Goal: Information Seeking & Learning: Learn about a topic

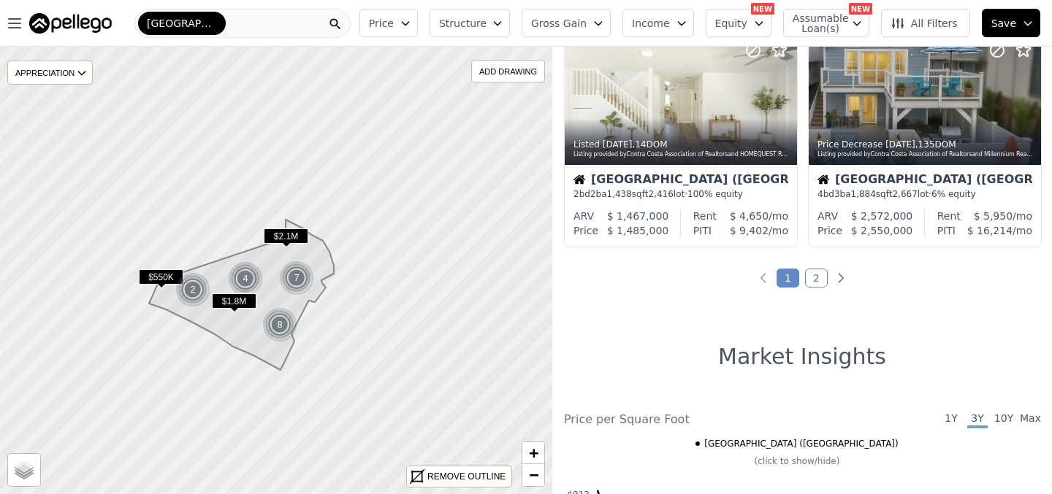
scroll to position [1182, 0]
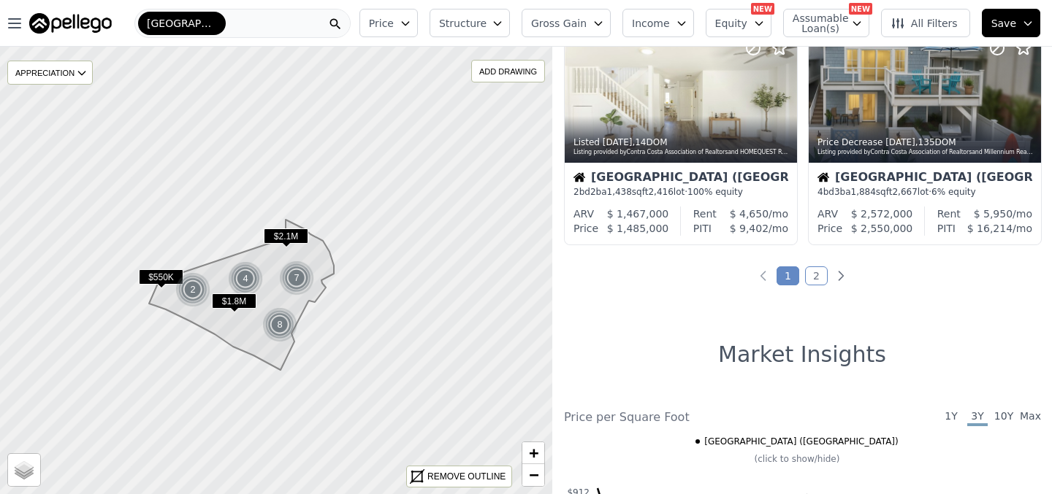
click at [819, 276] on link "2" at bounding box center [816, 276] width 23 height 19
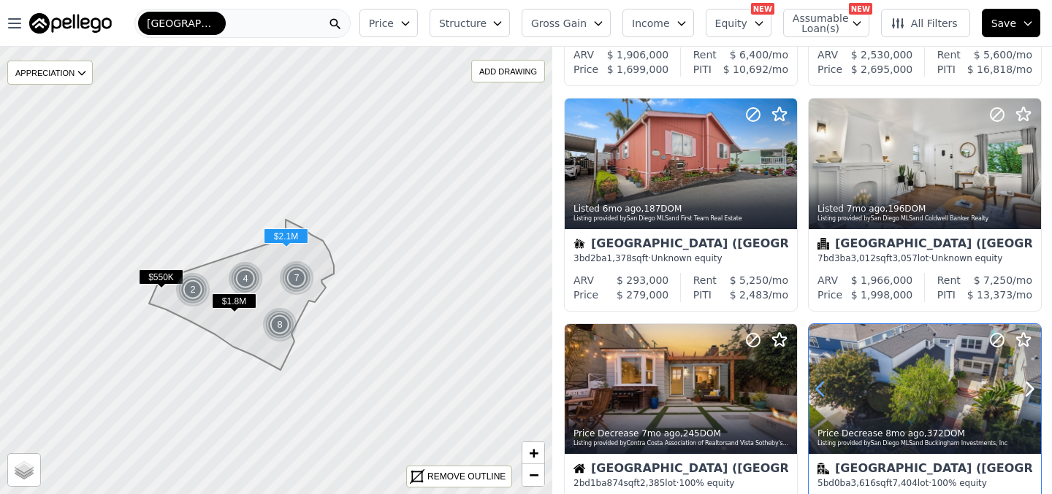
scroll to position [667, 0]
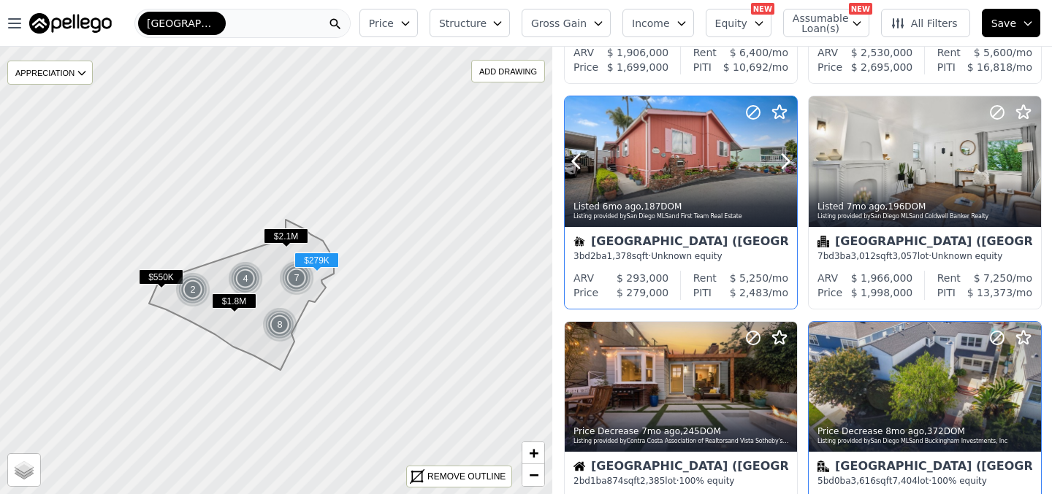
click at [690, 185] on div at bounding box center [681, 193] width 232 height 26
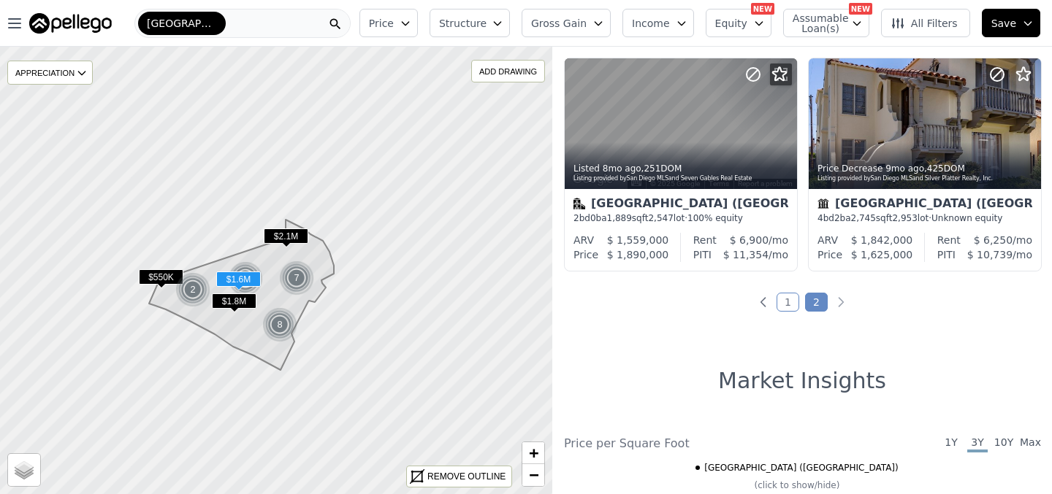
scroll to position [1157, 0]
click at [261, 25] on div "Belmont Shore (Long Beach)" at bounding box center [242, 23] width 216 height 29
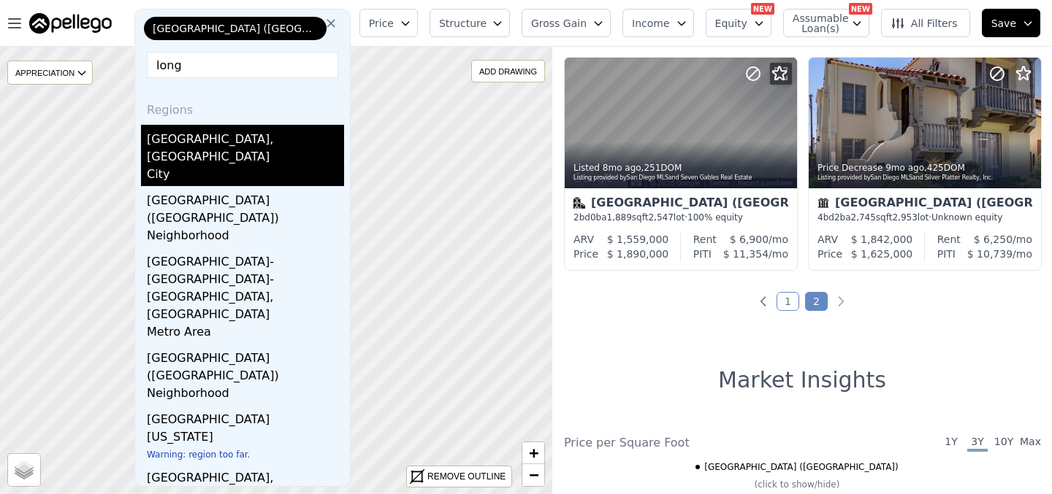
type input "long"
click at [178, 142] on div "Long Beach, CA" at bounding box center [245, 145] width 197 height 41
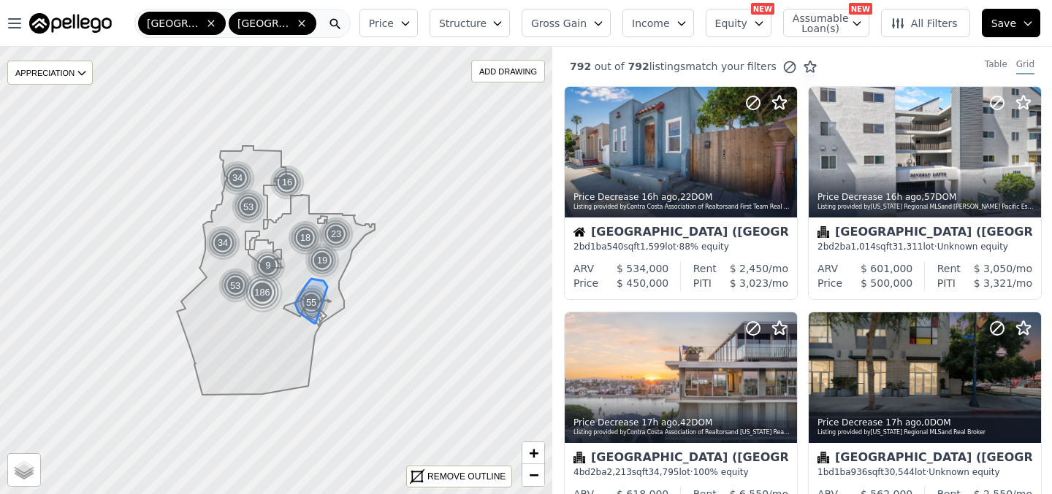
click at [311, 307] on div "55" at bounding box center [311, 302] width 37 height 37
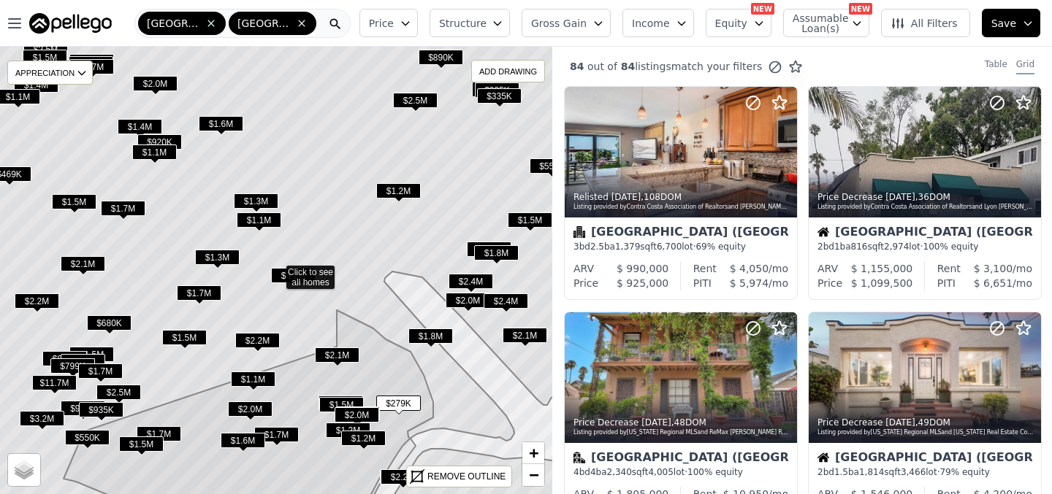
click at [502, 94] on span "$335K" at bounding box center [499, 95] width 45 height 15
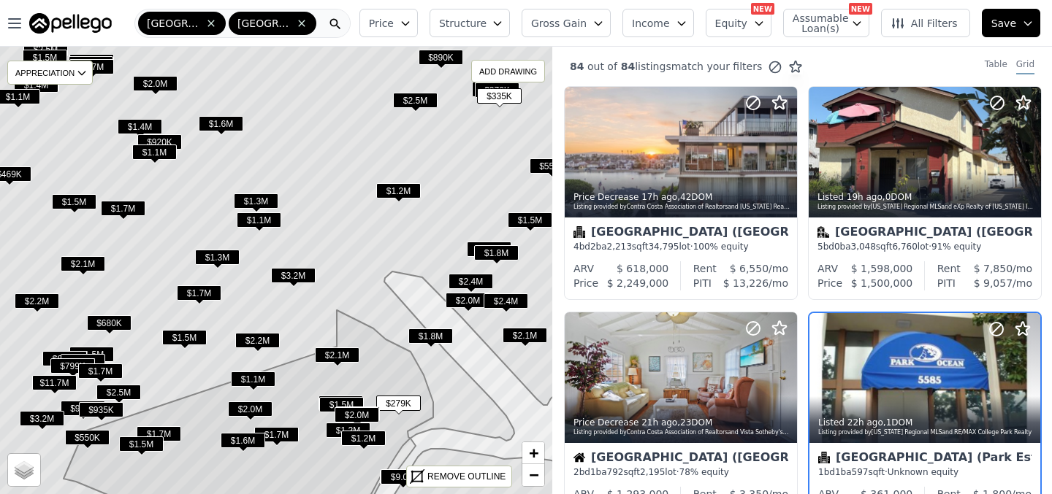
scroll to position [125, 0]
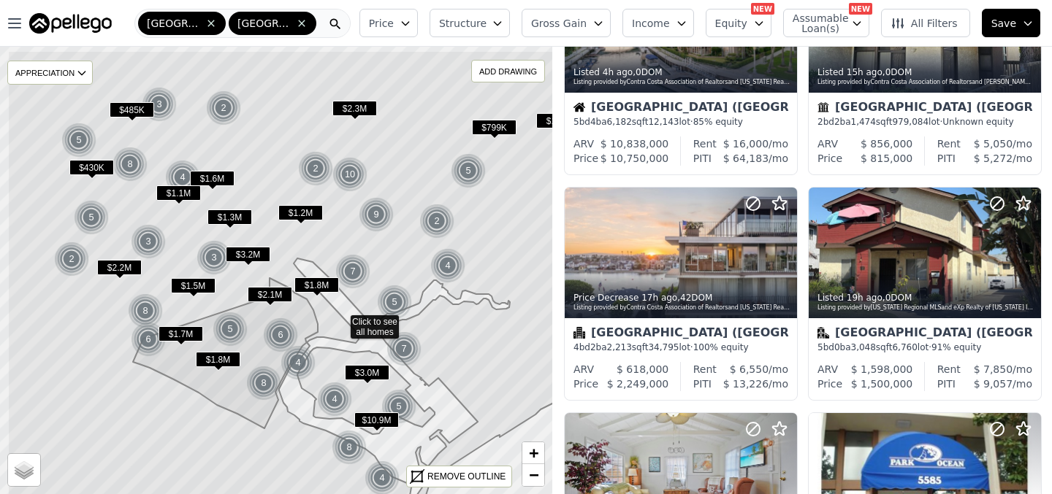
drag, startPoint x: 129, startPoint y: 198, endPoint x: 194, endPoint y: 246, distance: 80.3
click at [194, 246] on icon at bounding box center [314, 320] width 614 height 540
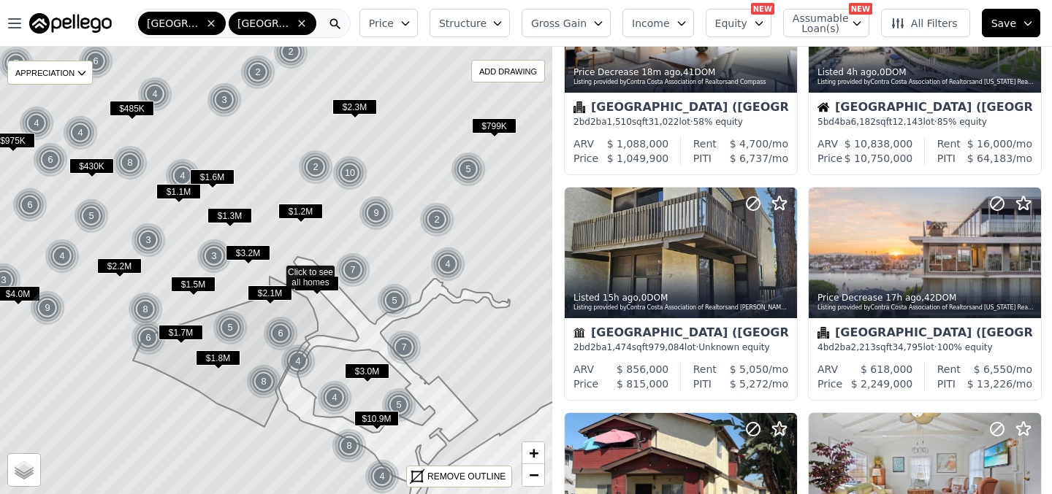
click at [134, 110] on span "$485K" at bounding box center [132, 108] width 45 height 15
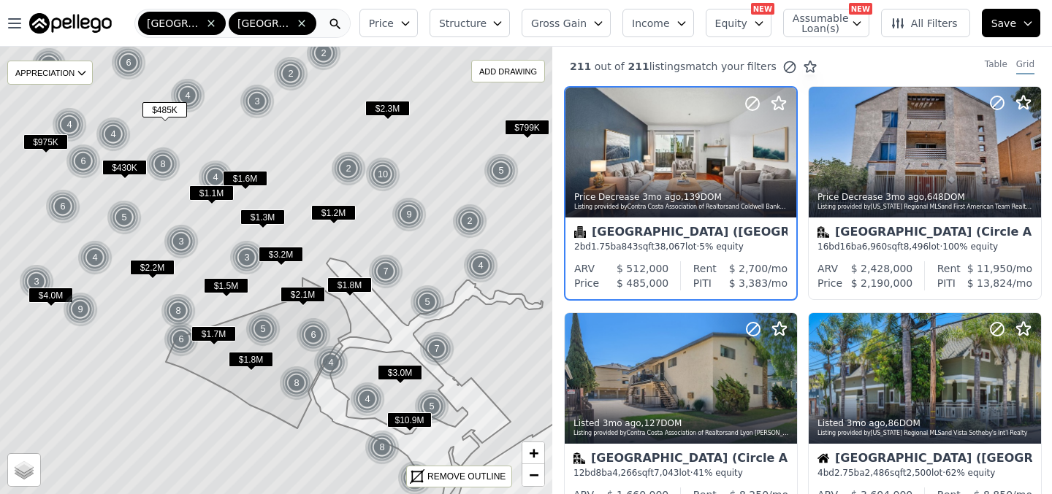
drag, startPoint x: 262, startPoint y: 173, endPoint x: 295, endPoint y: 175, distance: 32.9
click at [295, 175] on icon at bounding box center [308, 272] width 665 height 540
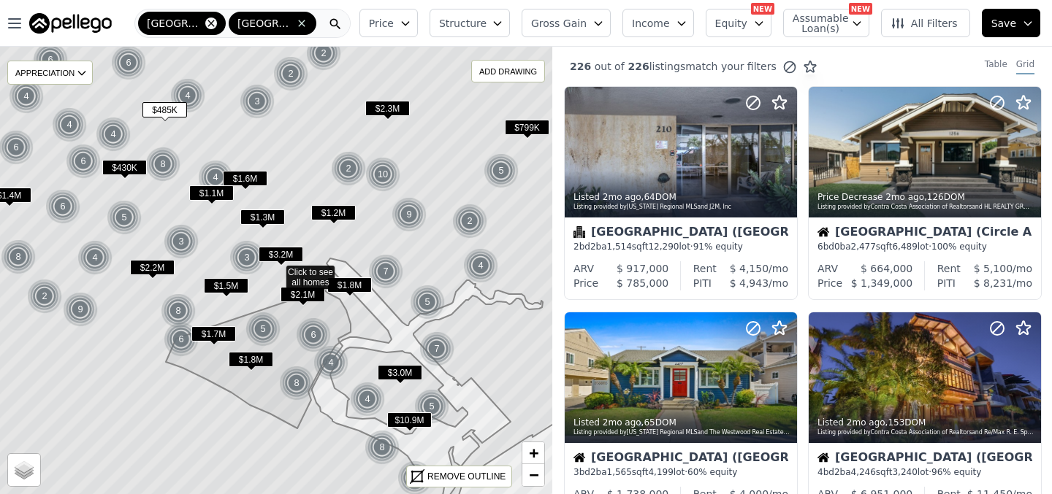
click at [211, 23] on icon at bounding box center [210, 23] width 7 height 7
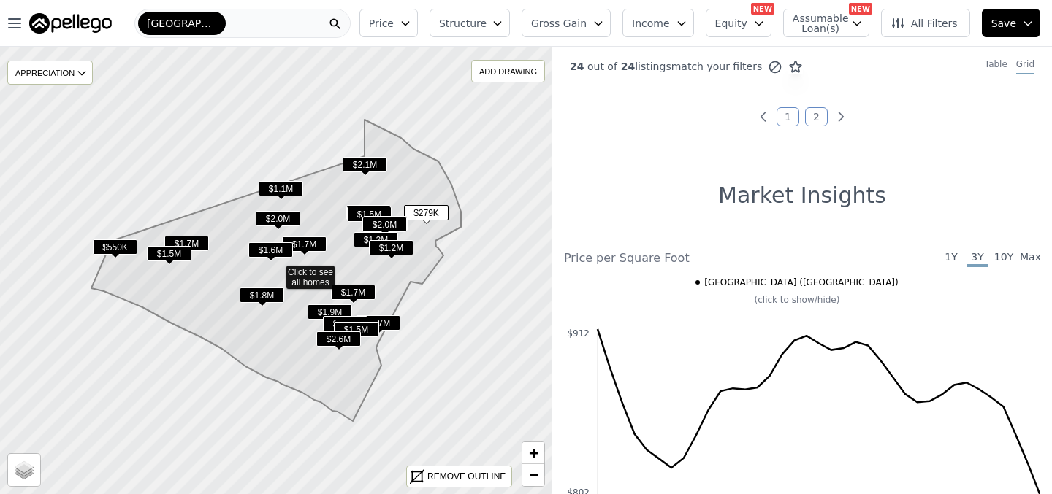
click at [210, 24] on span "Belmont Shore (Long Beach)" at bounding box center [182, 23] width 70 height 15
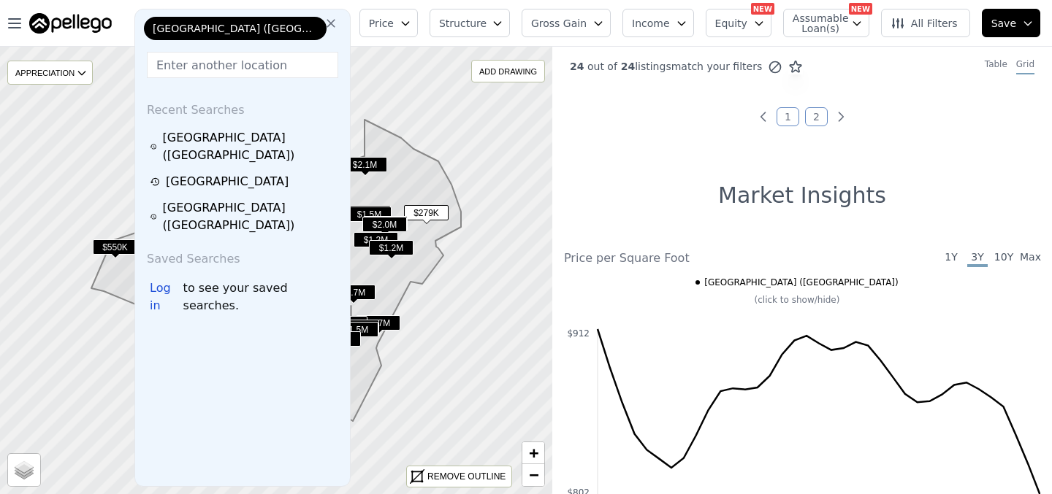
click at [338, 19] on icon at bounding box center [331, 23] width 15 height 15
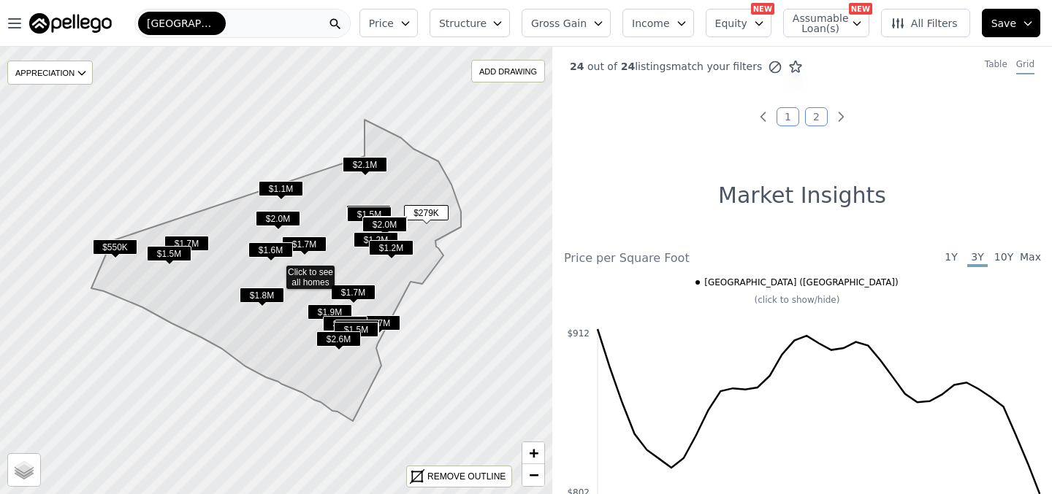
click at [240, 22] on div "Belmont Shore (Long Beach)" at bounding box center [242, 23] width 216 height 29
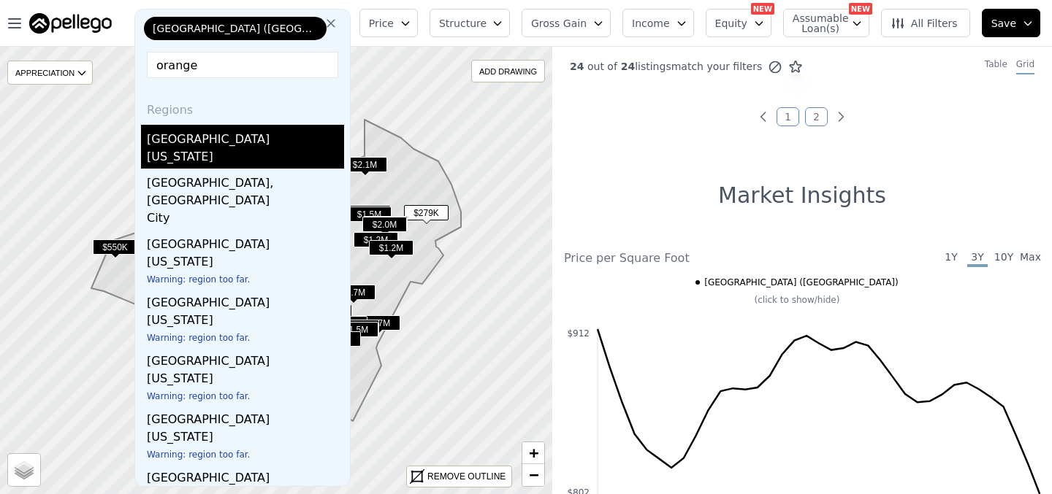
type input "orange"
click at [189, 141] on div "Orange County" at bounding box center [245, 136] width 197 height 23
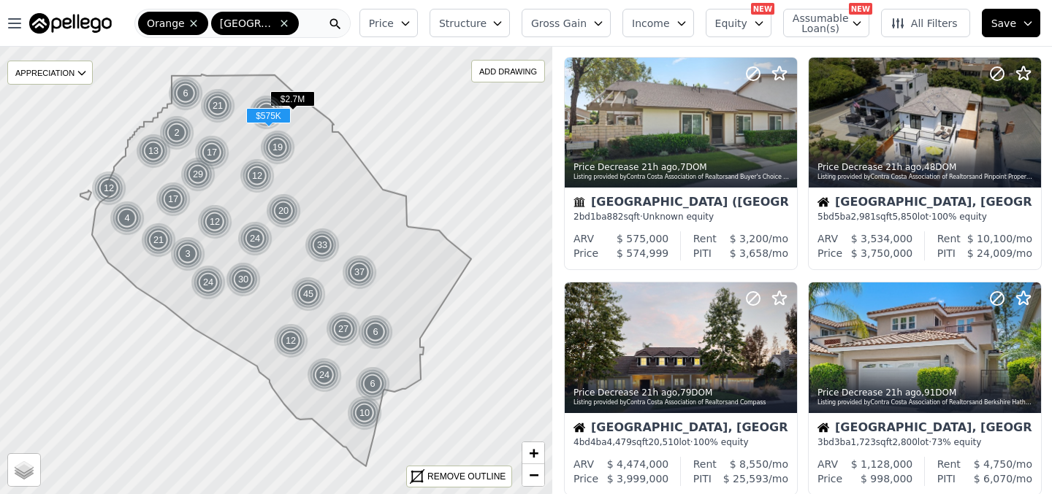
scroll to position [942, 0]
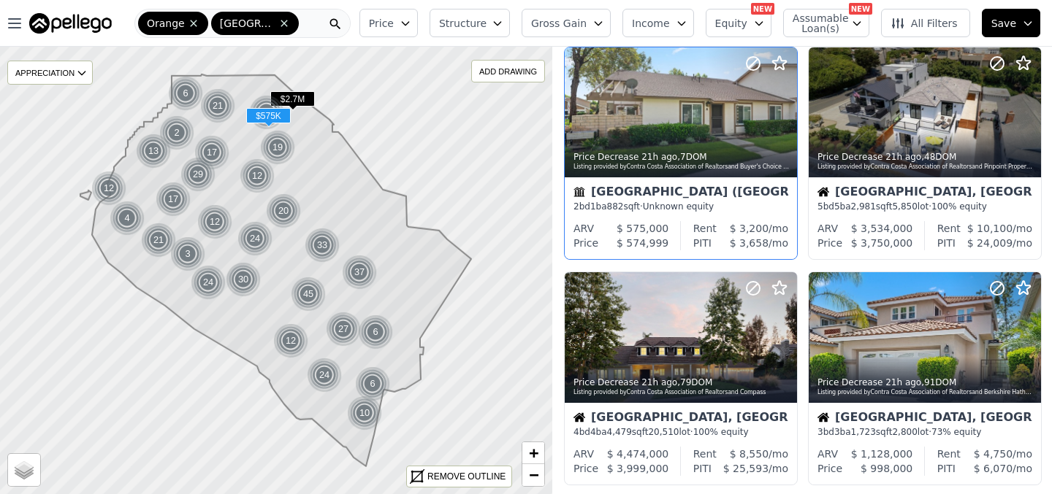
click at [699, 215] on div "Anaheim (Anaheim Hills) 2 bd 1 ba 882 sqft · Unknown equity" at bounding box center [681, 199] width 232 height 44
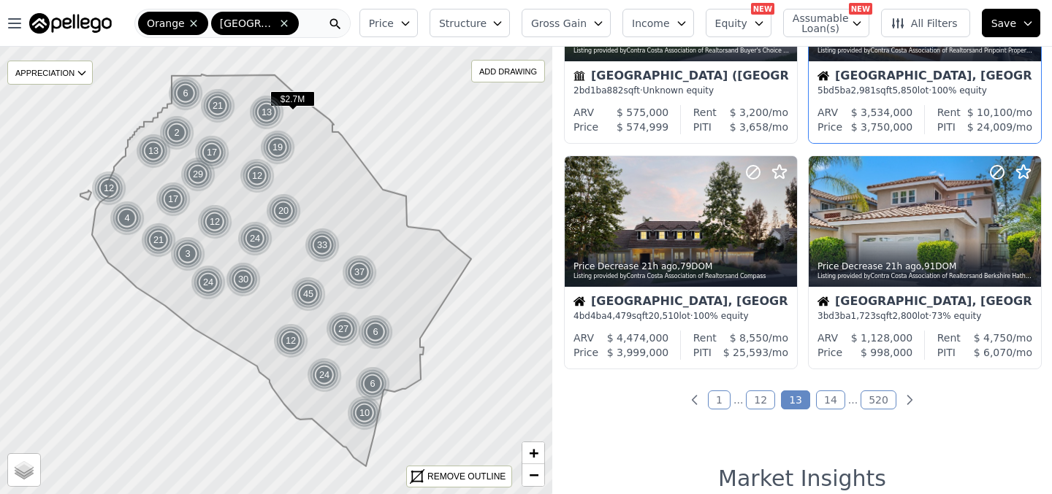
scroll to position [1082, 0]
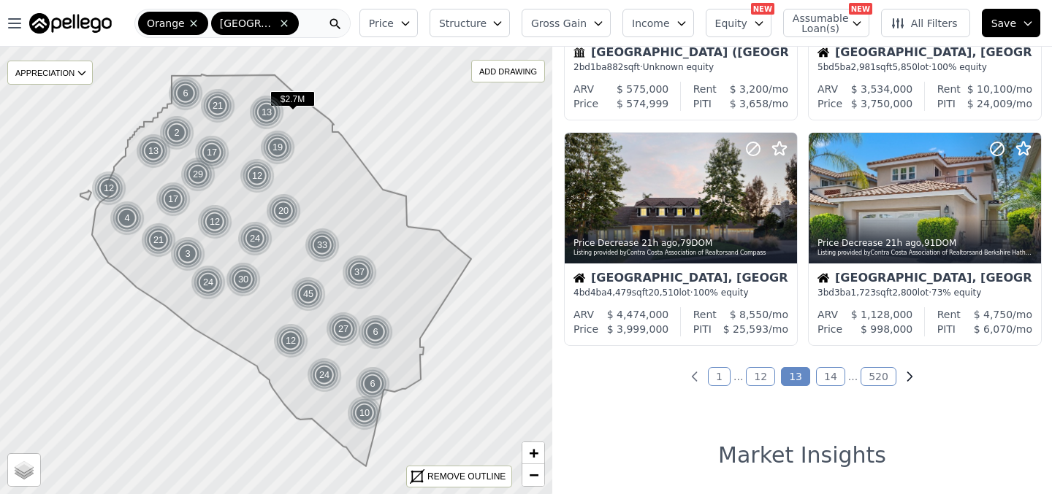
click at [902, 376] on icon "Next page" at bounding box center [909, 377] width 15 height 15
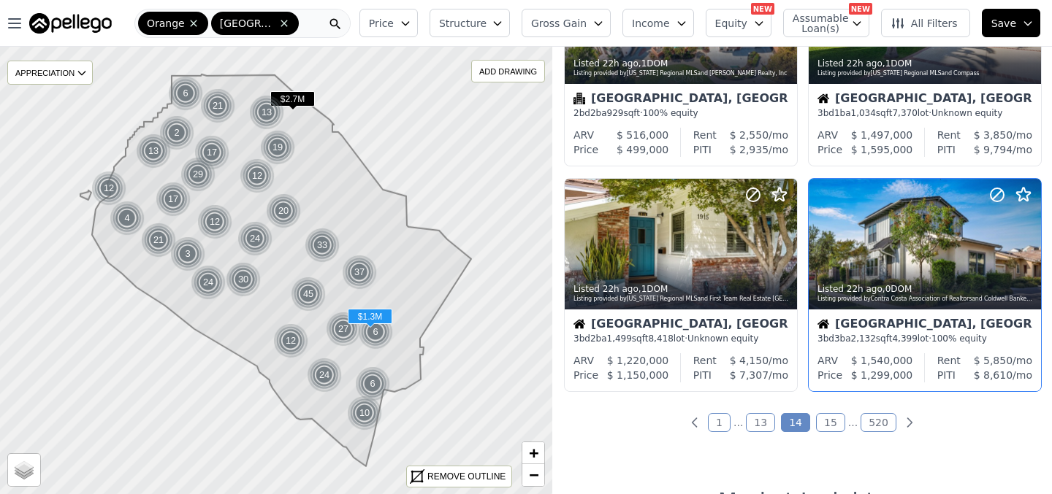
scroll to position [1036, 0]
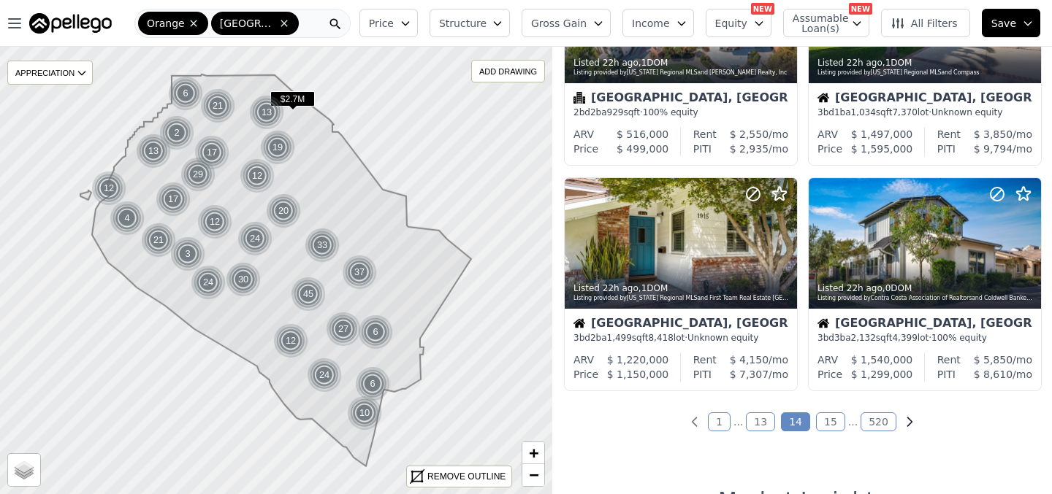
click at [902, 420] on icon "Next page" at bounding box center [909, 422] width 15 height 15
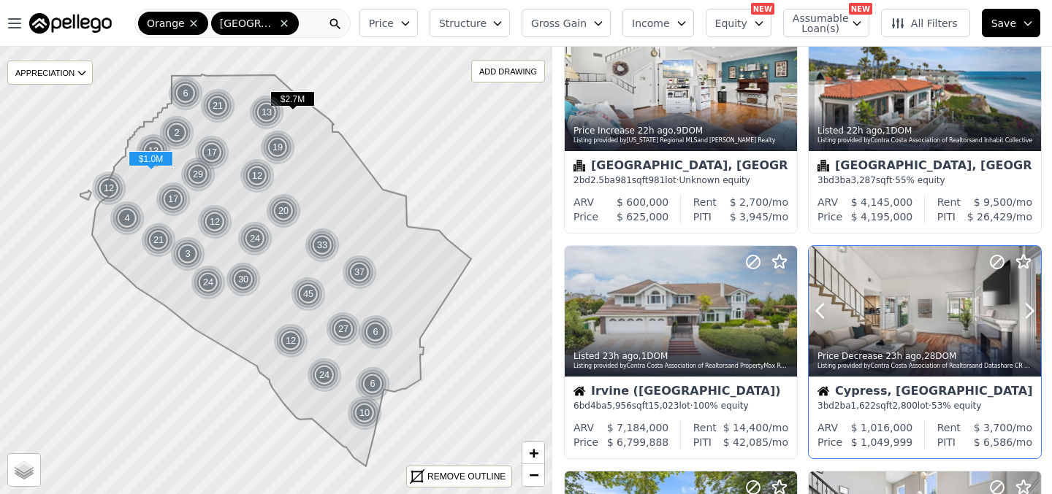
scroll to position [0, 0]
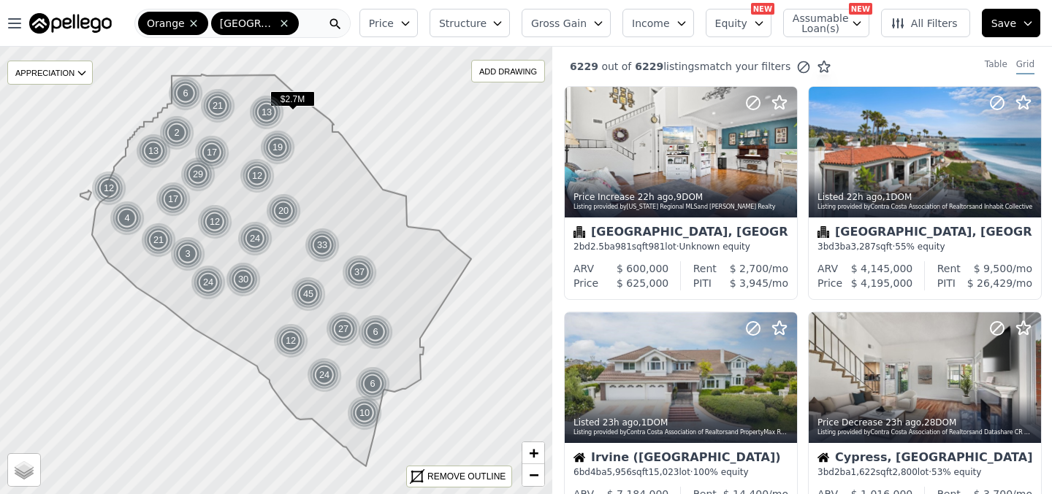
click at [411, 18] on icon "button" at bounding box center [405, 24] width 12 height 12
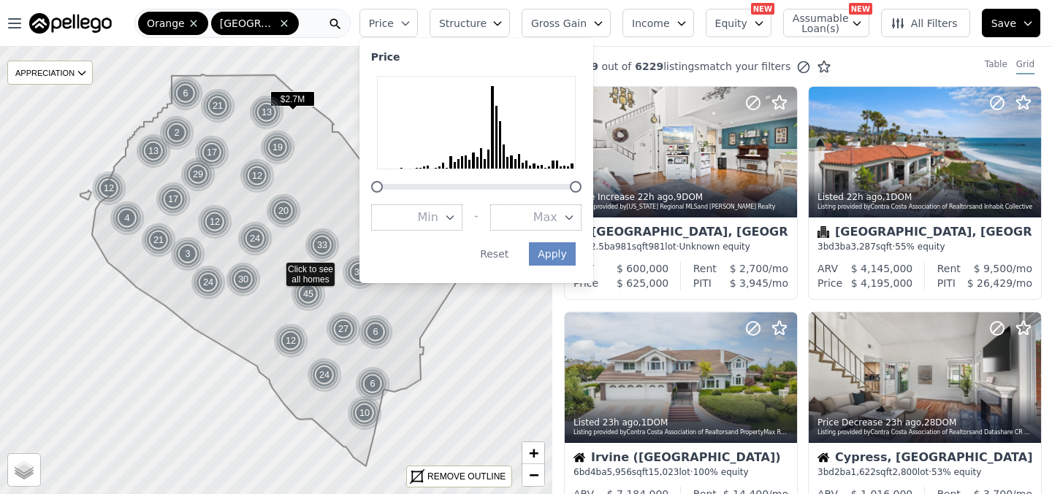
click at [453, 218] on icon "button" at bounding box center [449, 218] width 7 height 4
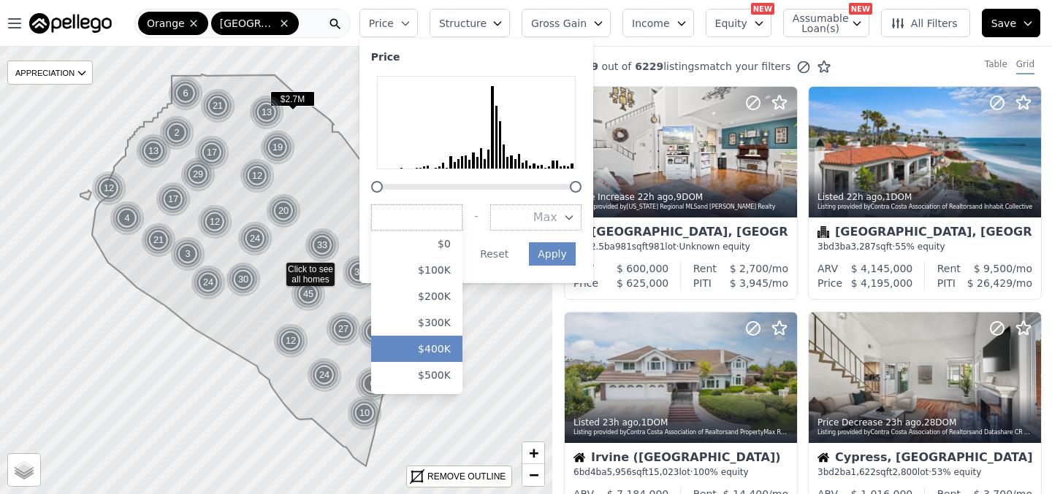
click at [457, 345] on button "$400K" at bounding box center [416, 349] width 91 height 26
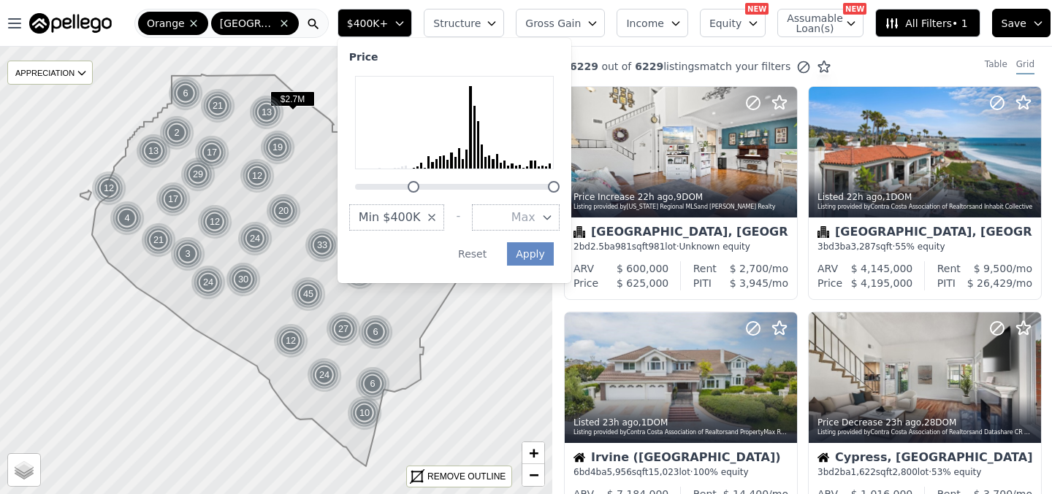
click at [543, 218] on button "Max" at bounding box center [516, 217] width 88 height 26
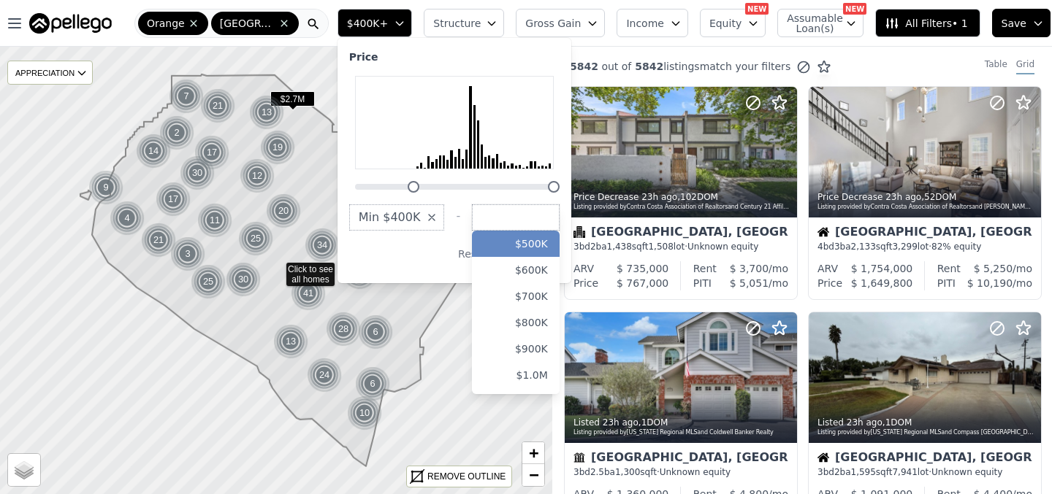
click at [542, 248] on button "$500K" at bounding box center [516, 244] width 88 height 26
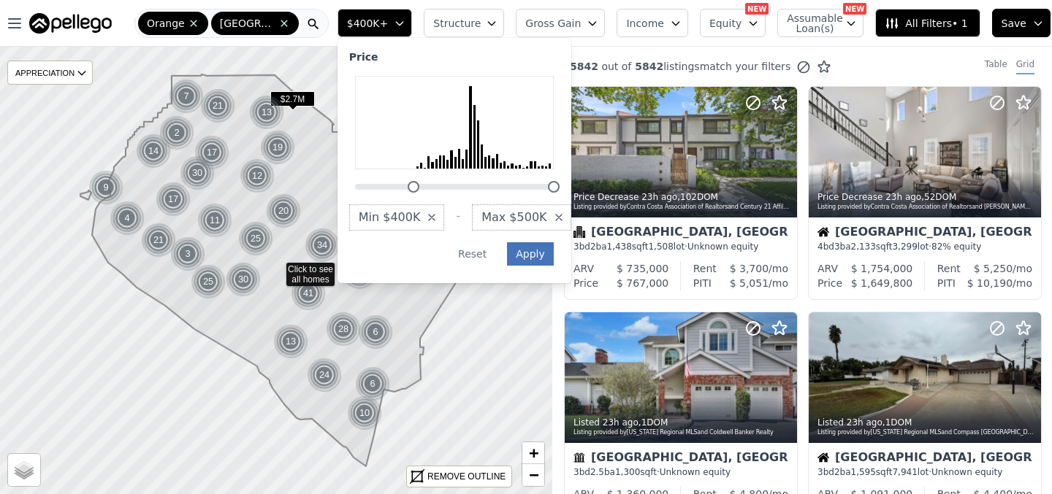
click at [542, 257] on button "Apply" at bounding box center [530, 253] width 47 height 23
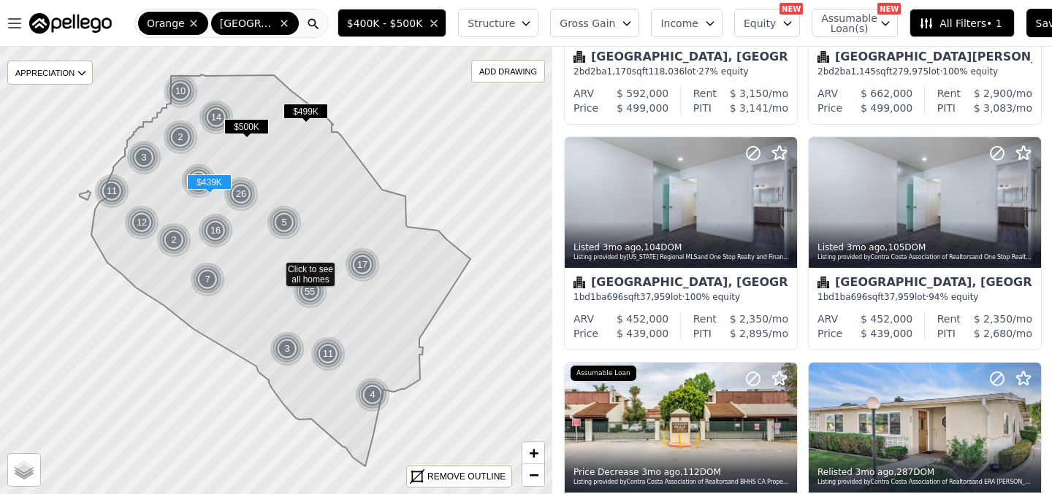
scroll to position [628, 0]
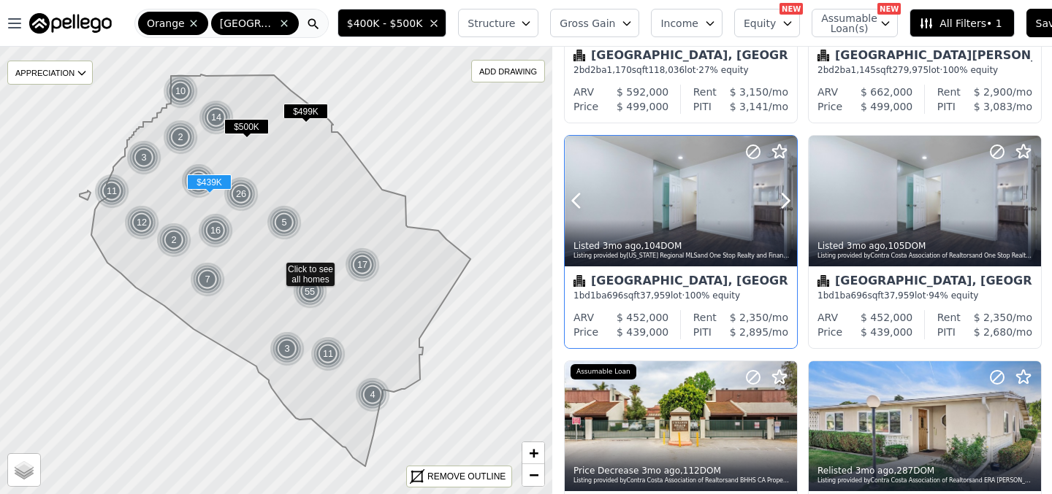
click at [730, 222] on div at bounding box center [681, 233] width 232 height 26
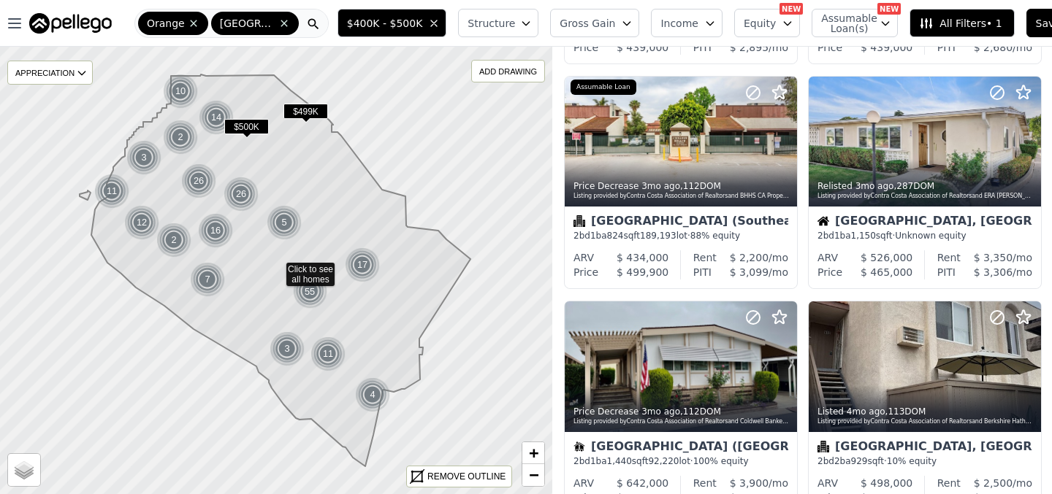
scroll to position [912, 0]
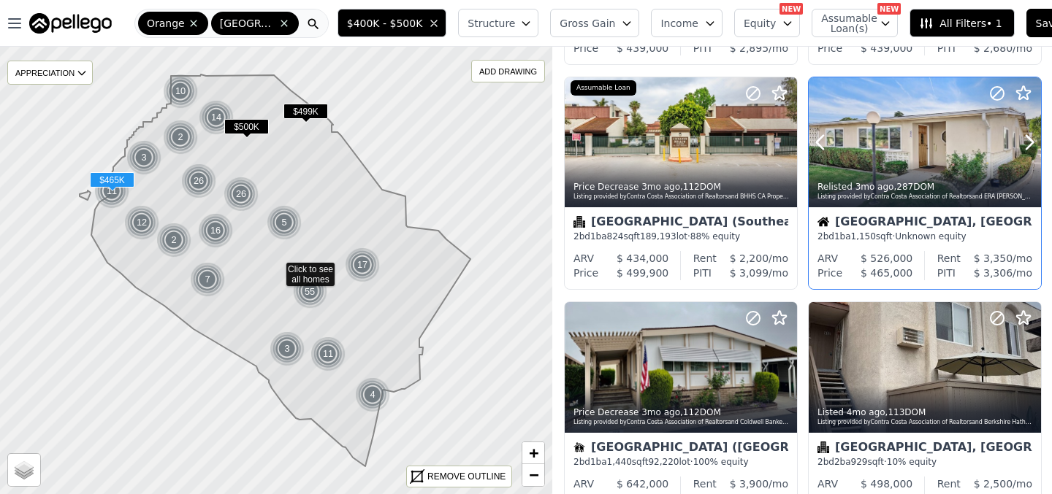
click at [970, 194] on div "Listing provided by Contra Costa Association of Realtors and ERA Donahoe Realty" at bounding box center [925, 197] width 216 height 9
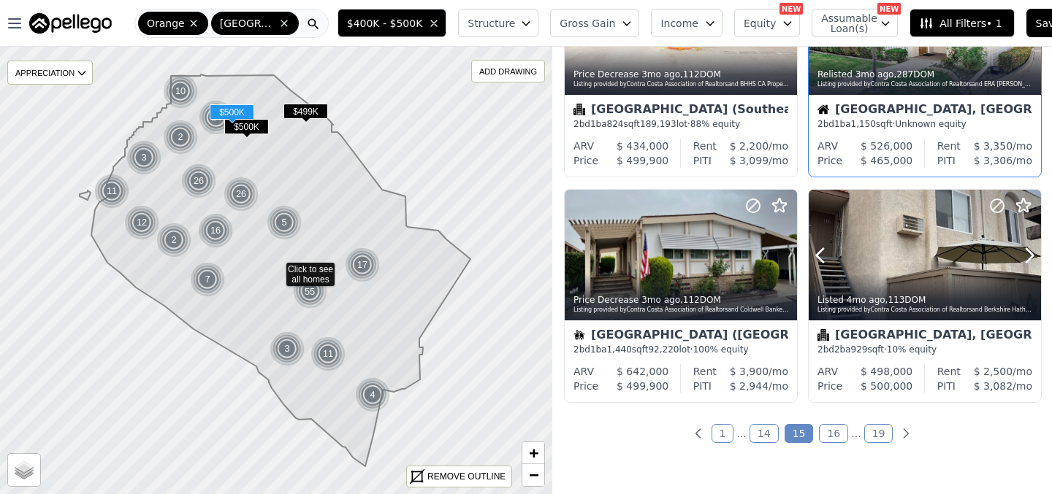
scroll to position [1025, 0]
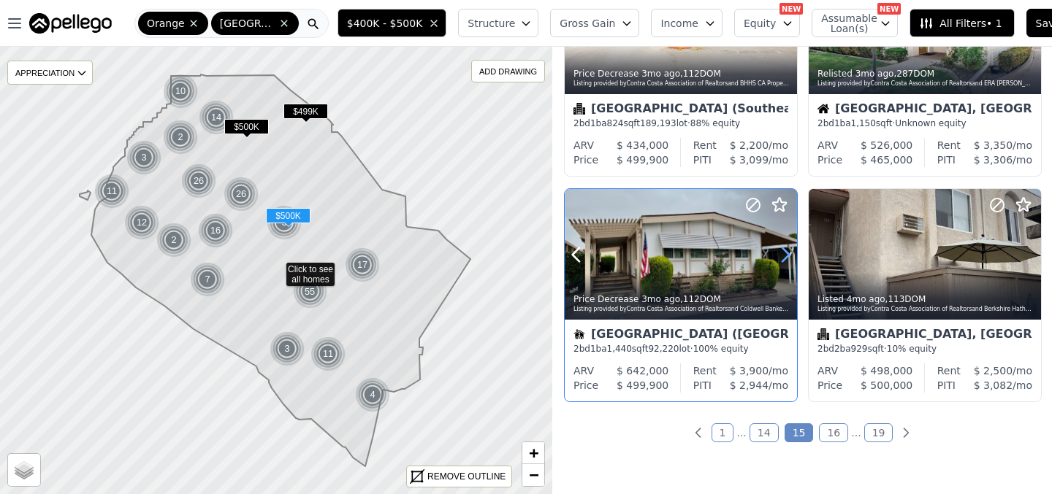
click at [786, 259] on icon at bounding box center [785, 255] width 7 height 14
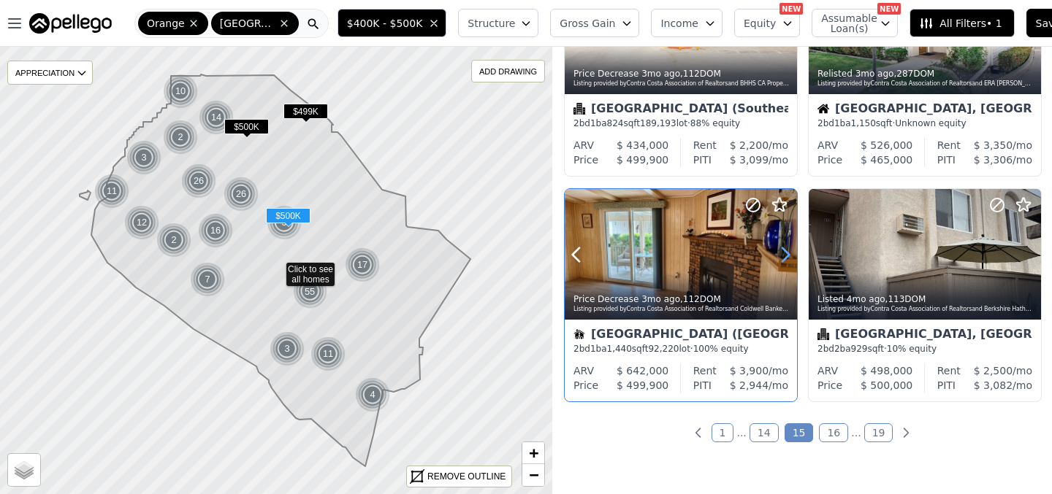
click at [786, 259] on icon at bounding box center [785, 255] width 7 height 14
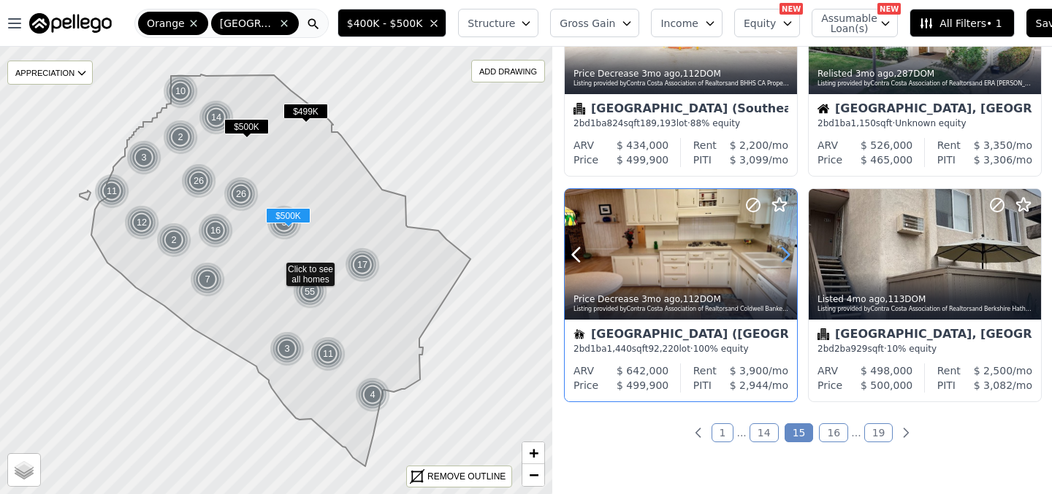
click at [786, 259] on icon at bounding box center [785, 255] width 7 height 14
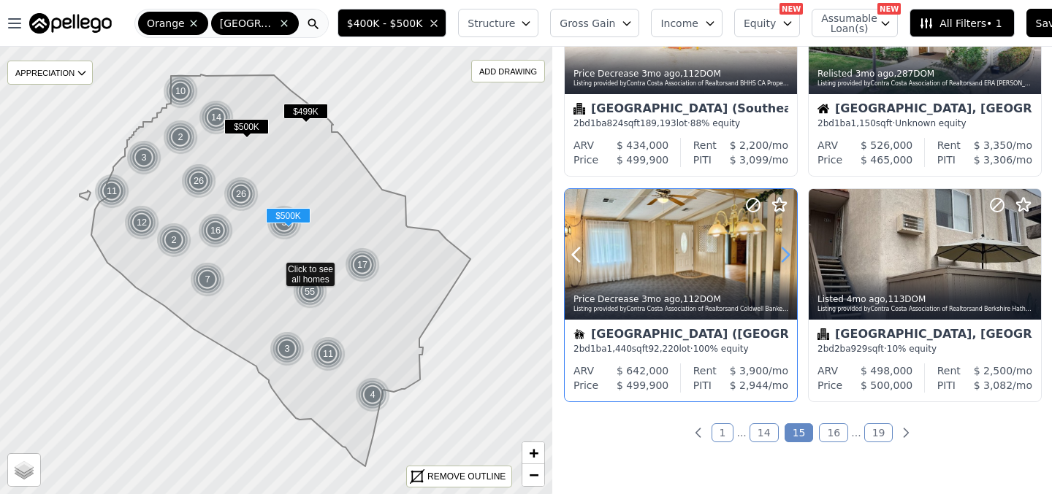
click at [786, 259] on icon at bounding box center [785, 255] width 7 height 14
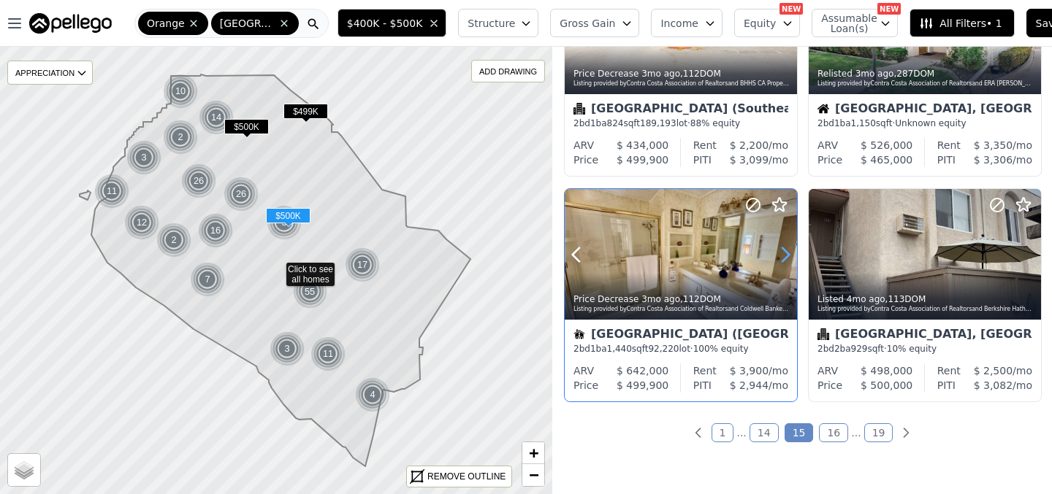
click at [786, 259] on icon at bounding box center [784, 254] width 23 height 23
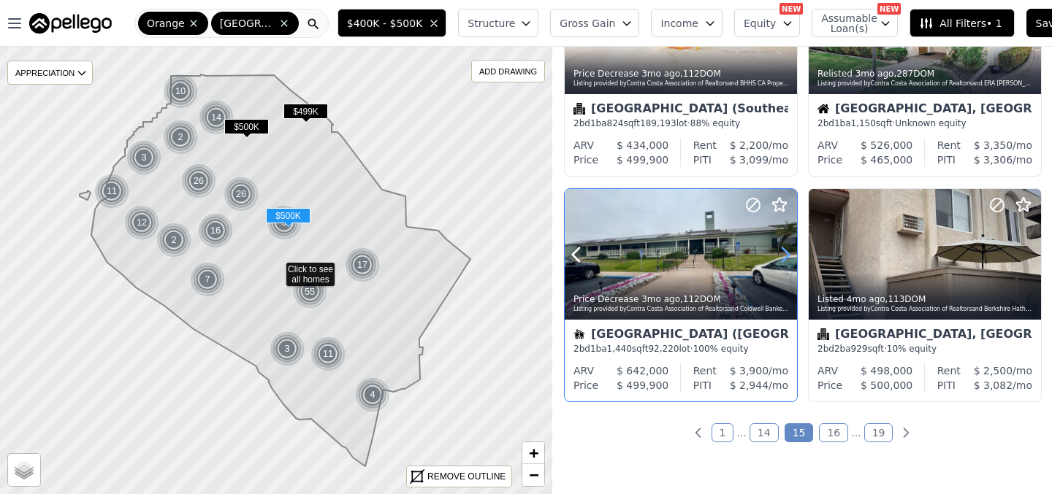
click at [786, 259] on icon at bounding box center [784, 254] width 23 height 23
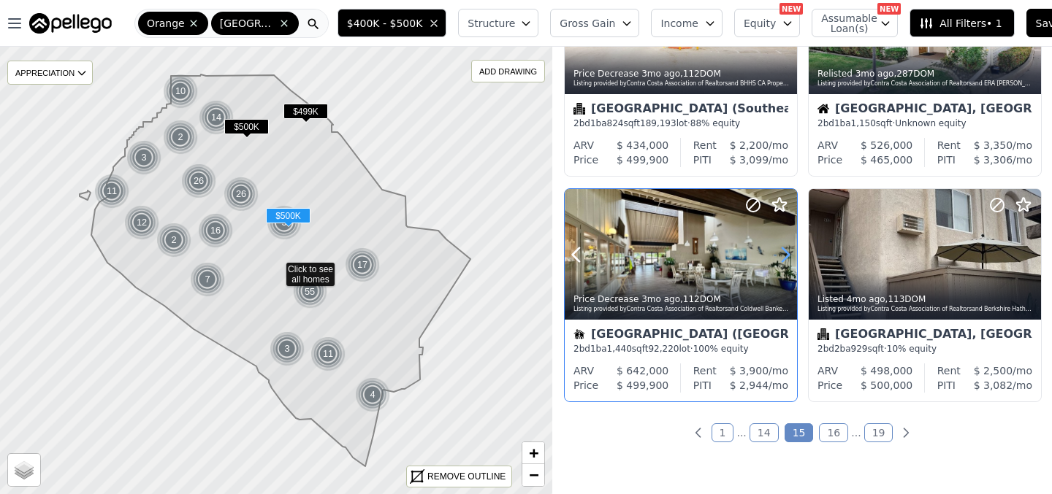
click at [787, 259] on icon at bounding box center [784, 254] width 23 height 23
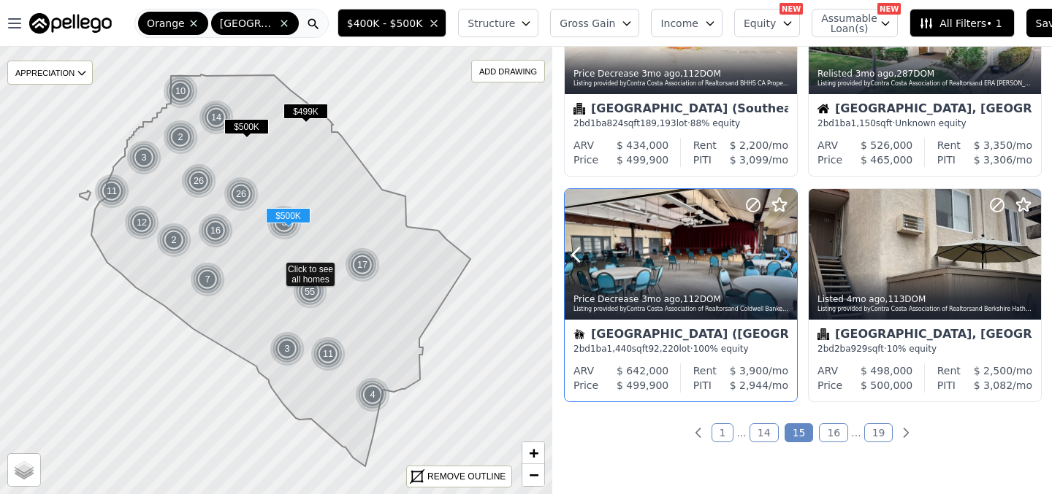
click at [787, 259] on icon at bounding box center [784, 254] width 23 height 23
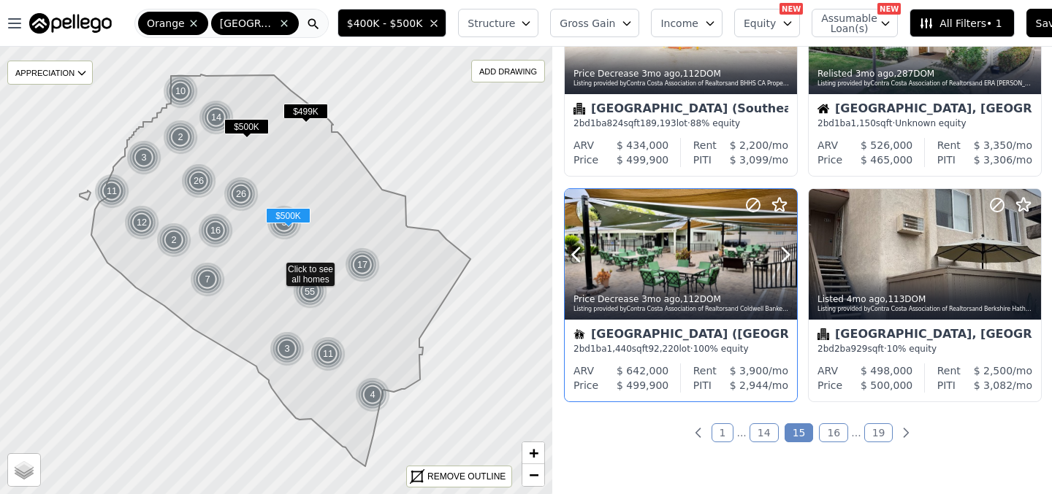
click at [693, 265] on div at bounding box center [681, 254] width 232 height 131
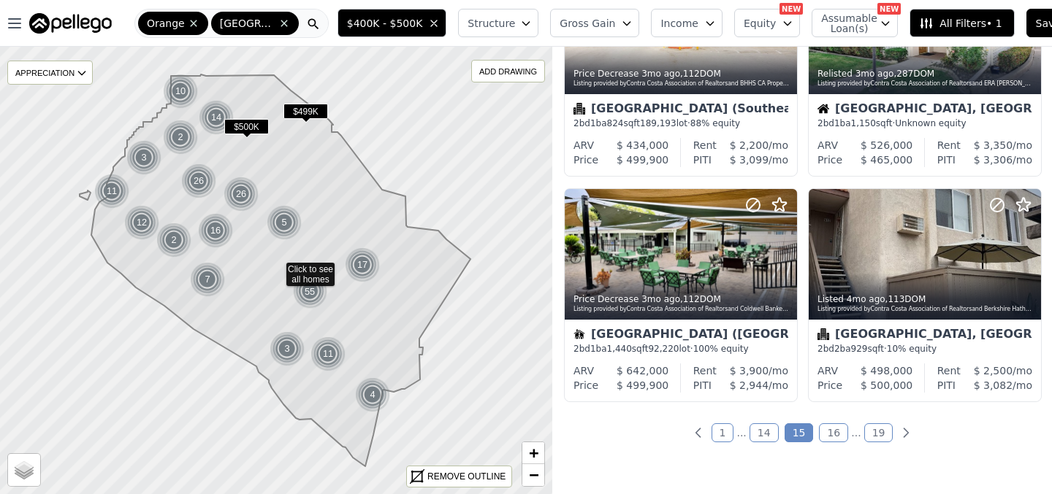
click at [838, 434] on link "16" at bounding box center [833, 433] width 29 height 19
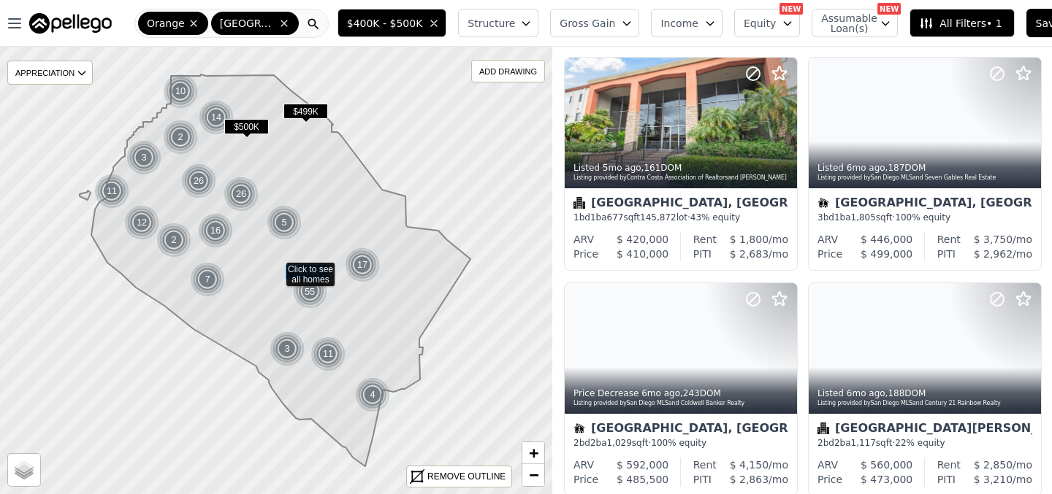
scroll to position [482, 0]
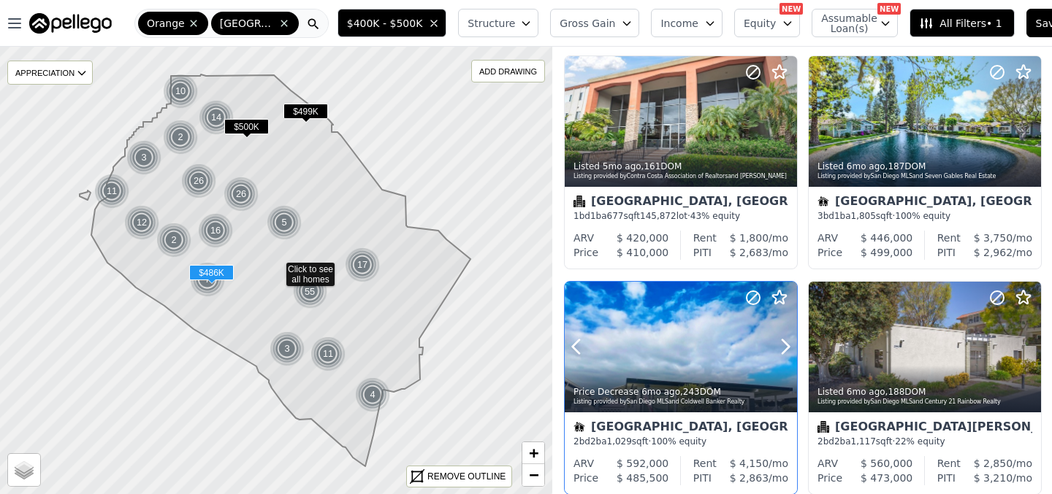
click at [703, 361] on div at bounding box center [749, 328] width 93 height 93
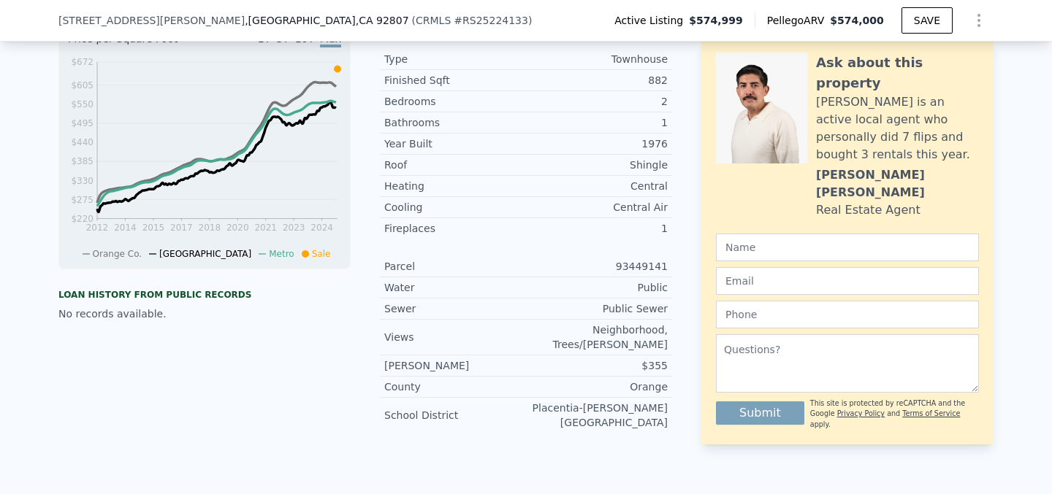
scroll to position [261, 0]
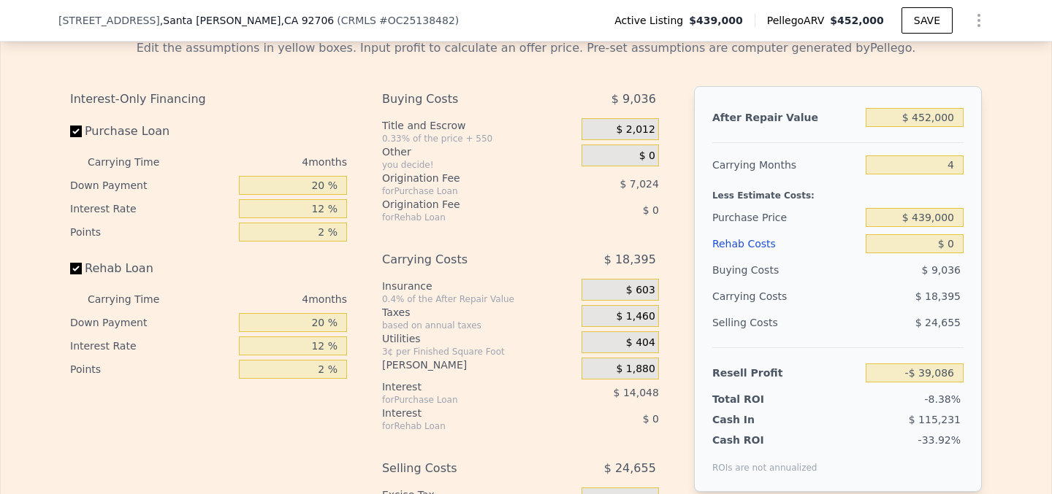
scroll to position [2319, 0]
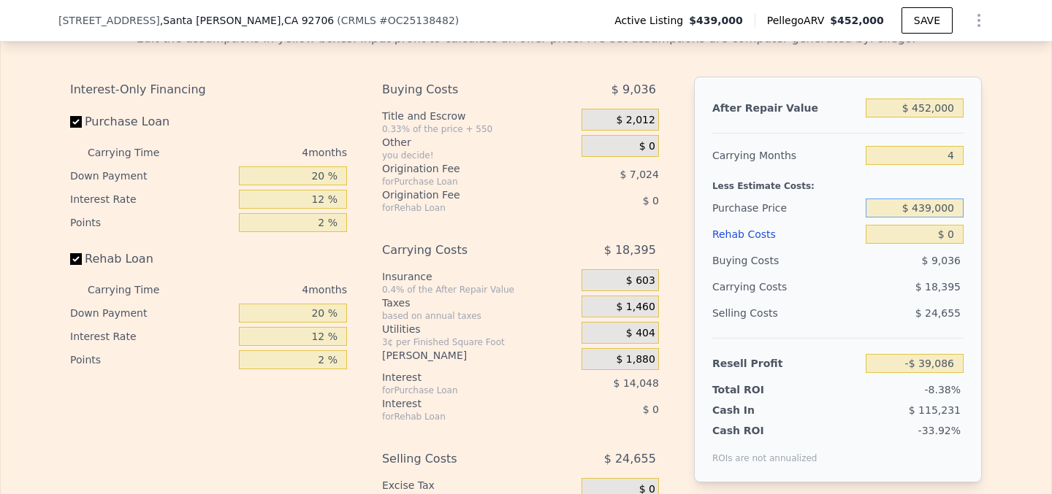
click at [933, 208] on input "$ 439,000" at bounding box center [914, 208] width 98 height 19
type input "$ 350,000"
click at [1008, 282] on div "Edit the assumptions in yellow boxes. Input profit to calculate an offer price.…" at bounding box center [526, 300] width 1050 height 565
type input "$ 54,482"
click at [956, 234] on input "$ 0" at bounding box center [914, 234] width 98 height 19
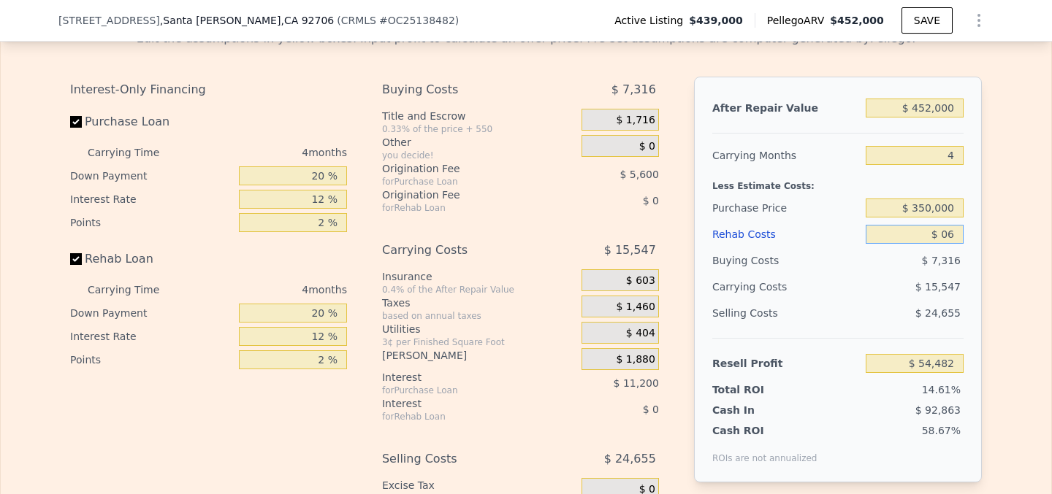
type input "$ 065"
type input "$ 54,412"
type input "$ 0"
type input "$ 54,482"
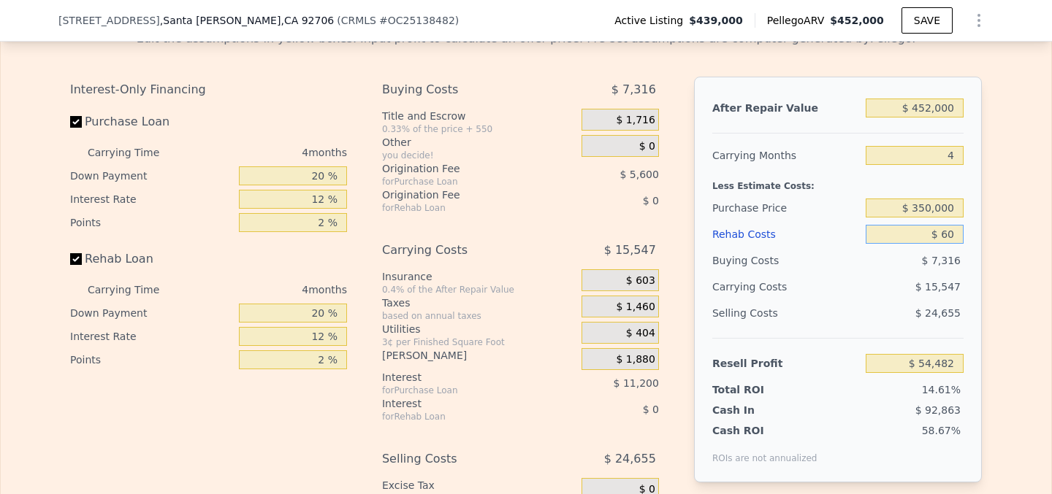
type input "$ 650"
type input "$ 53,802"
type input "$ 6,500"
type input "$ 47,670"
type input "$ 65,000"
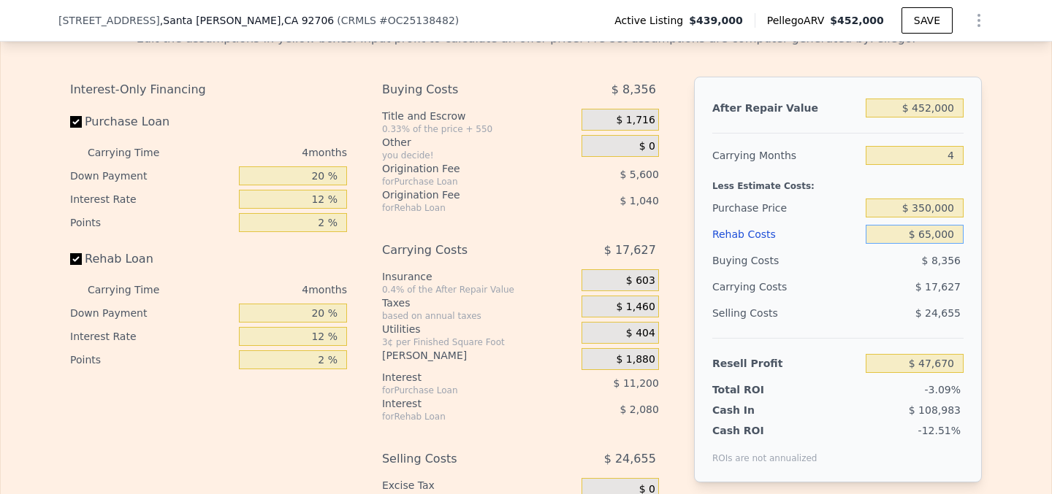
type input "-$ 13,638"
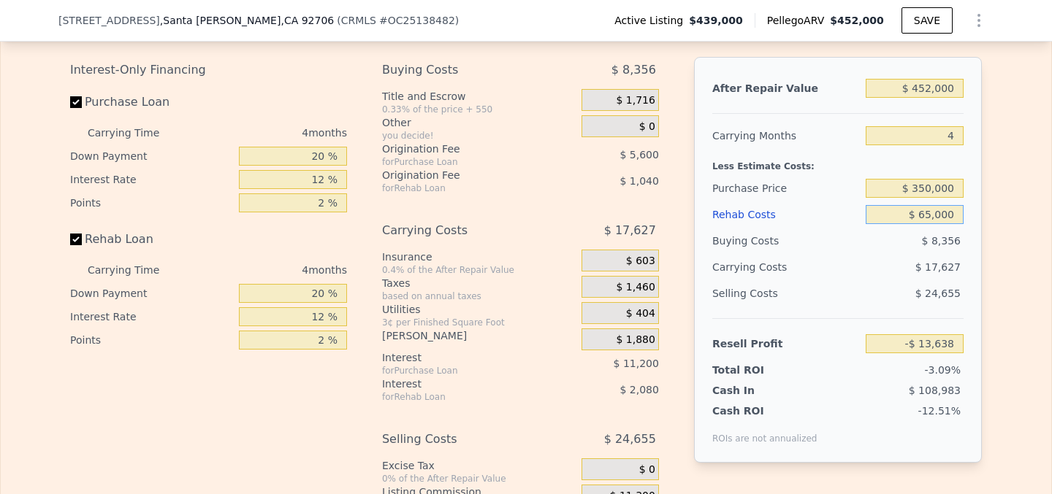
type input "$ 65,000"
click at [922, 191] on input "$ 350,000" at bounding box center [914, 188] width 98 height 19
type input "$ 300,000"
click at [964, 307] on div "After Repair Value $ 452,000 Carrying Months 4 Less Estimate Costs: Purchase Pr…" at bounding box center [838, 260] width 288 height 406
type input "$ 38,929"
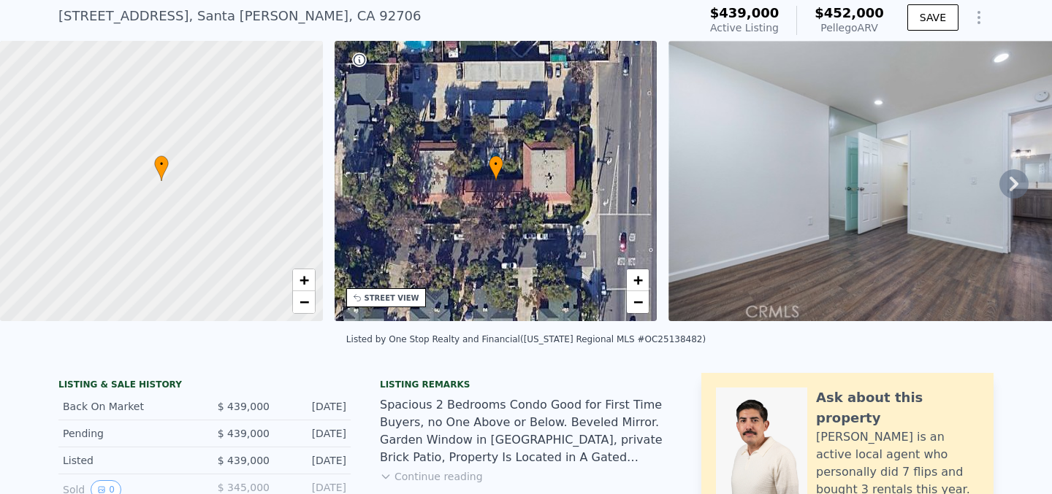
scroll to position [5, 0]
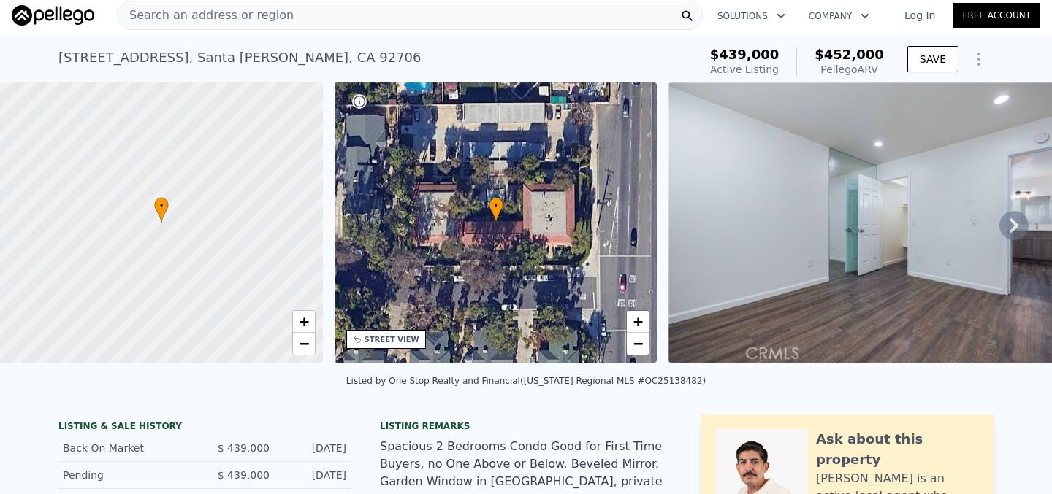
click at [1011, 226] on icon at bounding box center [1013, 225] width 29 height 29
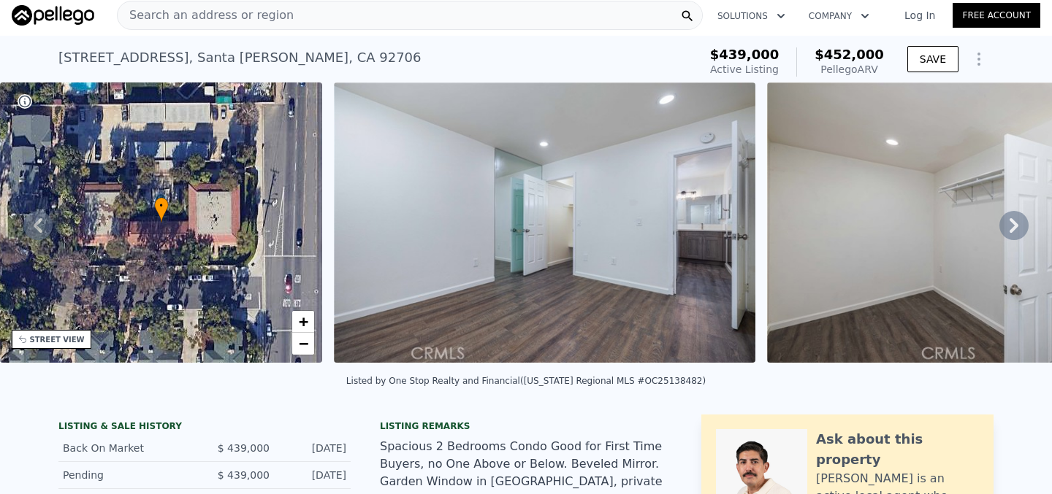
click at [1012, 225] on icon at bounding box center [1013, 225] width 29 height 29
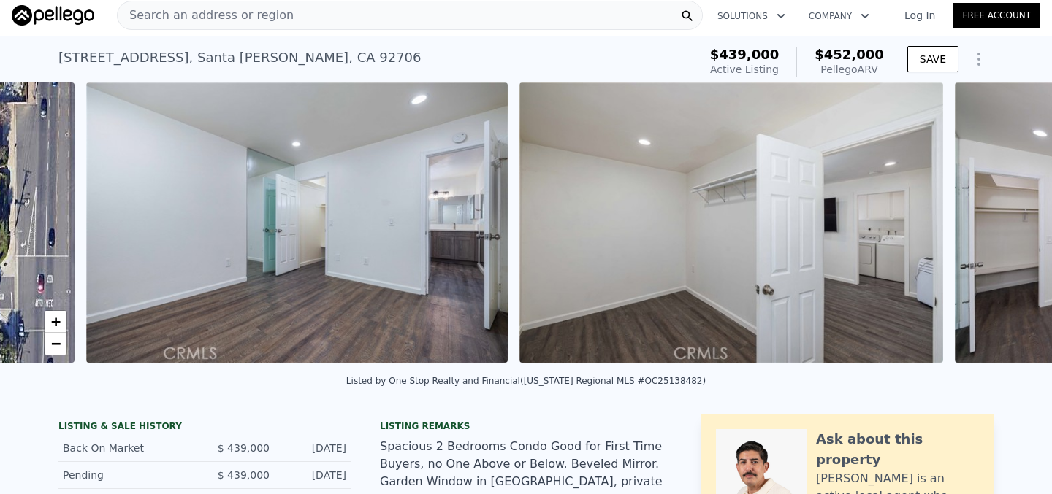
scroll to position [0, 668]
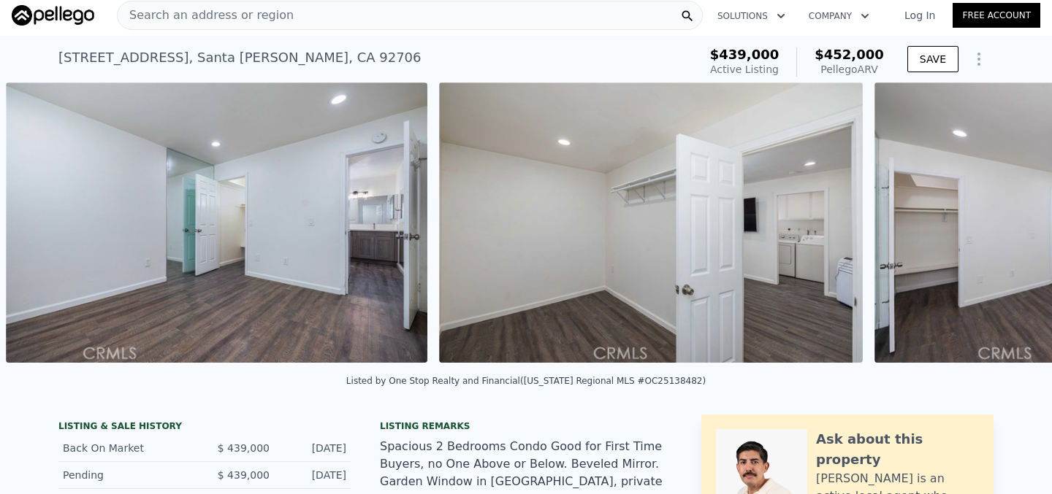
click at [1013, 224] on div "• + − • + − STREET VIEW Loading... SATELLITE VIEW" at bounding box center [526, 226] width 1052 height 286
click at [1013, 223] on icon at bounding box center [1013, 225] width 29 height 29
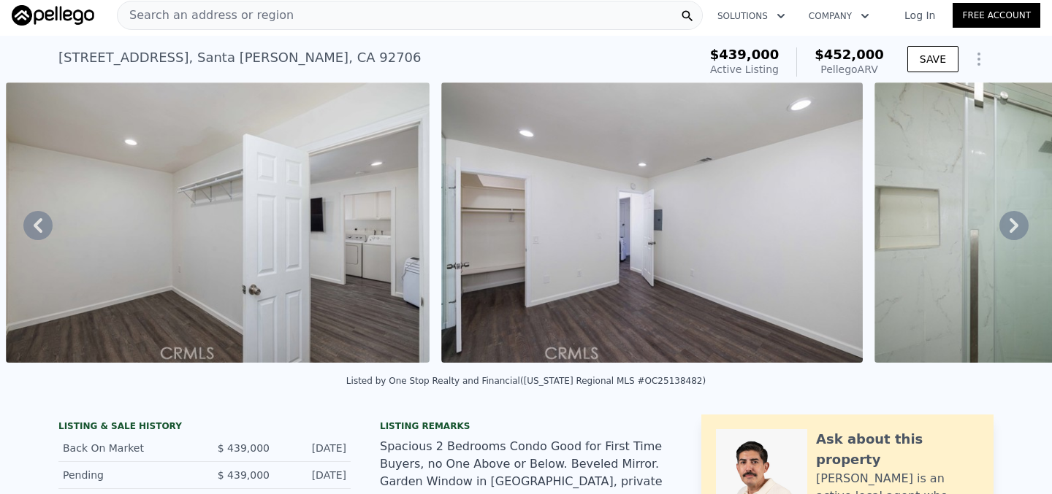
click at [1012, 223] on icon at bounding box center [1013, 225] width 29 height 29
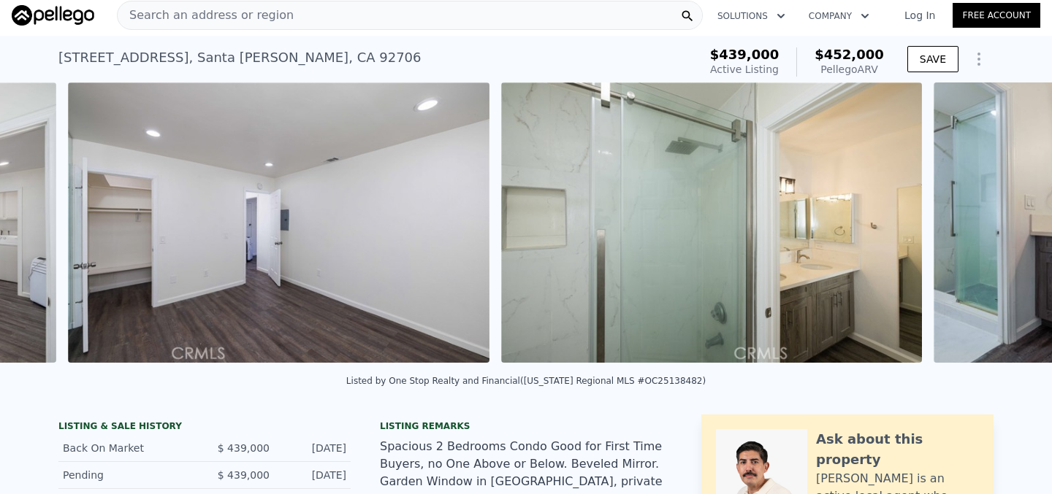
scroll to position [0, 1536]
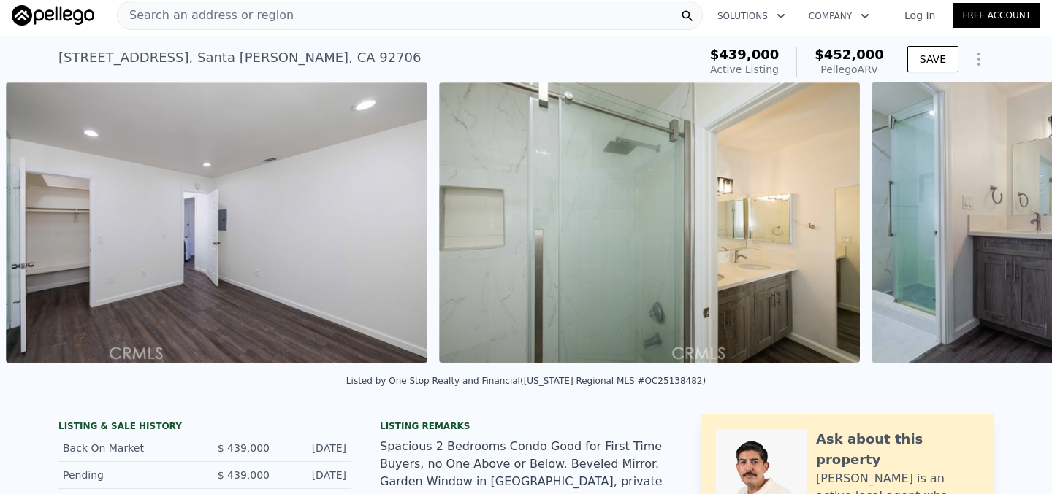
click at [1013, 223] on div "• + − • + − STREET VIEW Loading... SATELLITE VIEW" at bounding box center [526, 226] width 1052 height 286
click at [1013, 223] on icon at bounding box center [1013, 225] width 29 height 29
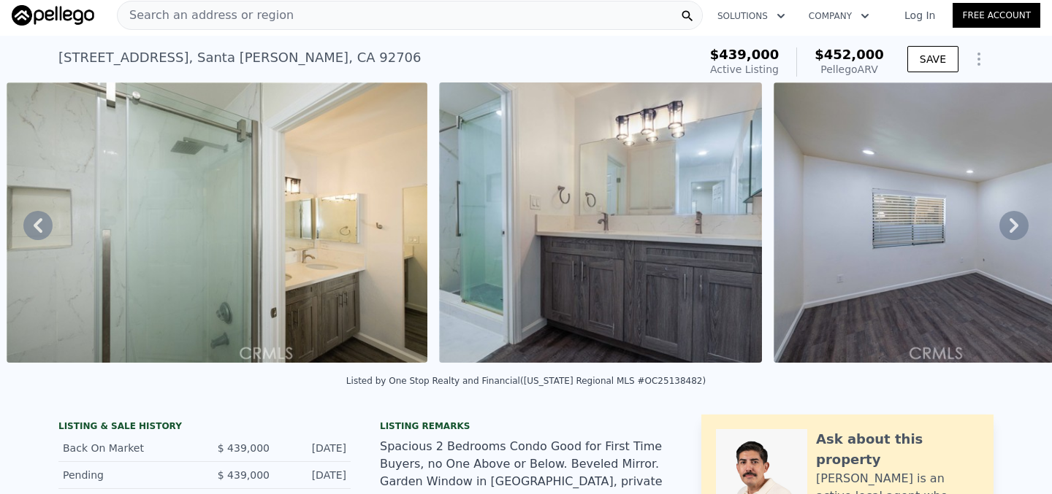
click at [1015, 223] on icon at bounding box center [1013, 225] width 9 height 15
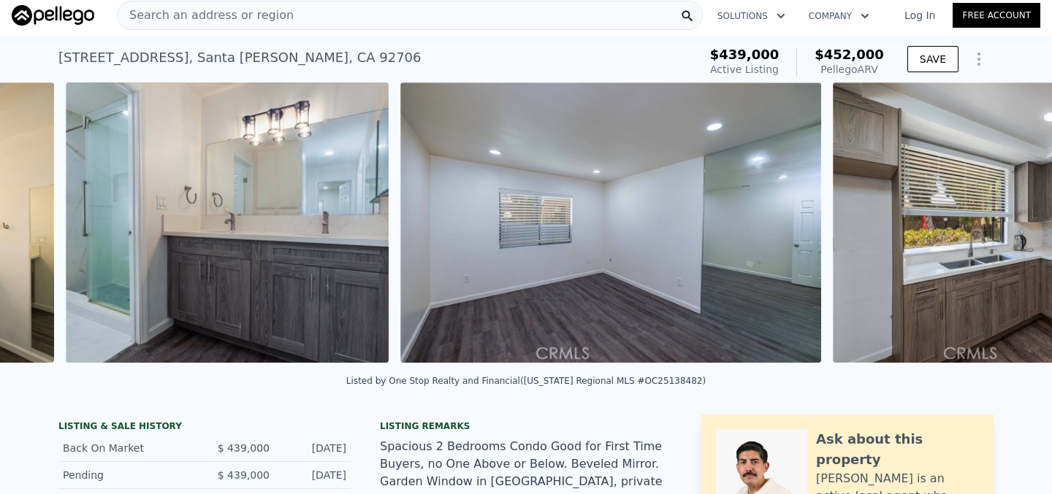
scroll to position [0, 2402]
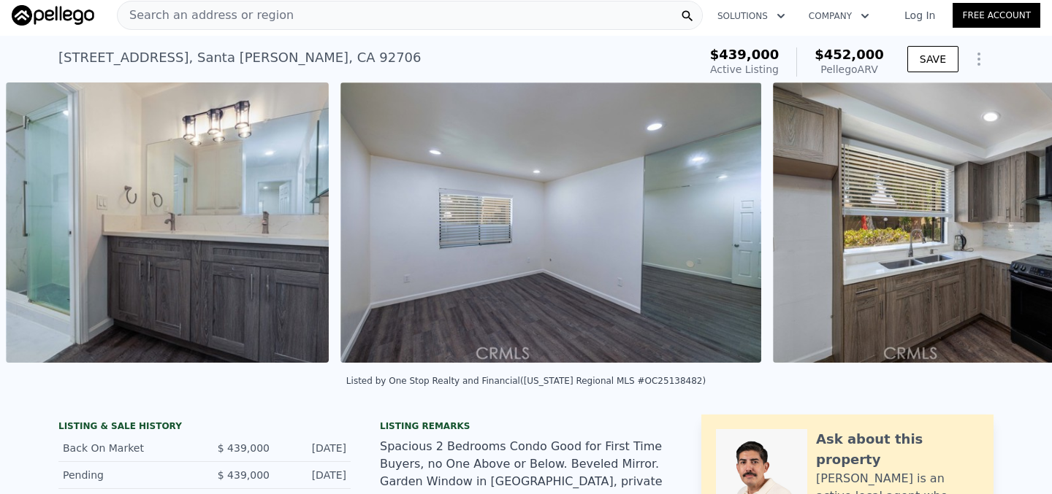
click at [1016, 221] on div "• + − • + − STREET VIEW Loading... SATELLITE VIEW" at bounding box center [526, 226] width 1052 height 286
click at [1017, 221] on icon at bounding box center [1013, 225] width 29 height 29
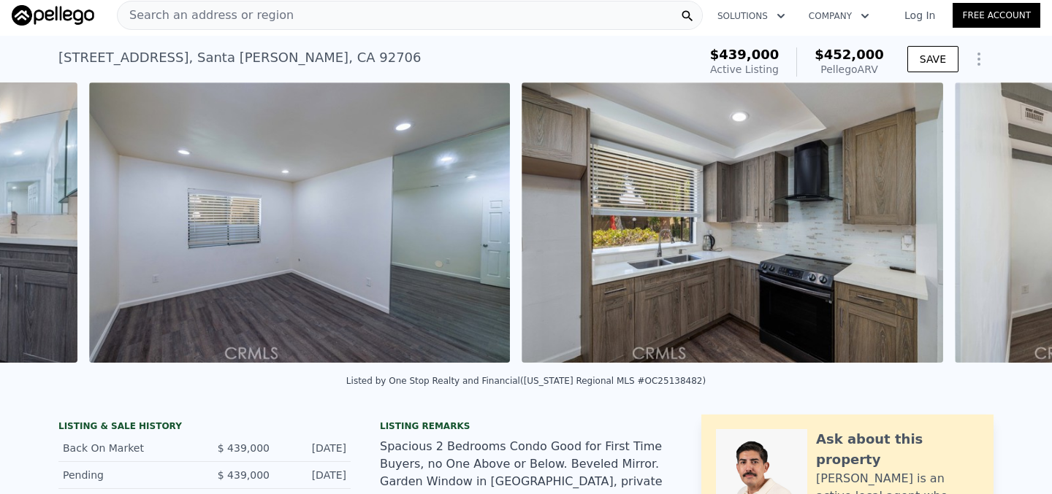
scroll to position [0, 2736]
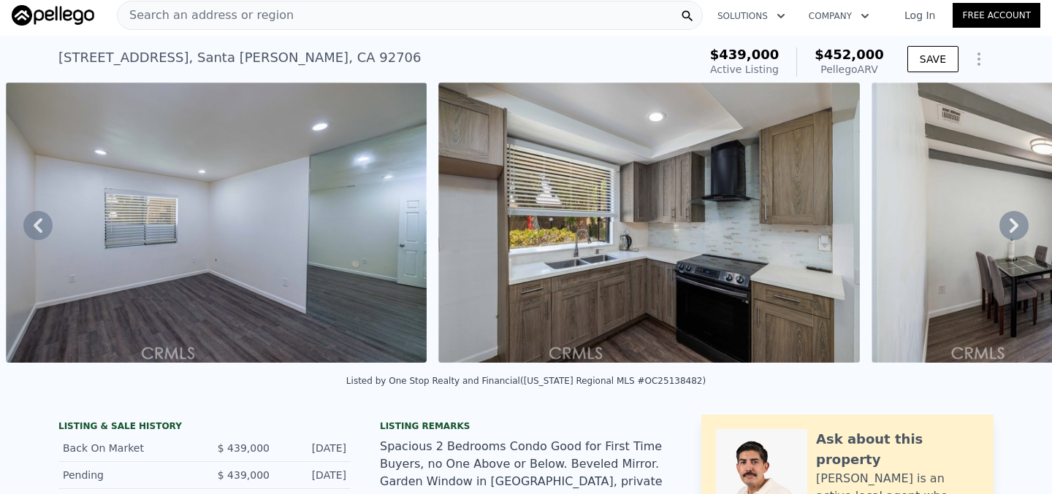
click at [1017, 221] on icon at bounding box center [1013, 225] width 29 height 29
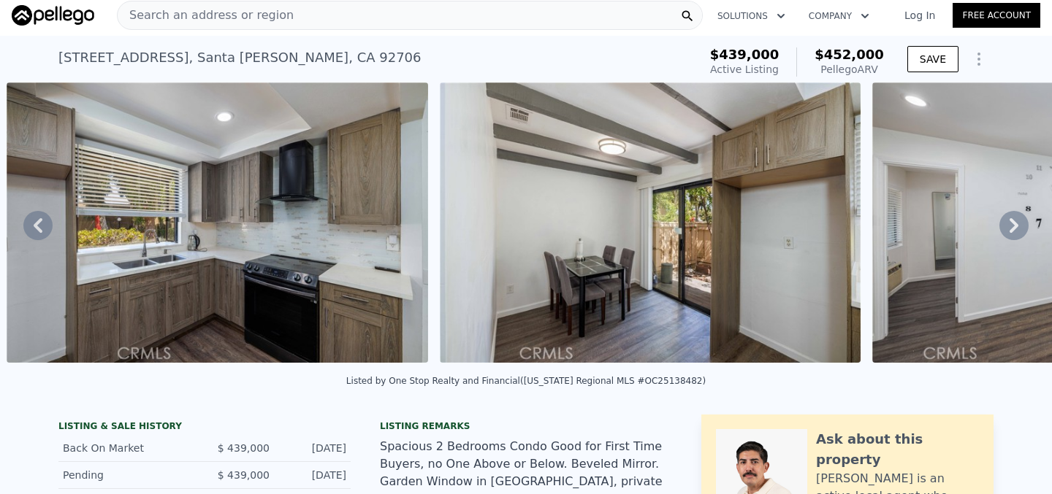
click at [1017, 221] on icon at bounding box center [1013, 225] width 29 height 29
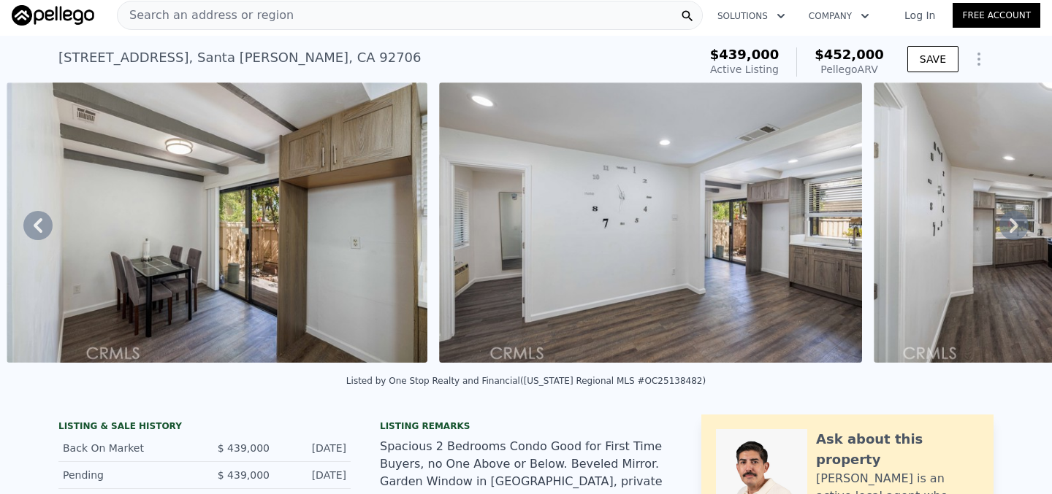
click at [1018, 218] on icon at bounding box center [1013, 225] width 29 height 29
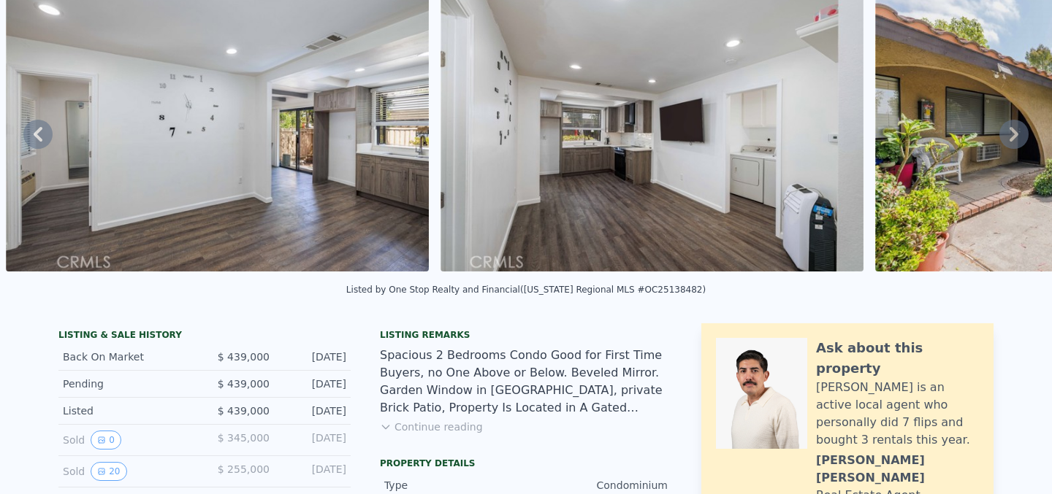
scroll to position [0, 0]
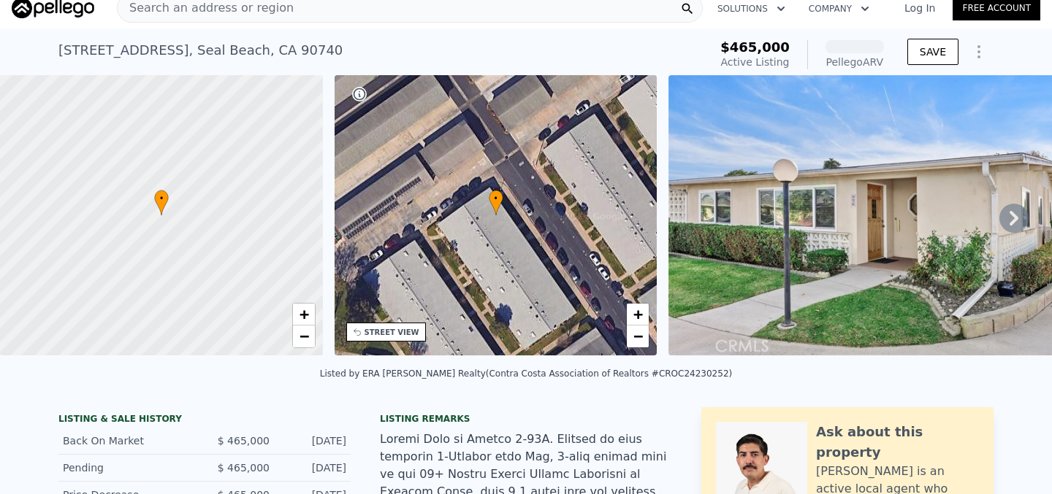
scroll to position [16, 0]
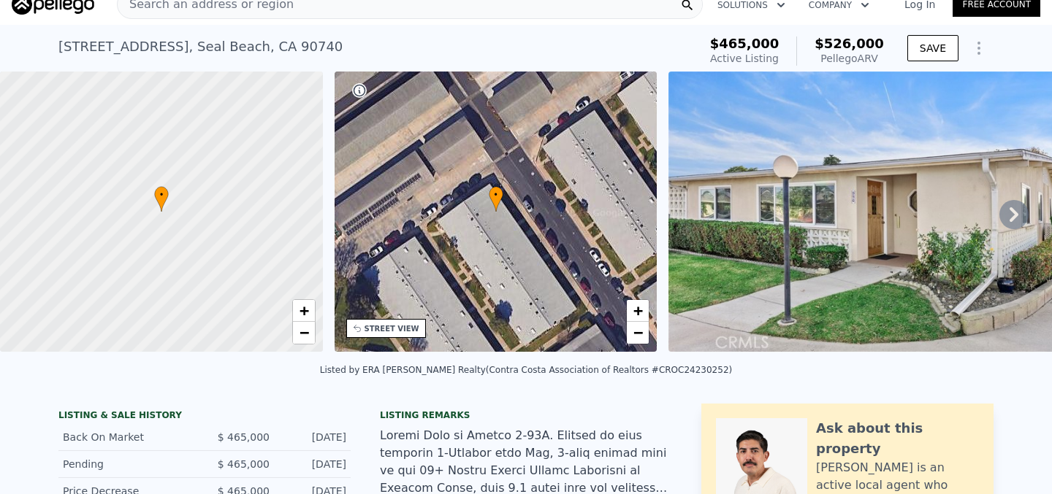
click at [1015, 208] on icon at bounding box center [1013, 214] width 29 height 29
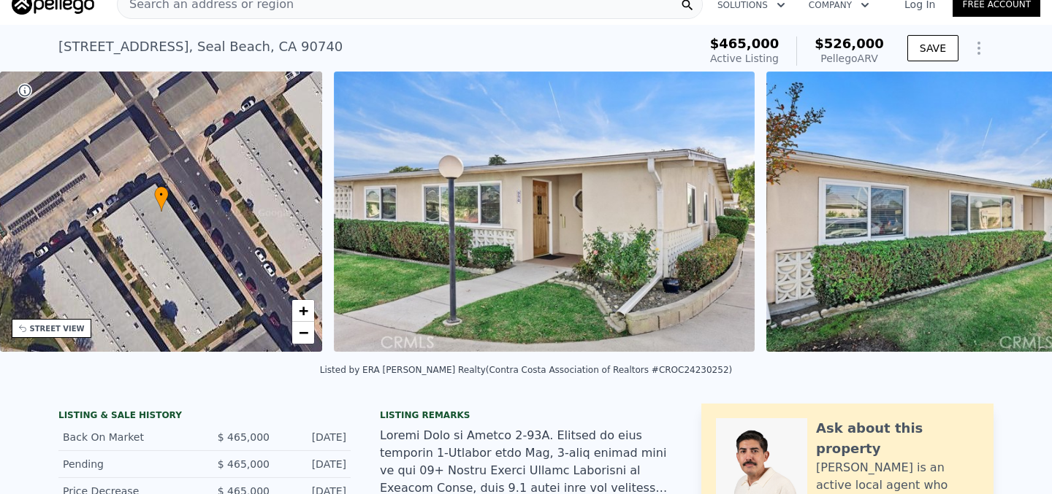
click at [1017, 209] on img at bounding box center [976, 212] width 421 height 280
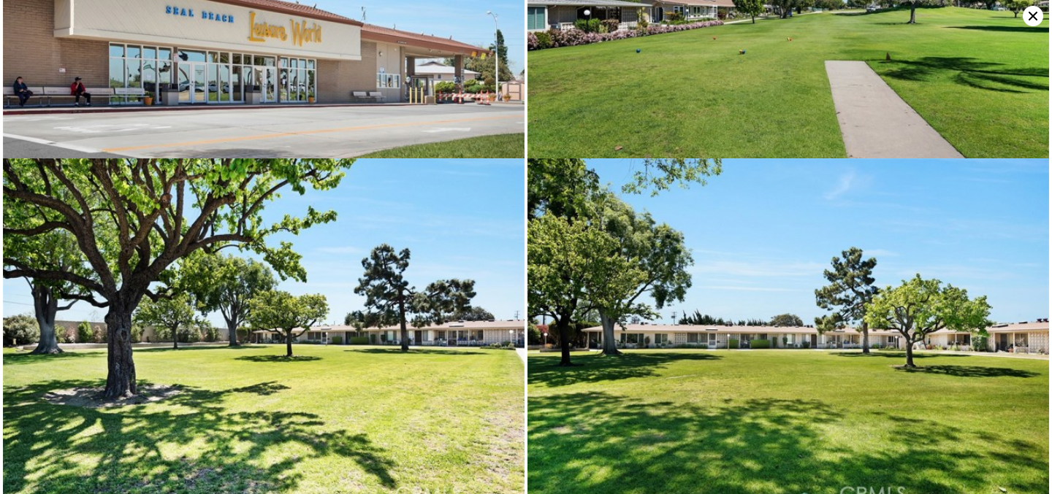
scroll to position [5833, 0]
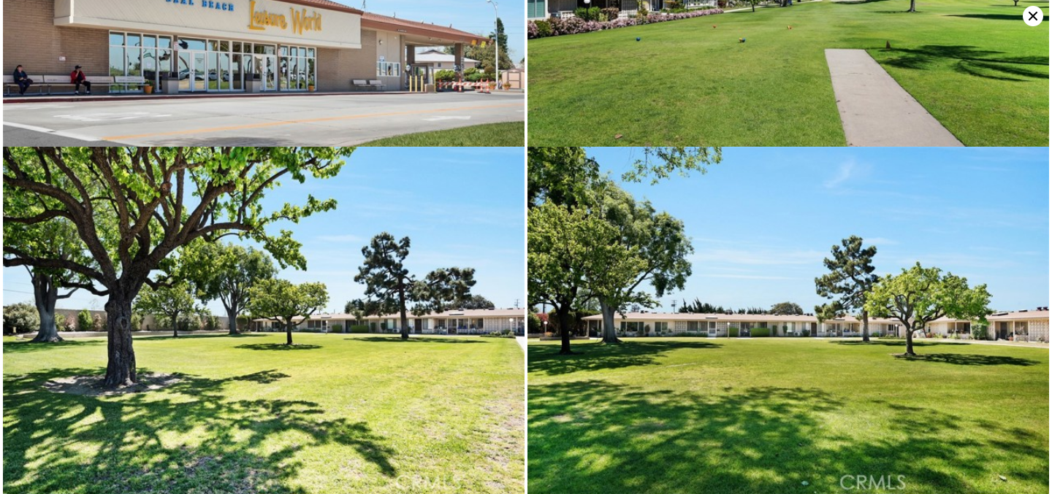
click at [1034, 22] on icon at bounding box center [1032, 16] width 20 height 20
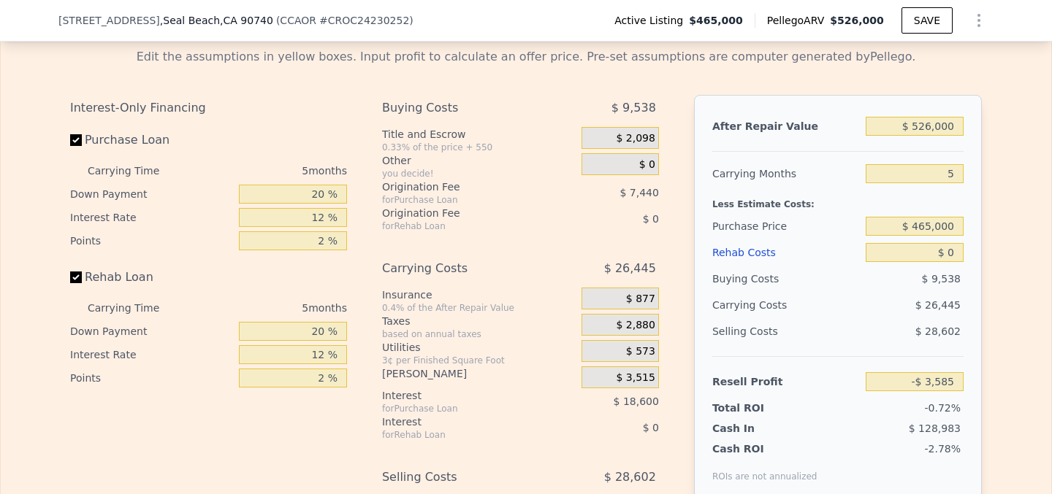
scroll to position [2043, 0]
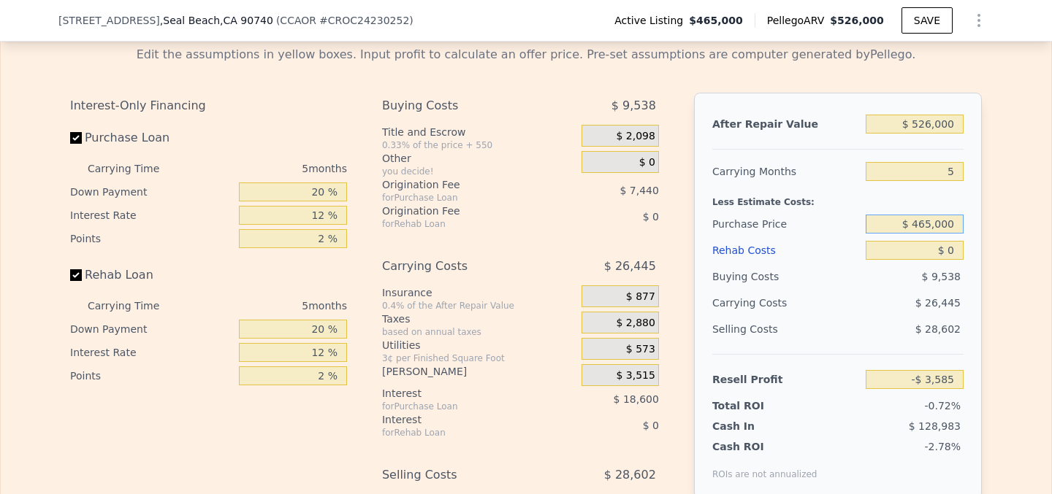
click at [926, 223] on input "$ 465,000" at bounding box center [914, 224] width 98 height 19
type input "-$ 400,000"
click at [960, 260] on div "$ 0" at bounding box center [914, 250] width 98 height 26
type input "$ 912,735"
click at [955, 250] on input "$ 0" at bounding box center [914, 250] width 98 height 19
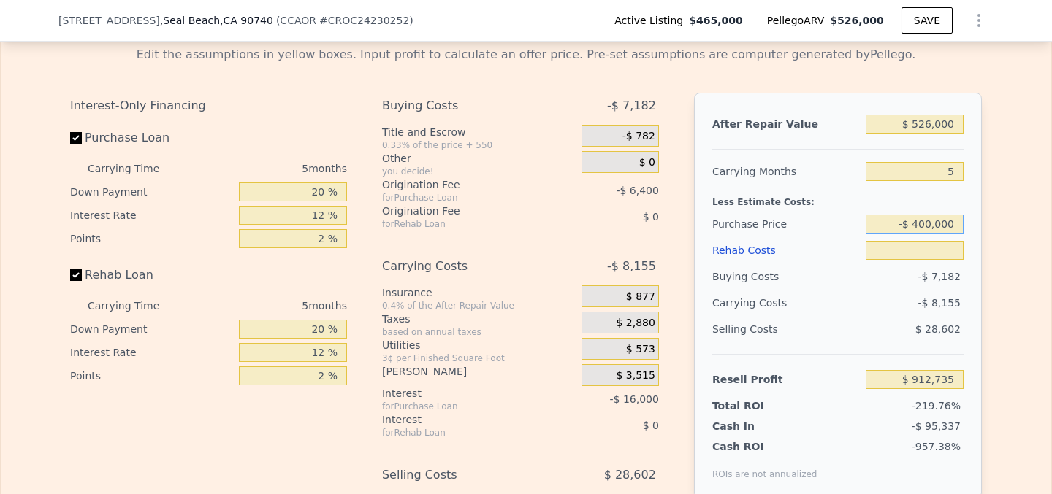
drag, startPoint x: 901, startPoint y: 228, endPoint x: 1051, endPoint y: 221, distance: 149.9
click at [1051, 221] on div "Rehab Resell Rental Edit the assumptions in yellow boxes. Input profit to calcu…" at bounding box center [526, 302] width 1052 height 726
type input "$ 400,000"
click at [927, 380] on input "$ 912,735" at bounding box center [914, 379] width 98 height 19
type input "$ 0"
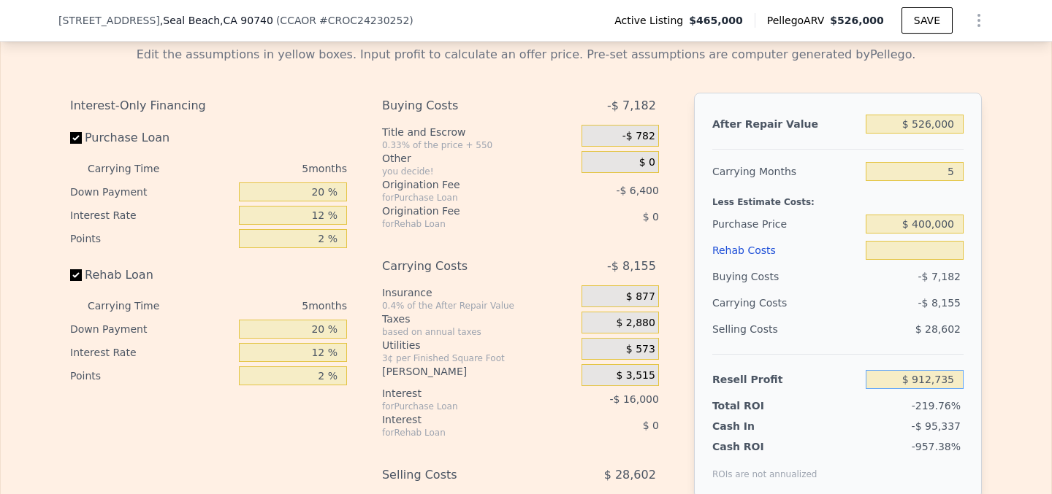
type input "$ 65,271"
click at [953, 252] on input "$ 0" at bounding box center [914, 250] width 98 height 19
type input "$ 7"
type input "$ 65,264"
type input "$ 75"
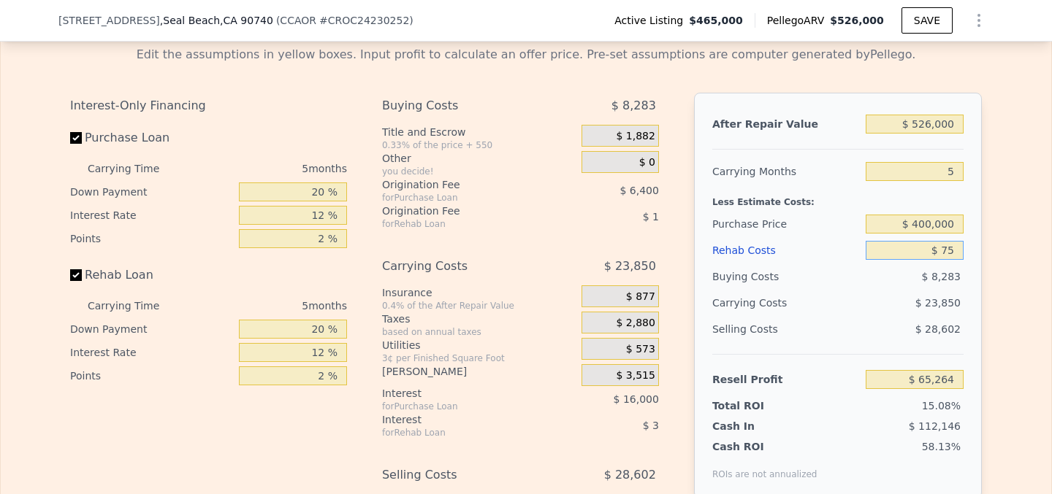
type input "$ 65,190"
type input "$ 75,000"
type input "-$ 13,929"
type input "$ 75,000"
click at [952, 378] on input "-$ 13,929" at bounding box center [914, 379] width 98 height 19
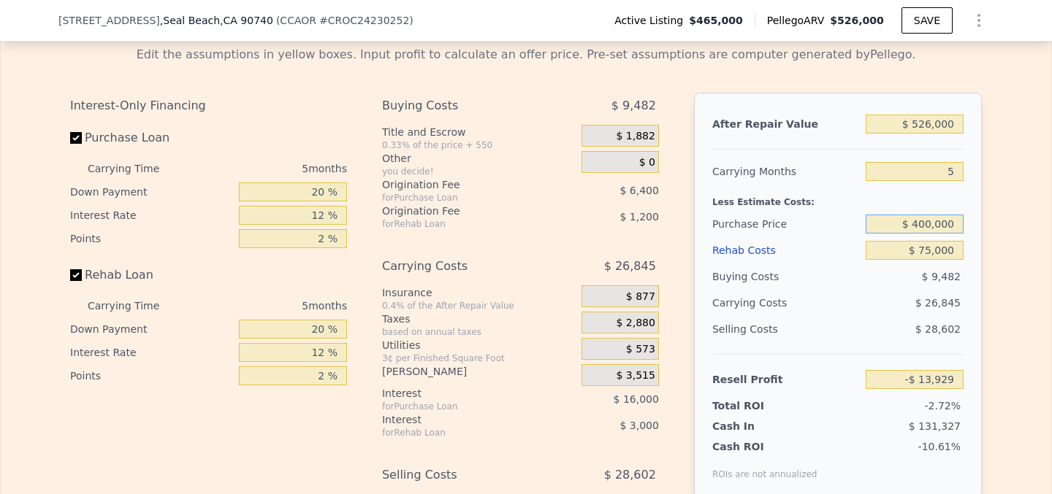
click at [922, 227] on input "$ 400,000" at bounding box center [914, 224] width 98 height 19
type input "$ 350,000"
click at [997, 318] on div "Edit the assumptions in yellow boxes. Input profit to calculate an offer price.…" at bounding box center [526, 316] width 1050 height 565
type input "$ 39,037"
click at [893, 319] on div "$ 28,602" at bounding box center [914, 329] width 99 height 26
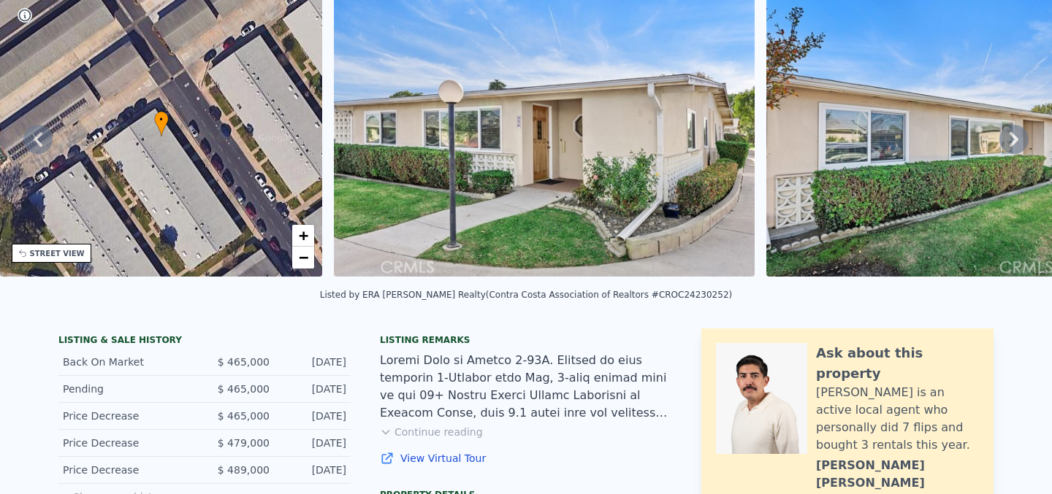
scroll to position [5, 0]
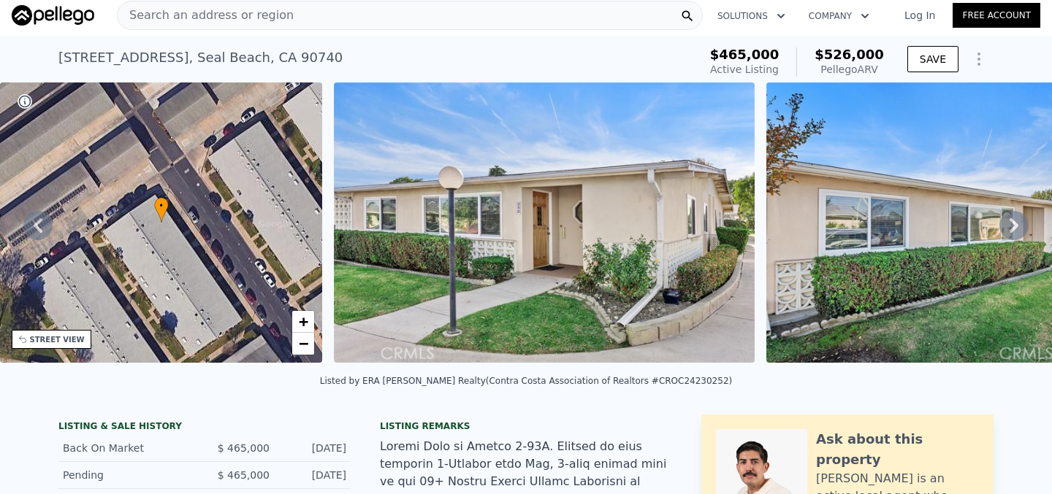
click at [1015, 225] on icon at bounding box center [1013, 225] width 9 height 15
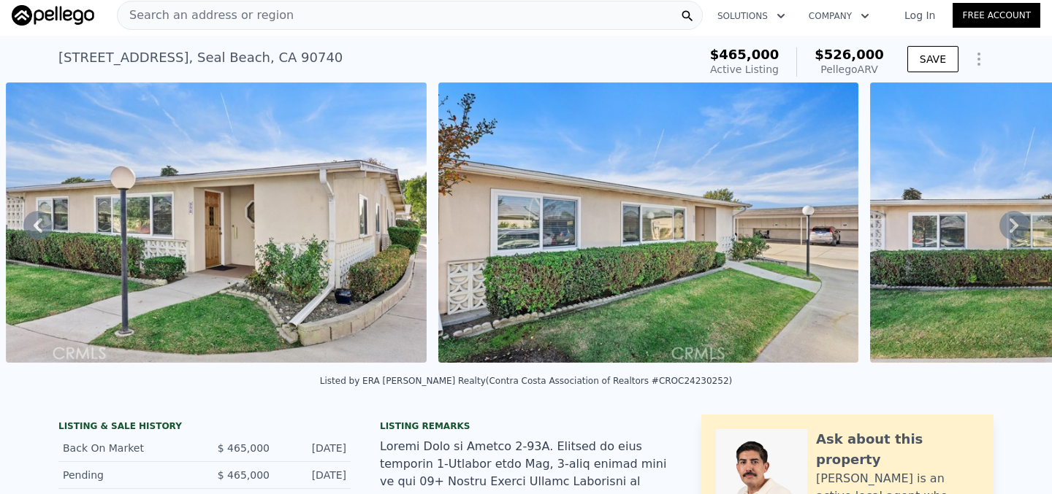
click at [1015, 224] on icon at bounding box center [1013, 225] width 9 height 15
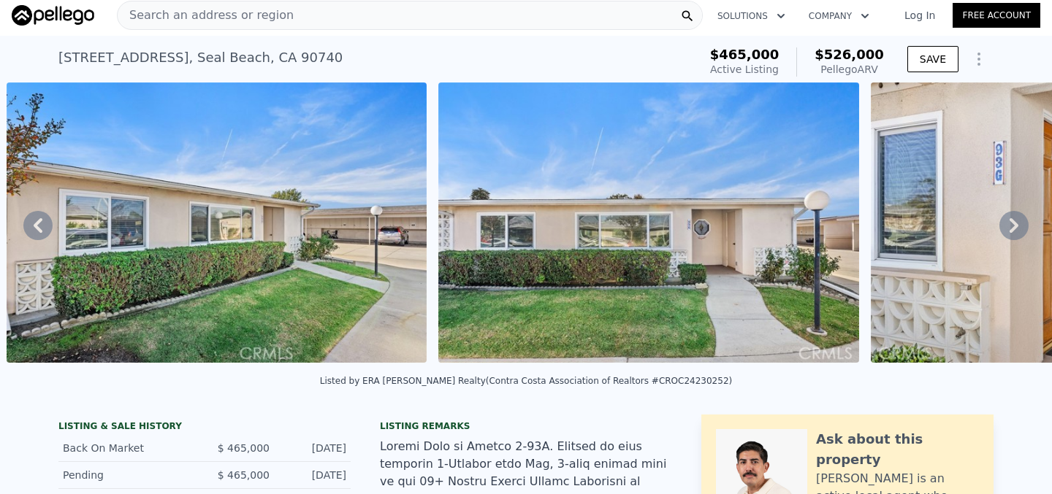
click at [1016, 224] on icon at bounding box center [1013, 225] width 9 height 15
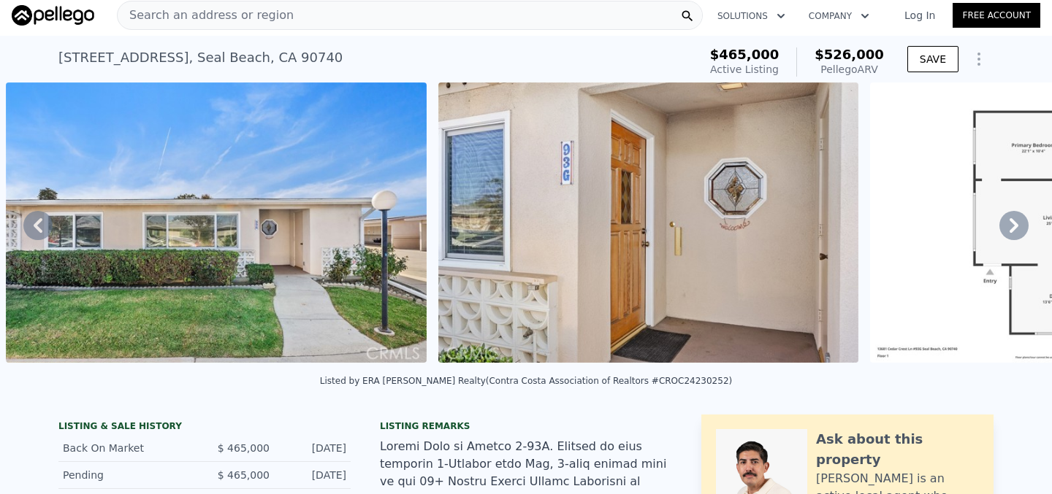
click at [1017, 224] on icon at bounding box center [1013, 225] width 9 height 15
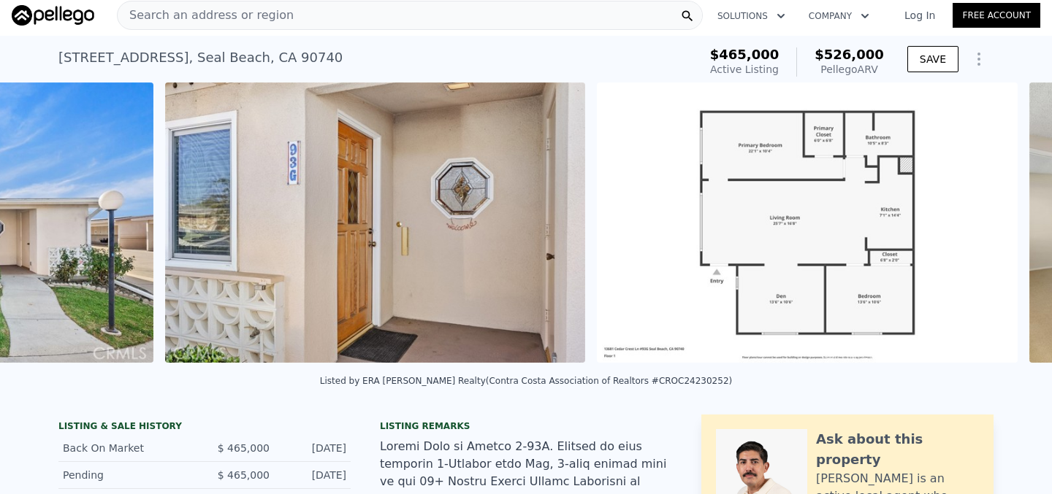
scroll to position [0, 1964]
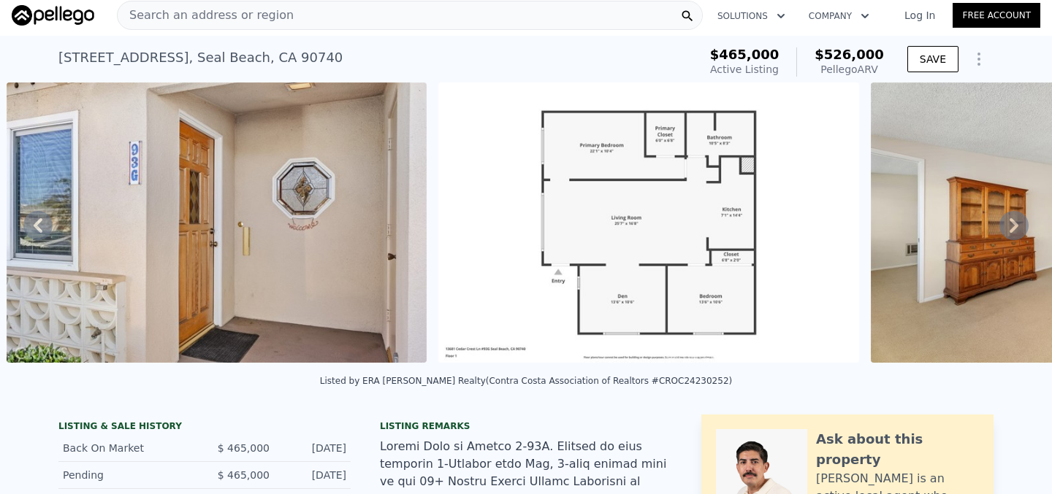
click at [1017, 224] on icon at bounding box center [1013, 225] width 9 height 15
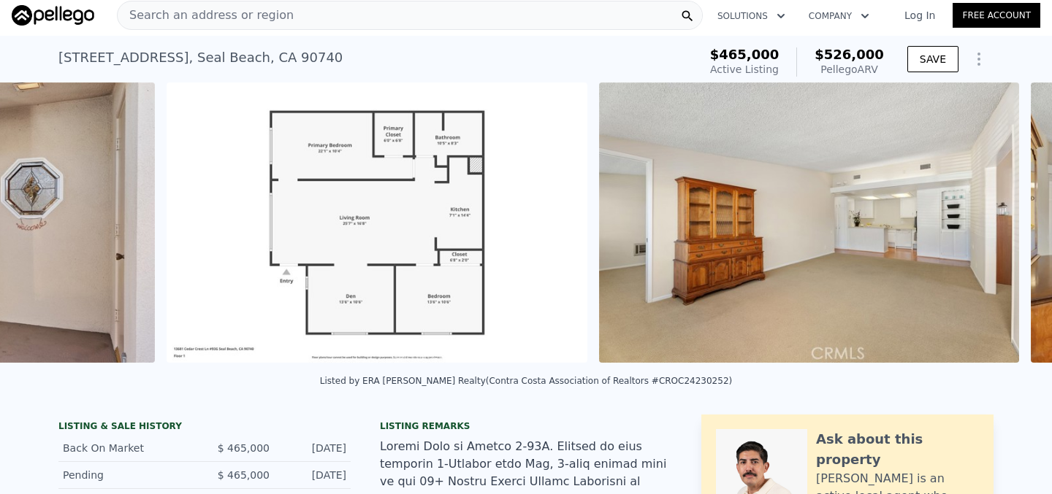
scroll to position [0, 2396]
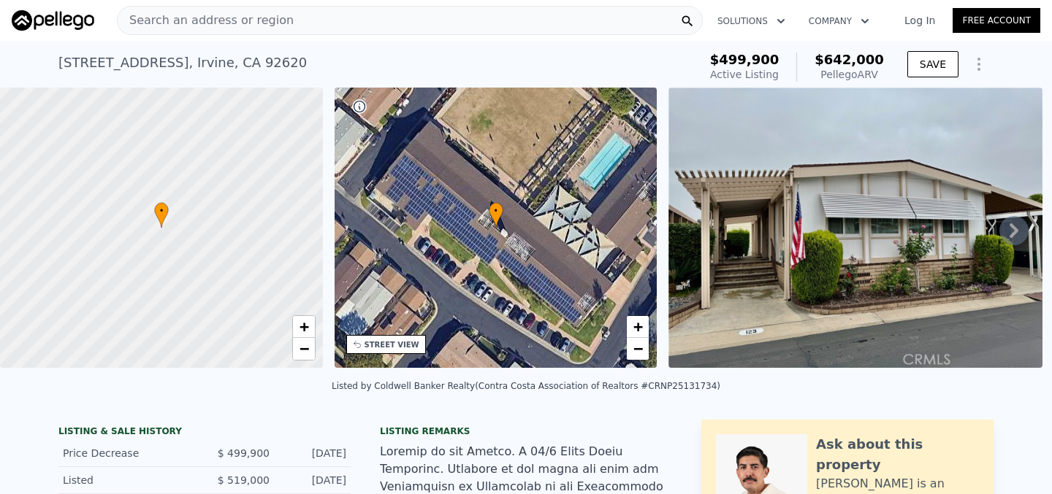
click at [1017, 228] on icon at bounding box center [1013, 230] width 29 height 29
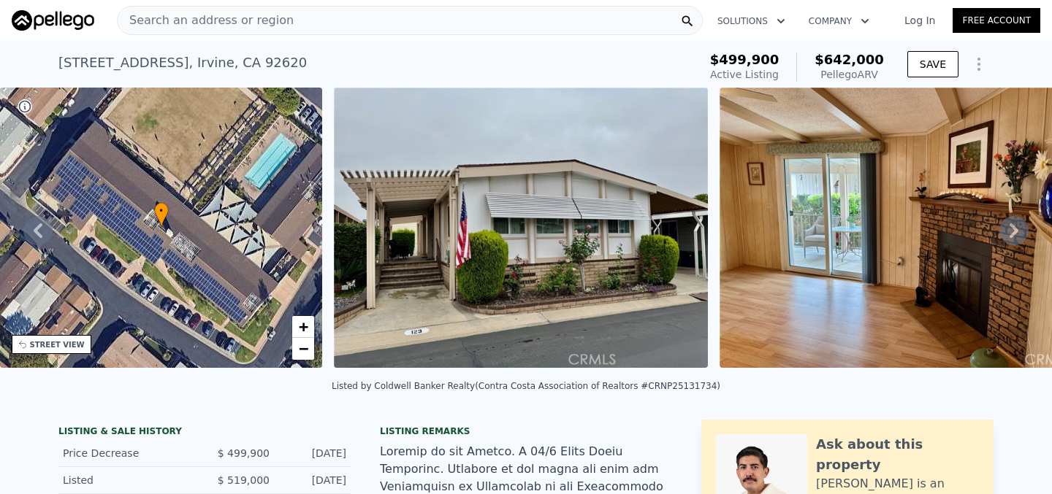
click at [1017, 228] on icon at bounding box center [1013, 230] width 29 height 29
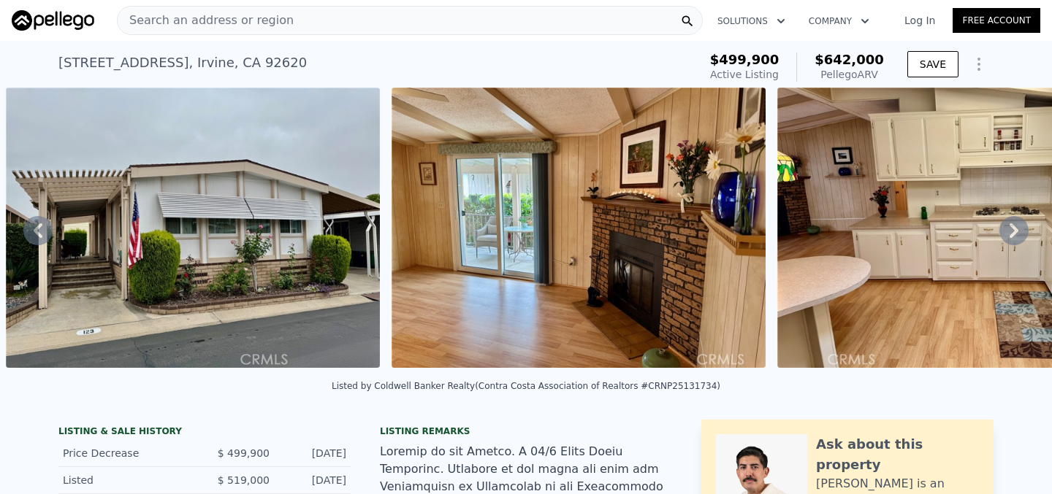
click at [1017, 228] on icon at bounding box center [1013, 230] width 29 height 29
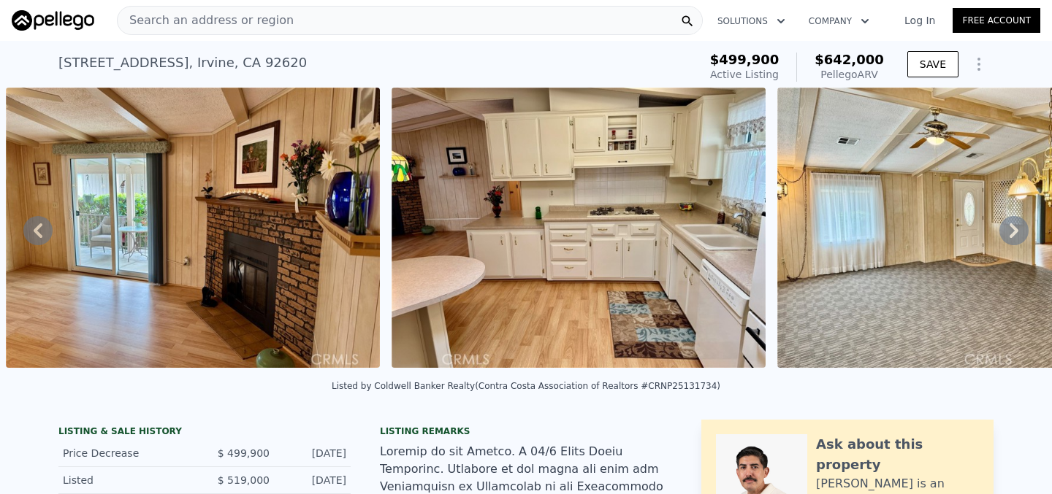
click at [1017, 228] on icon at bounding box center [1013, 230] width 29 height 29
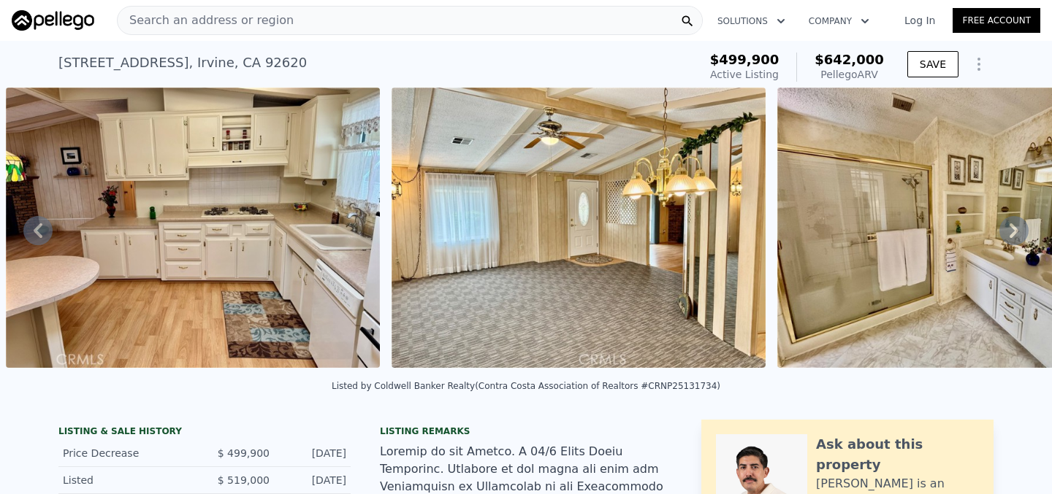
click at [1018, 228] on icon at bounding box center [1013, 230] width 29 height 29
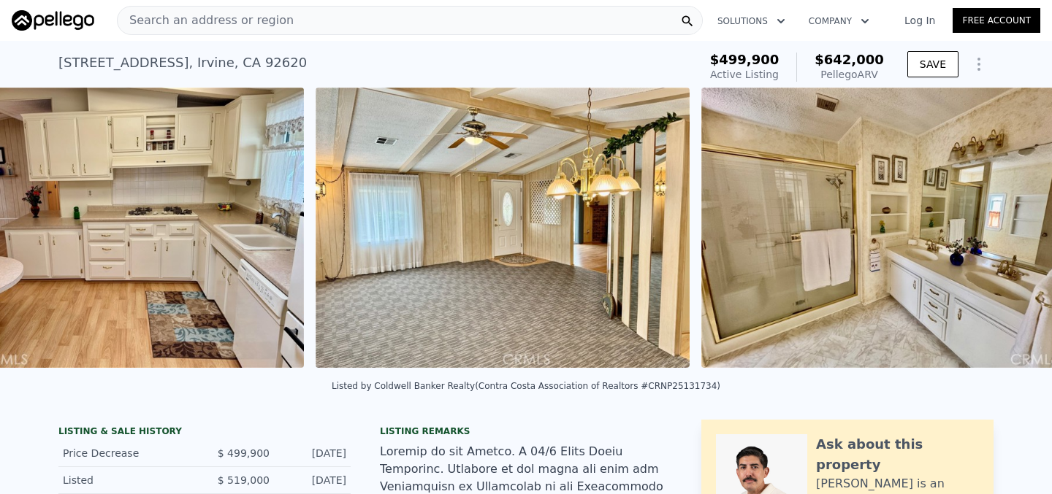
scroll to position [0, 1825]
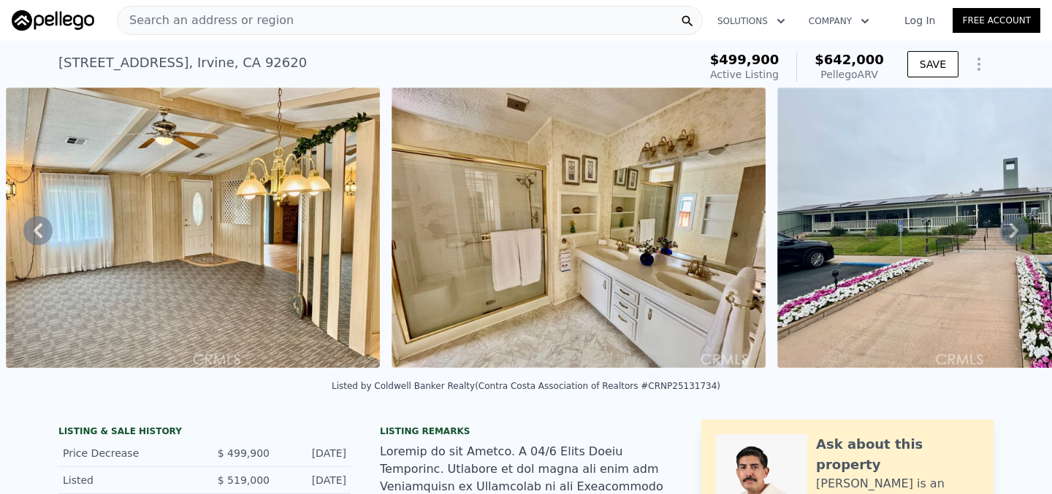
click at [1018, 229] on icon at bounding box center [1013, 230] width 29 height 29
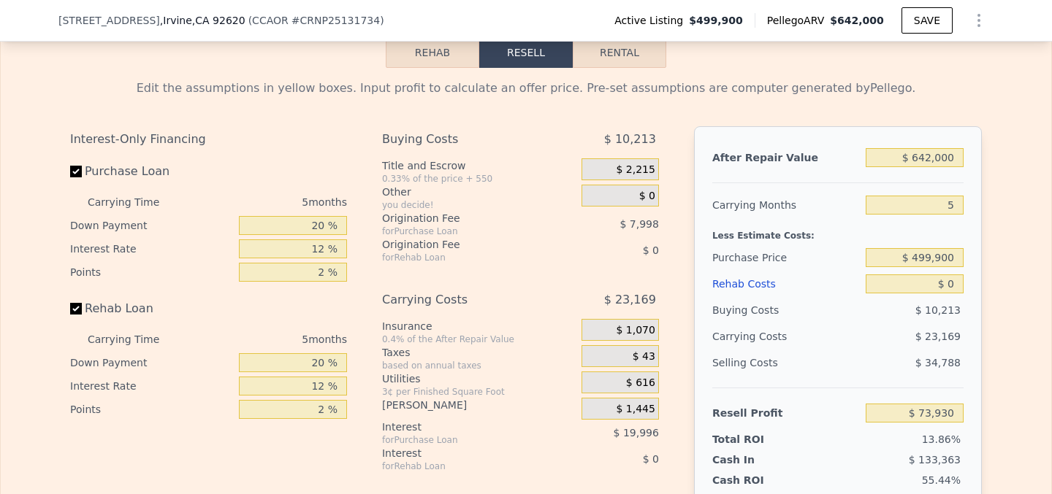
scroll to position [2116, 0]
click at [932, 255] on input "$ 499,900" at bounding box center [914, 256] width 98 height 19
type input "$ 400,000"
click at [957, 286] on input "$ 0" at bounding box center [914, 282] width 98 height 19
type input "$ 179,756"
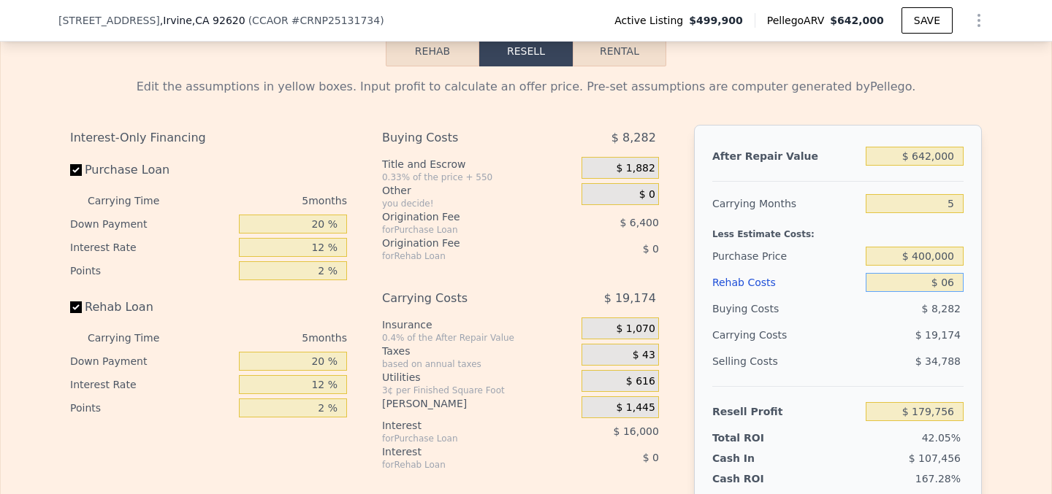
type input "$ 065"
type input "$ 179,685"
type input "$ 0"
type input "$ 179,756"
type input "$ 6"
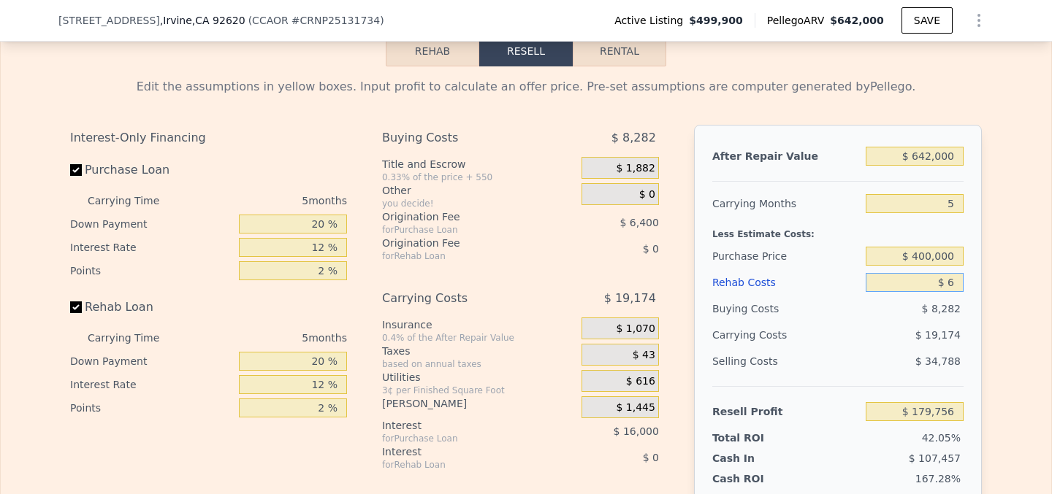
type input "$ 179,750"
type input "$ 65"
type input "$ 179,685"
type input "$ 6,500"
type input "$ 172,892"
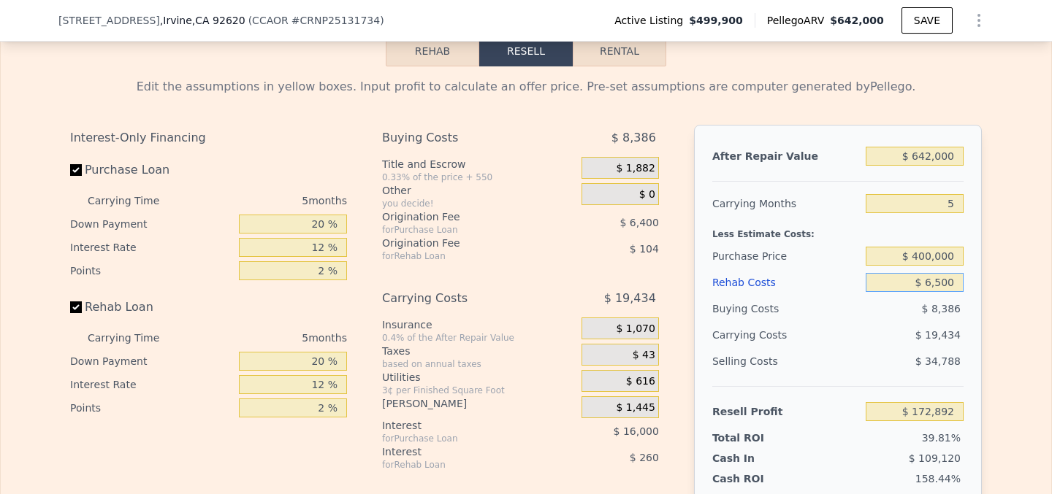
type input "$ 65,000"
type input "$ 111,116"
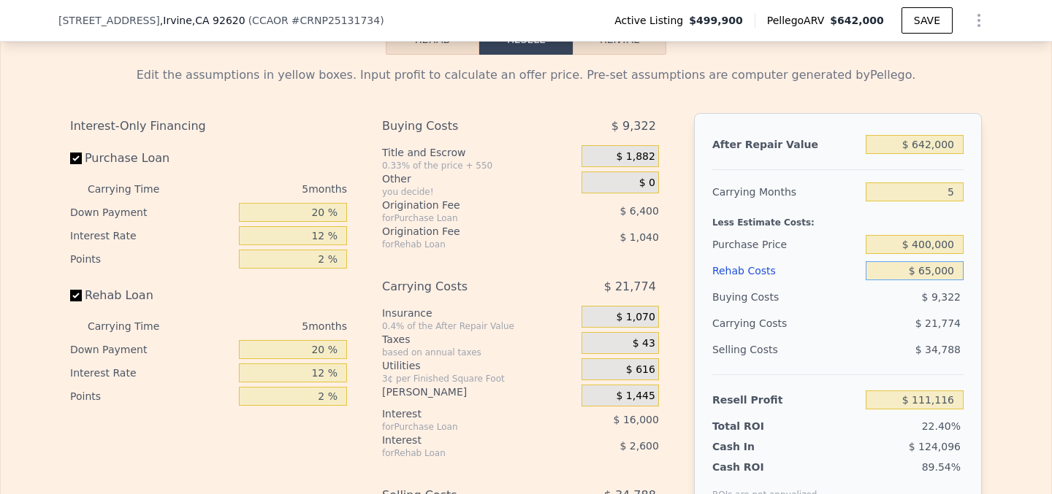
scroll to position [2131, 0]
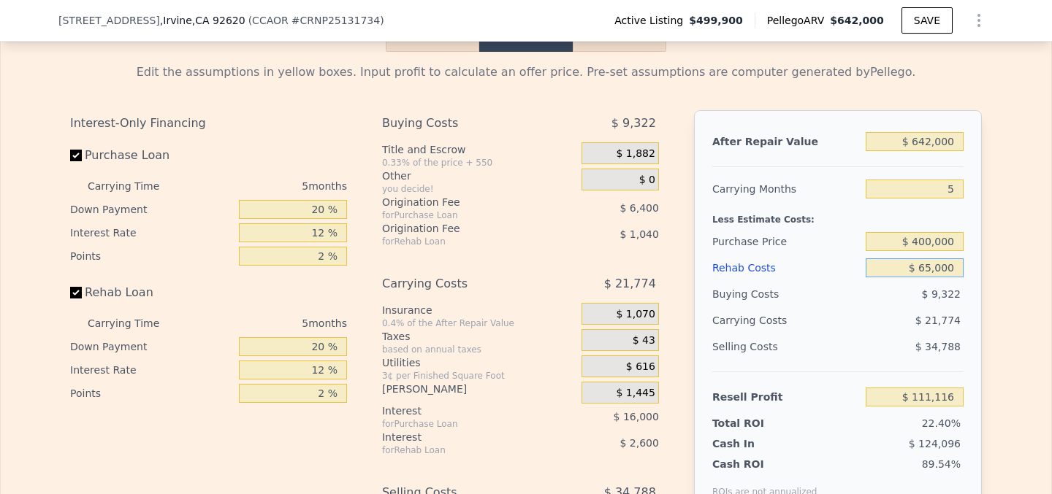
type input "$ 65,000"
click at [951, 397] on input "$ 111,116" at bounding box center [914, 397] width 98 height 19
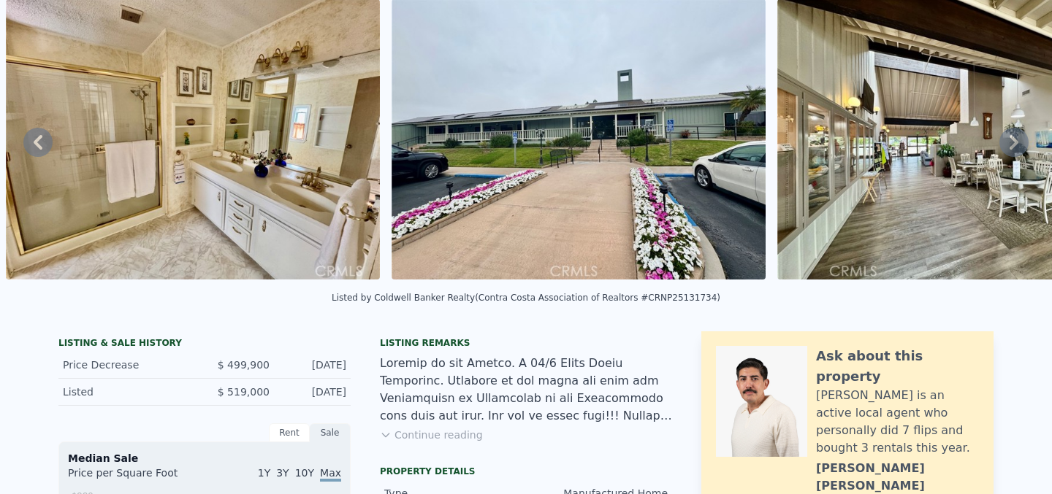
scroll to position [0, 0]
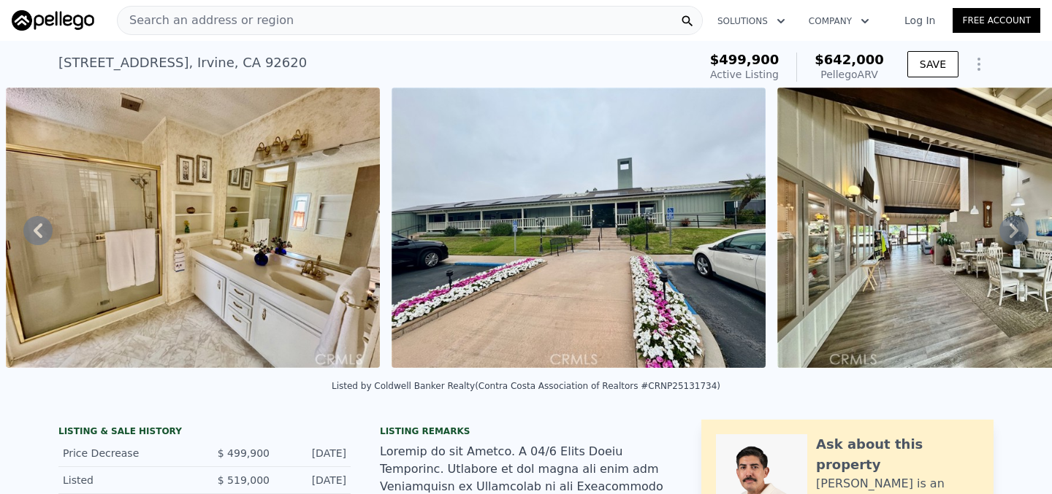
click at [1022, 229] on icon at bounding box center [1013, 230] width 29 height 29
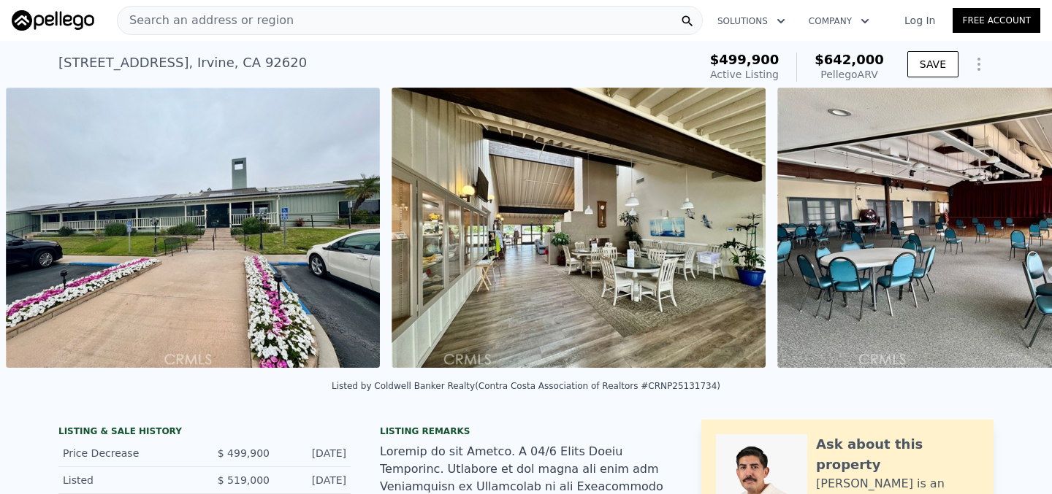
scroll to position [0, 2671]
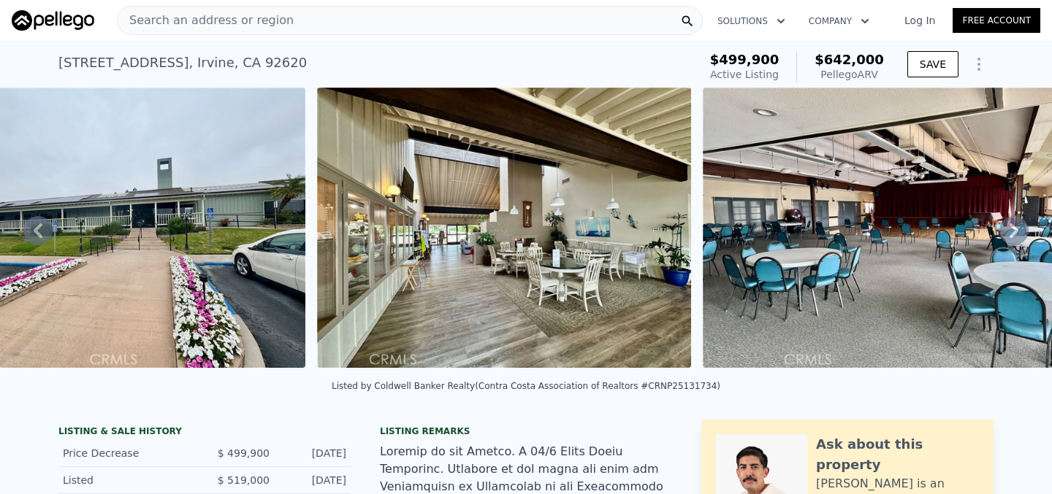
click at [1022, 229] on icon at bounding box center [1013, 230] width 29 height 29
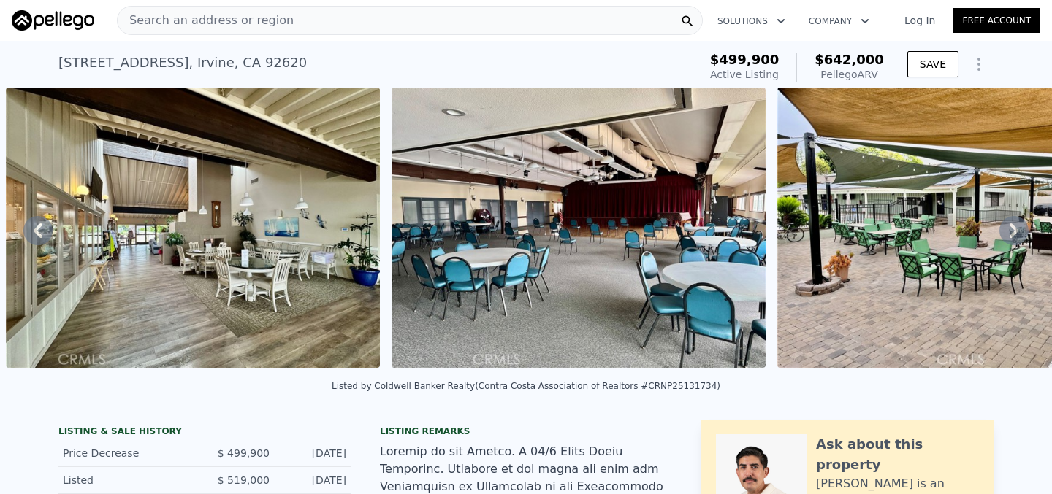
click at [1022, 229] on icon at bounding box center [1013, 230] width 29 height 29
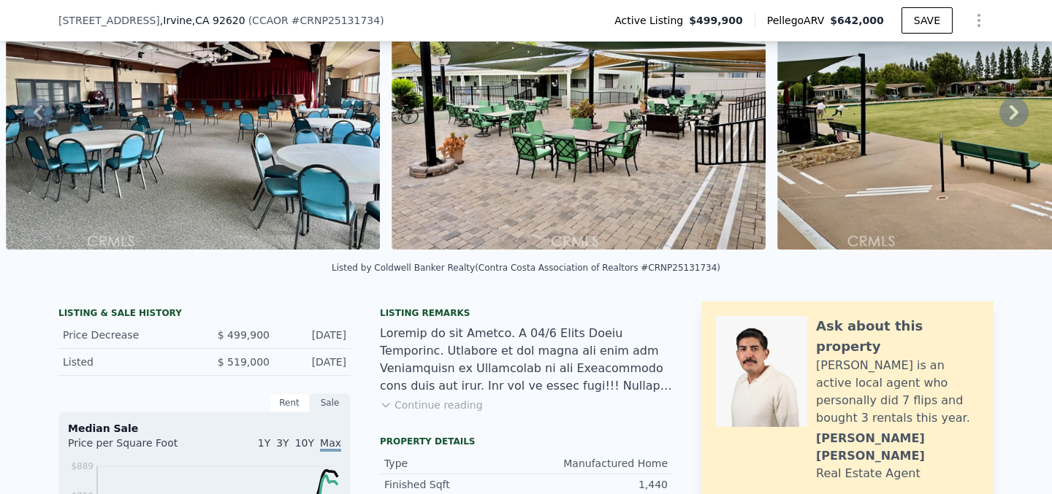
scroll to position [110, 0]
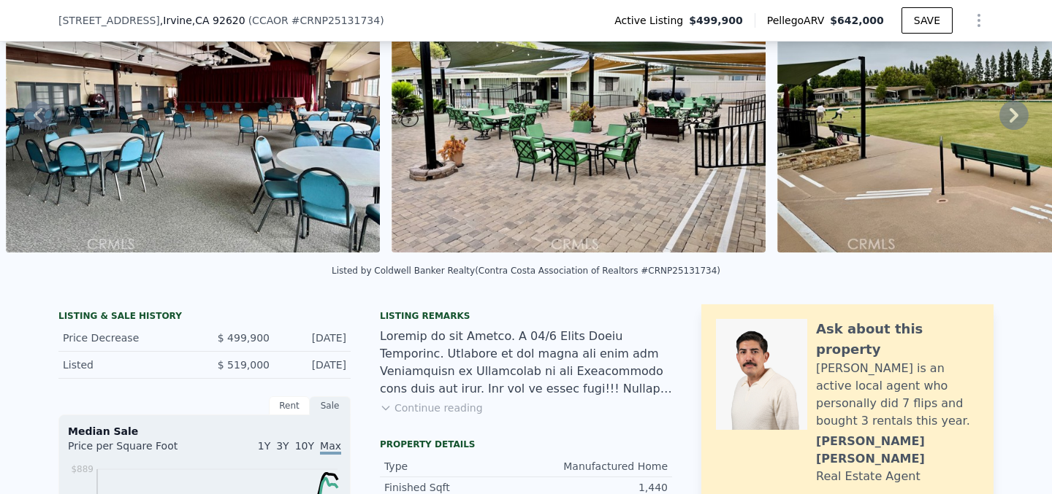
click at [392, 409] on button "Continue reading" at bounding box center [431, 408] width 103 height 15
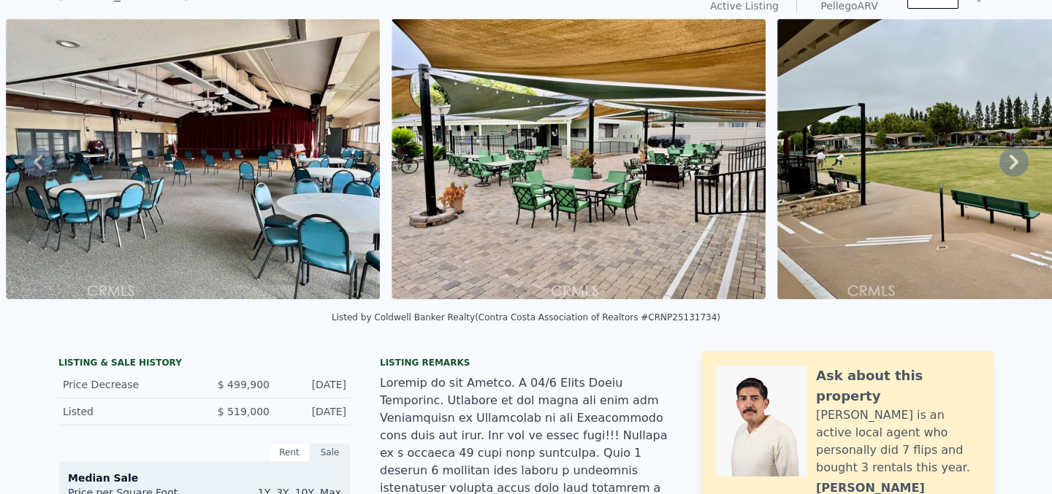
scroll to position [0, 0]
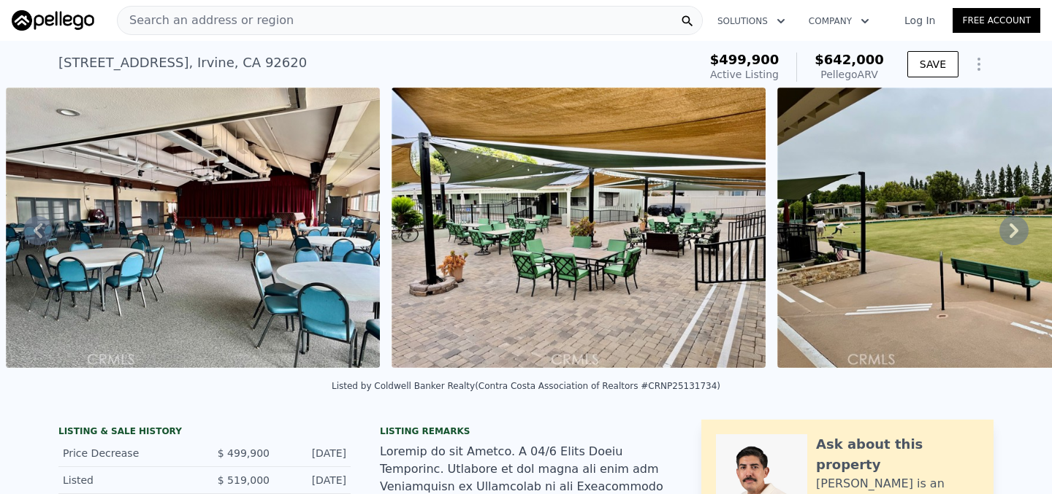
click at [1017, 223] on icon at bounding box center [1013, 230] width 29 height 29
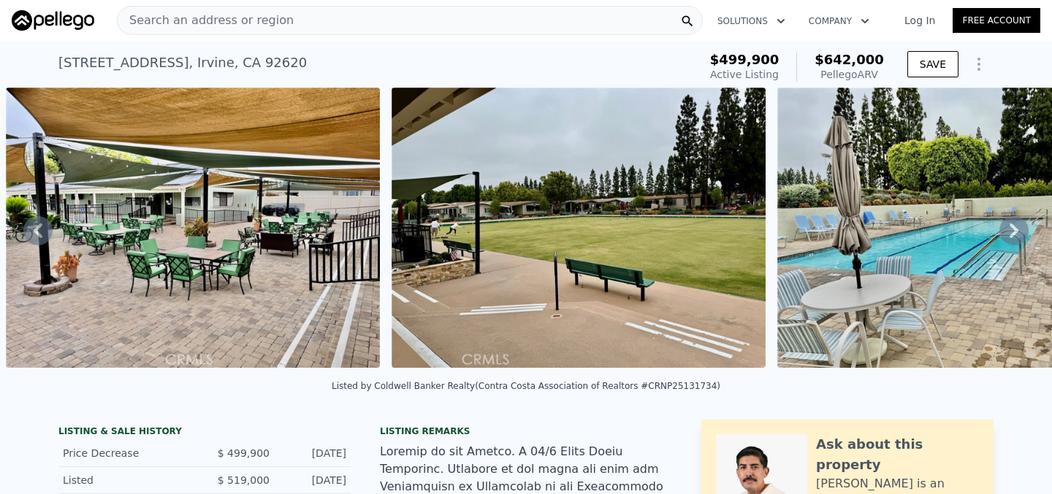
click at [1016, 223] on icon at bounding box center [1013, 230] width 29 height 29
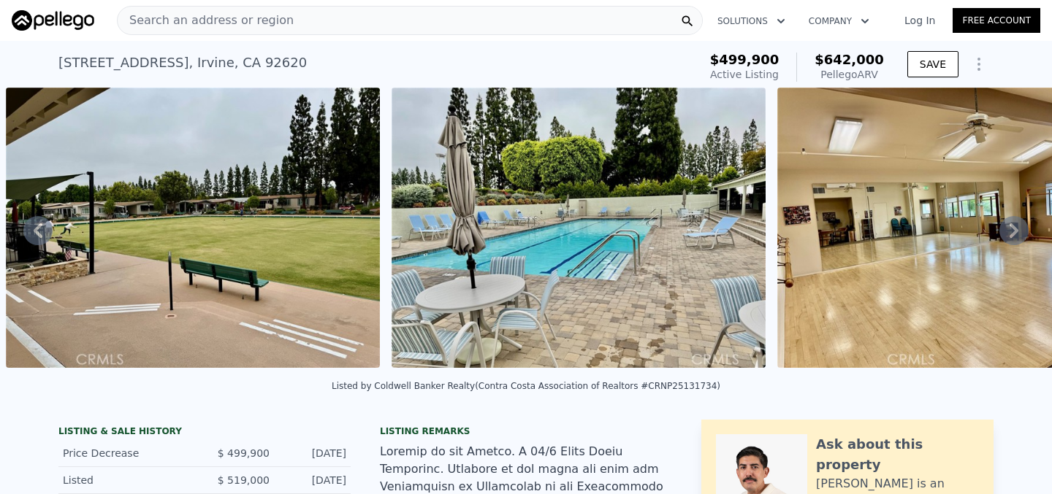
click at [1016, 223] on icon at bounding box center [1013, 230] width 29 height 29
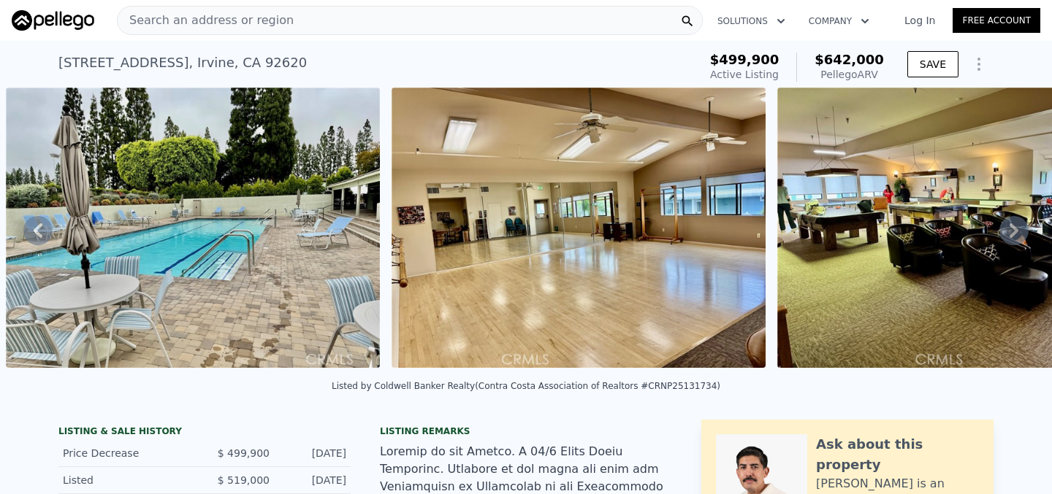
click at [1016, 223] on icon at bounding box center [1013, 230] width 29 height 29
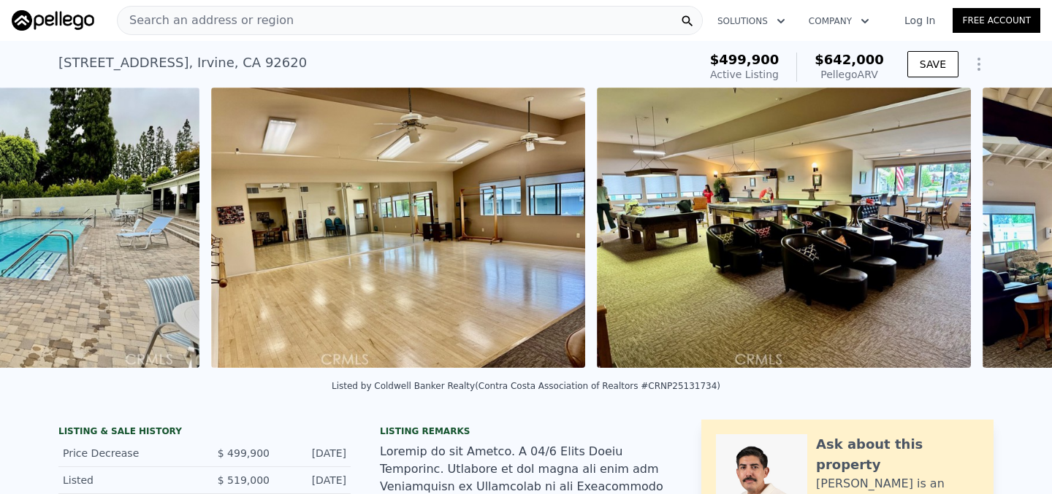
scroll to position [0, 4910]
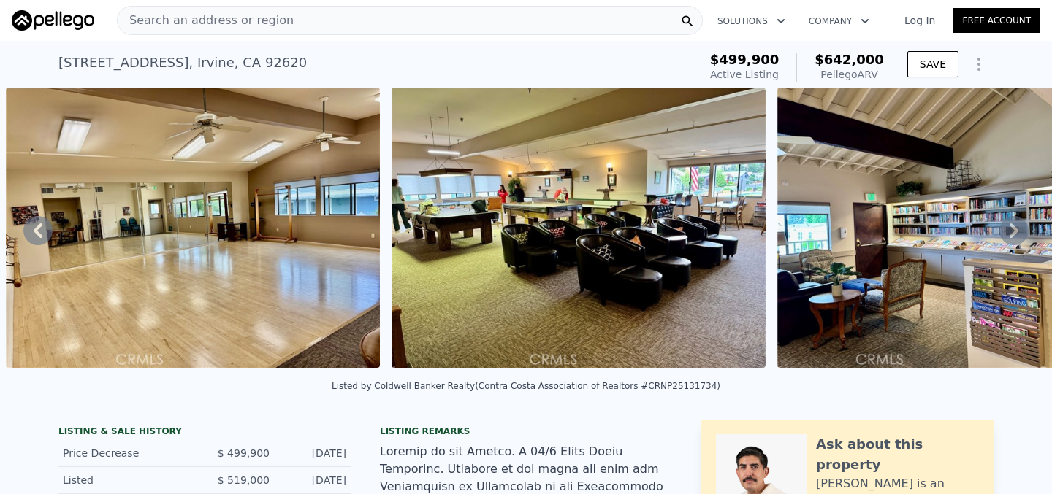
click at [1017, 223] on icon at bounding box center [1013, 230] width 29 height 29
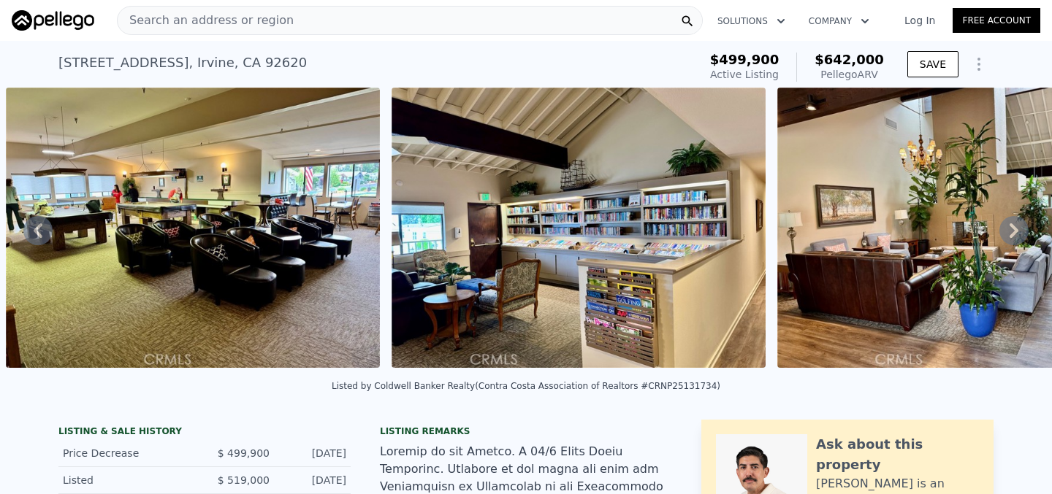
click at [1017, 225] on icon at bounding box center [1013, 230] width 29 height 29
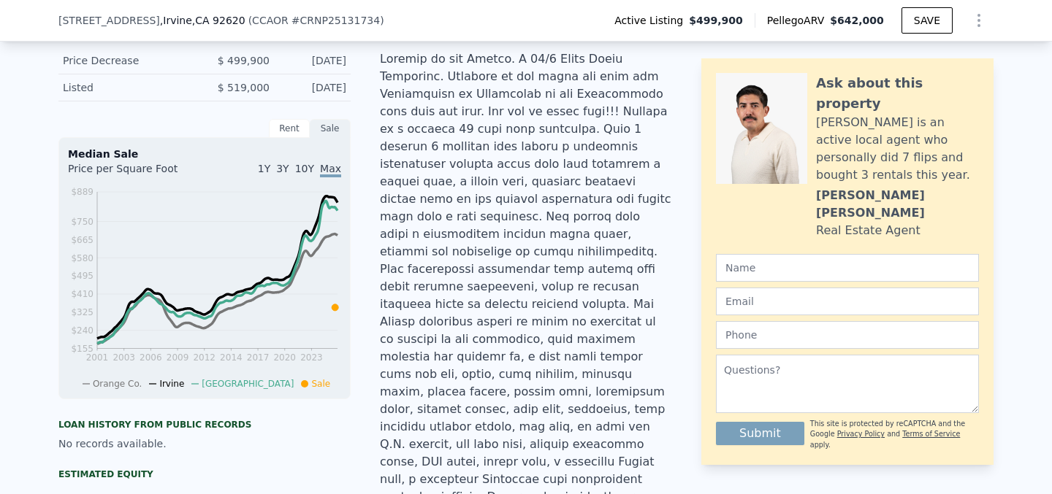
scroll to position [370, 0]
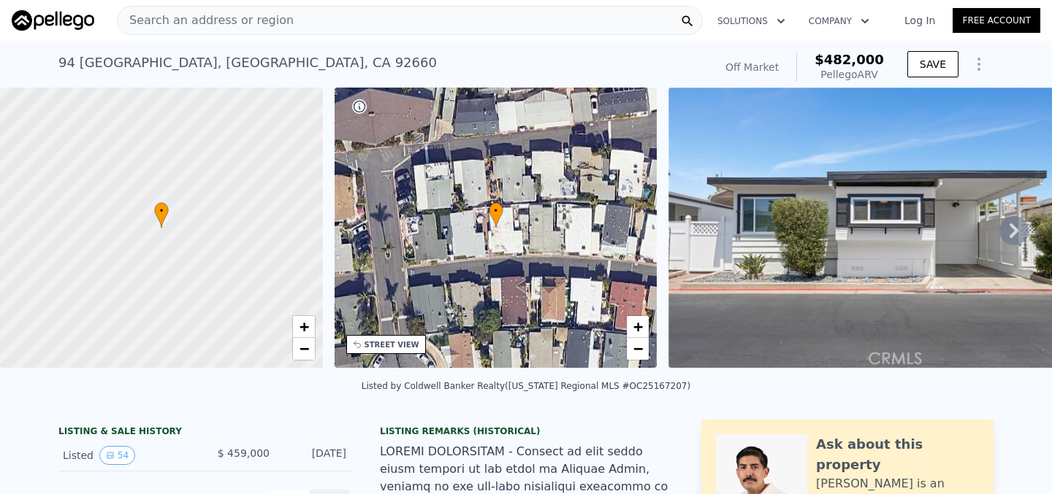
scroll to position [53, 0]
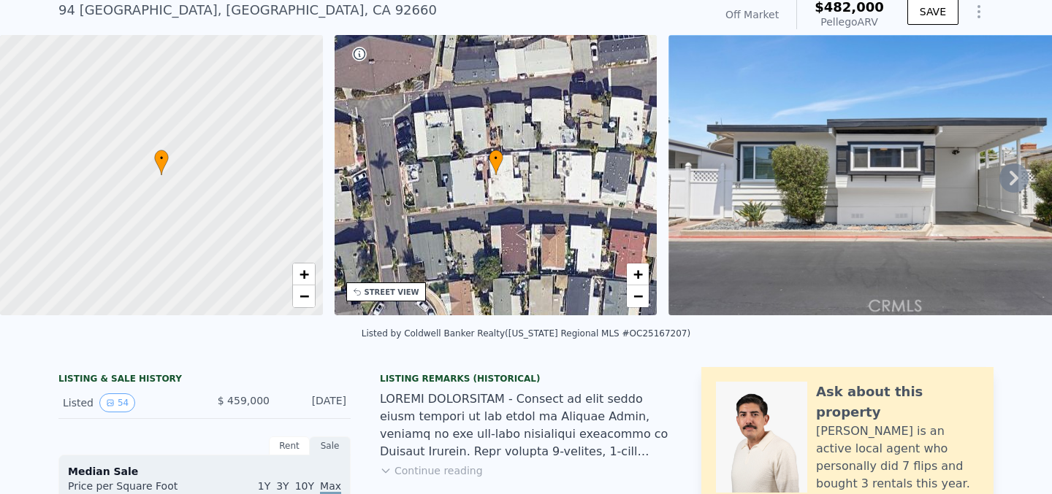
click at [1009, 174] on icon at bounding box center [1013, 178] width 29 height 29
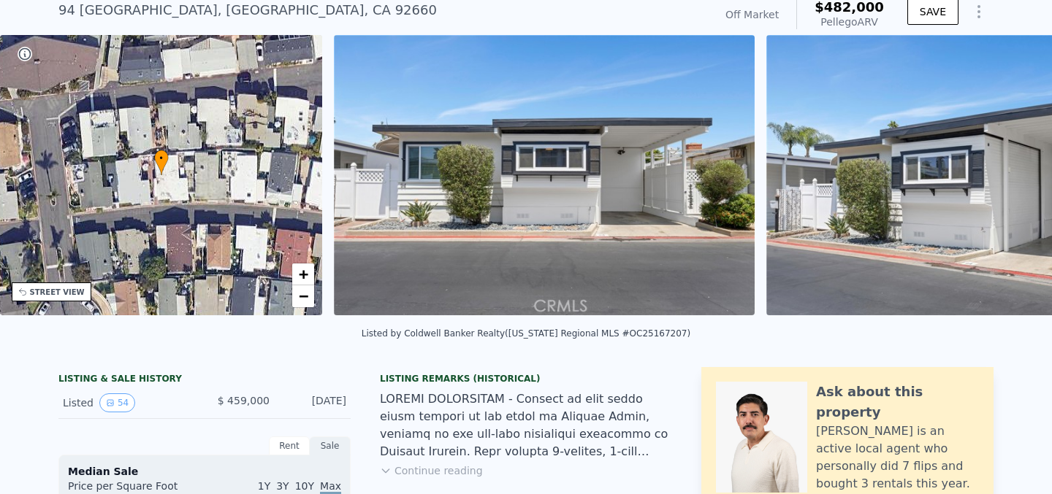
click at [1009, 174] on div "• + − • + − STREET VIEW Loading... SATELLITE VIEW" at bounding box center [526, 178] width 1052 height 286
click at [1009, 175] on icon at bounding box center [1013, 178] width 29 height 29
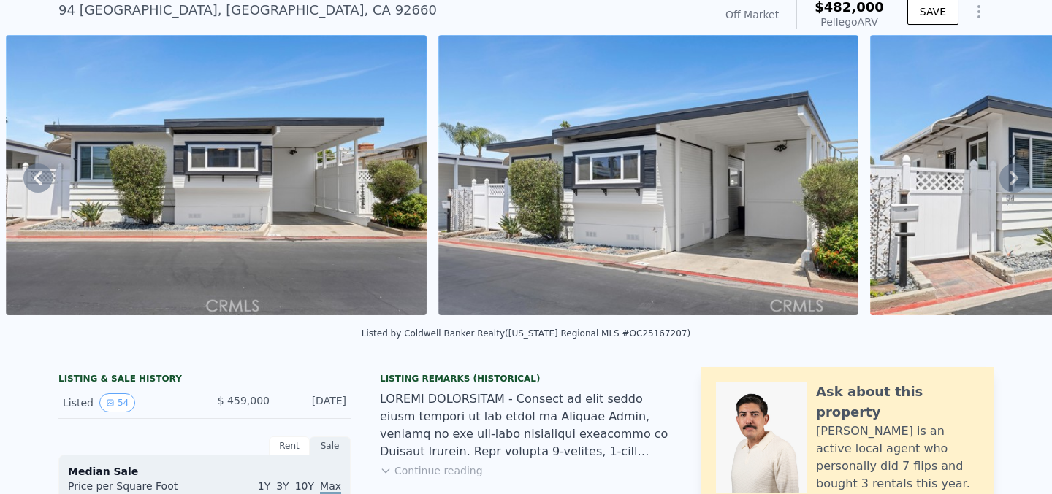
click at [1009, 175] on icon at bounding box center [1013, 178] width 29 height 29
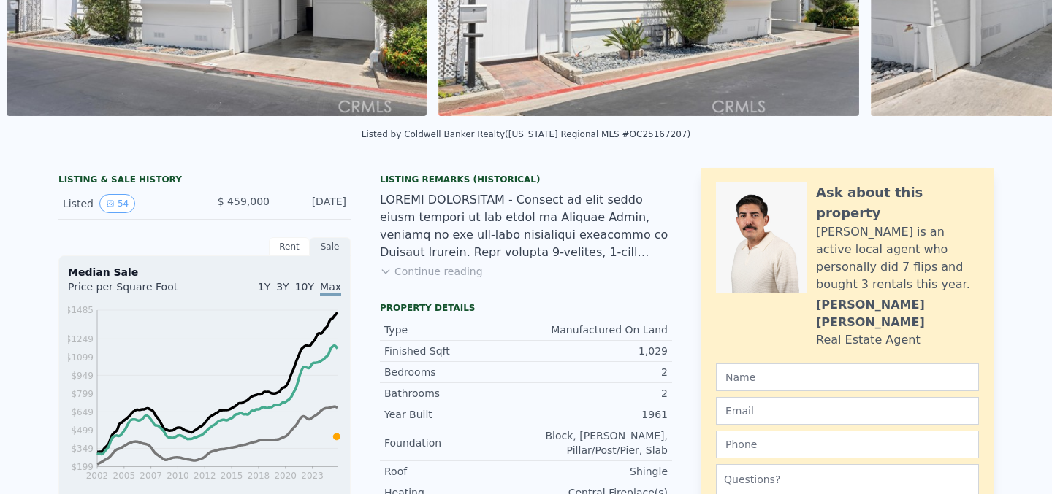
scroll to position [0, 0]
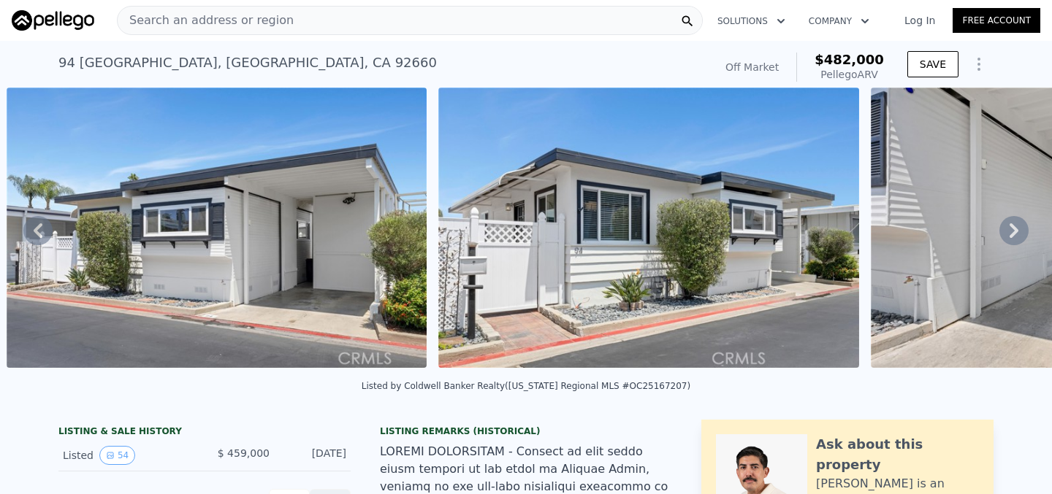
click at [1015, 227] on icon at bounding box center [1013, 230] width 9 height 15
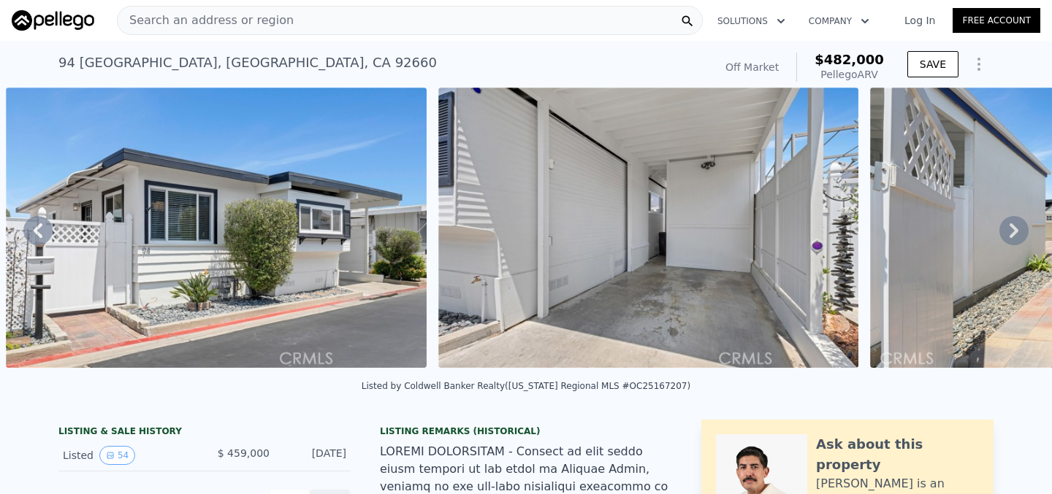
click at [1015, 227] on icon at bounding box center [1013, 230] width 9 height 15
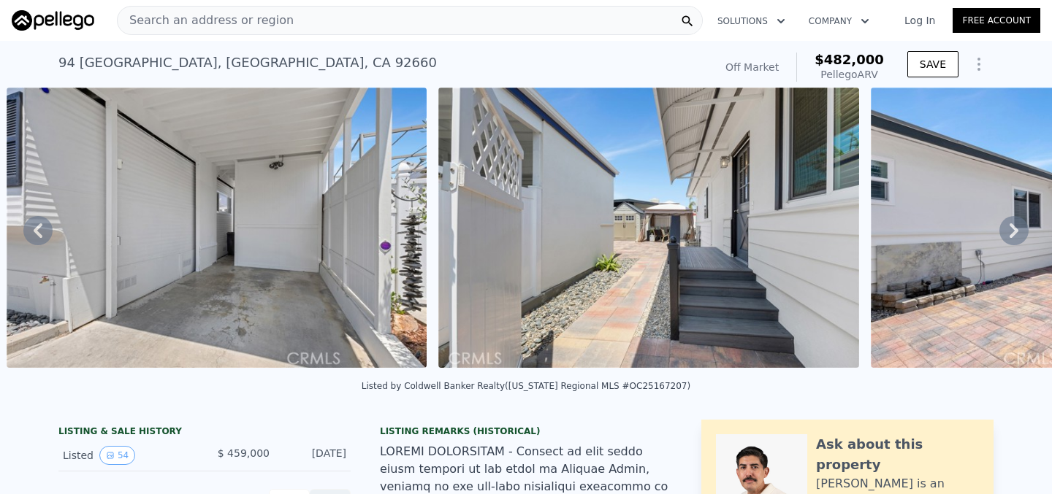
click at [1015, 228] on icon at bounding box center [1013, 230] width 9 height 15
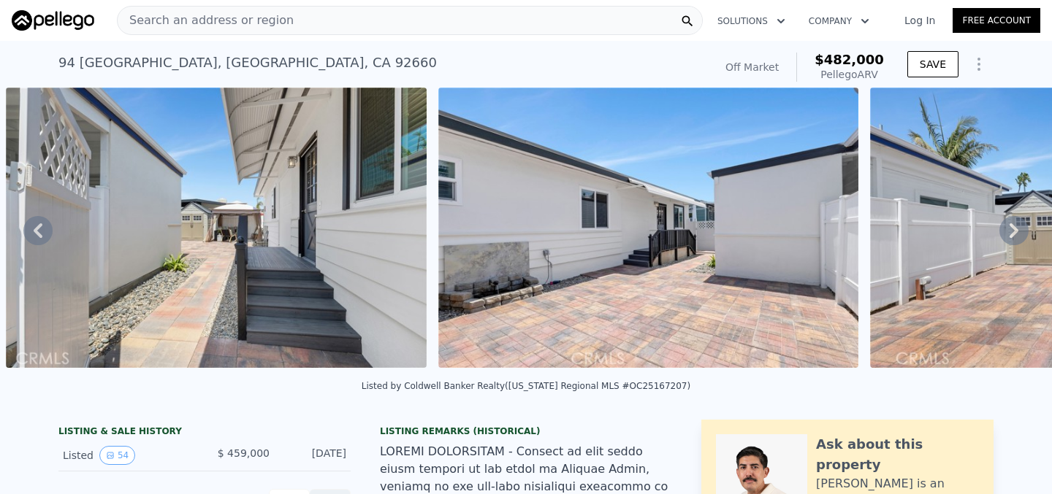
click at [1017, 229] on icon at bounding box center [1013, 230] width 9 height 15
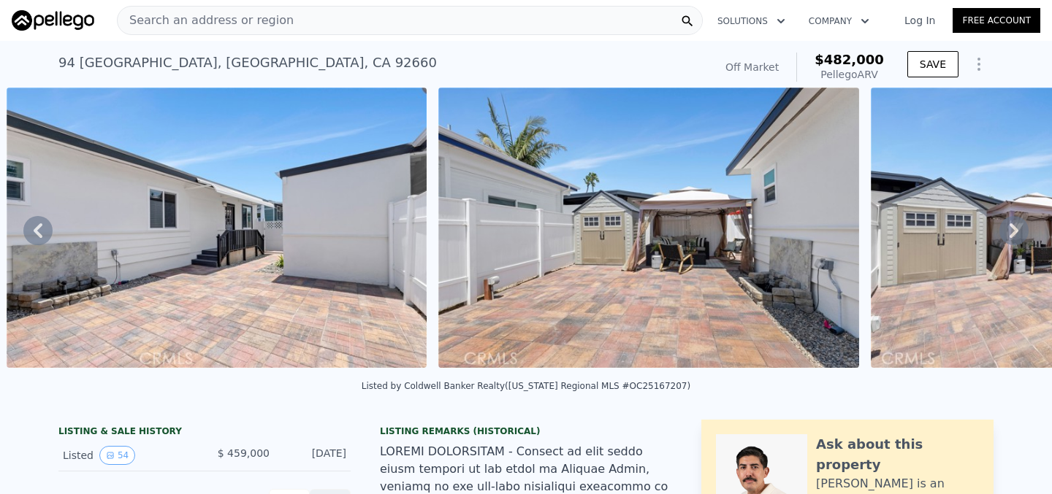
click at [1017, 229] on icon at bounding box center [1013, 230] width 9 height 15
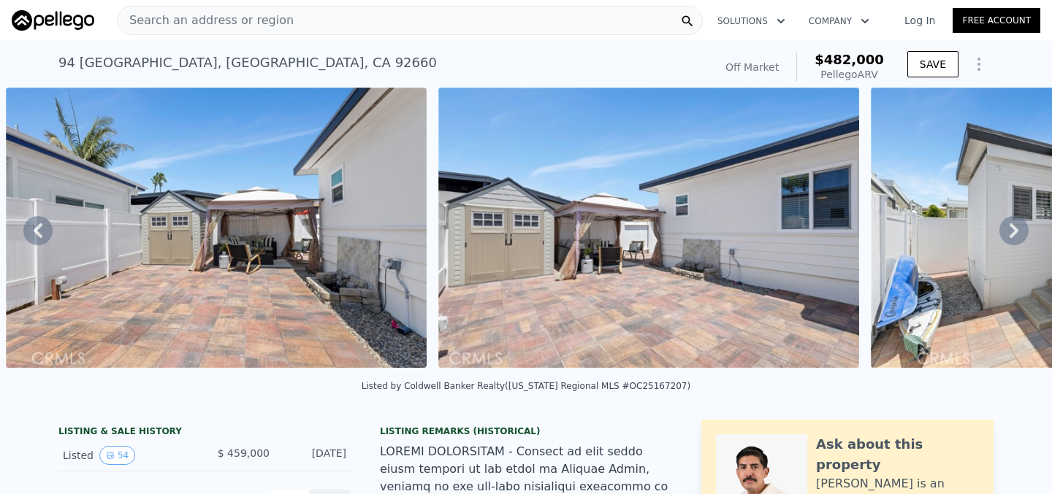
click at [1017, 229] on icon at bounding box center [1013, 230] width 9 height 15
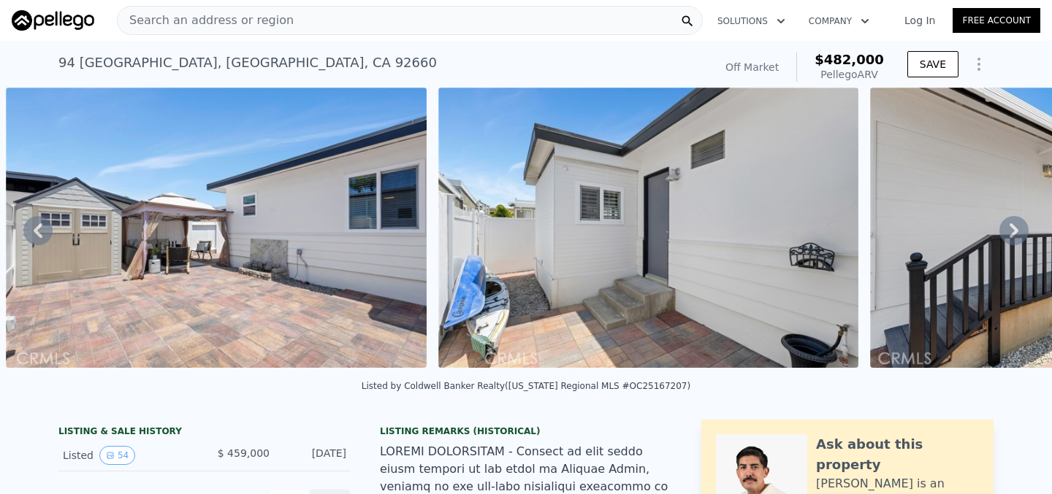
click at [1017, 229] on icon at bounding box center [1013, 230] width 9 height 15
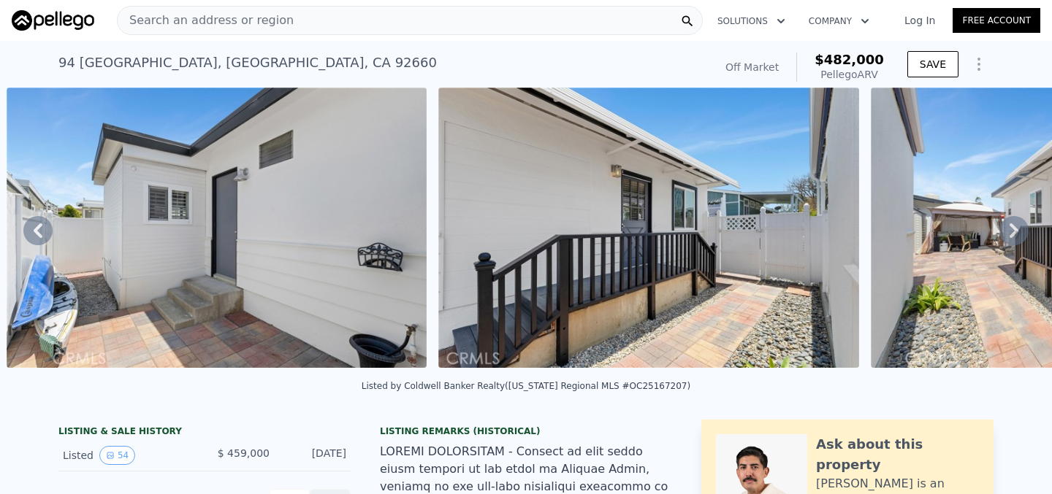
click at [1017, 230] on icon at bounding box center [1013, 230] width 9 height 15
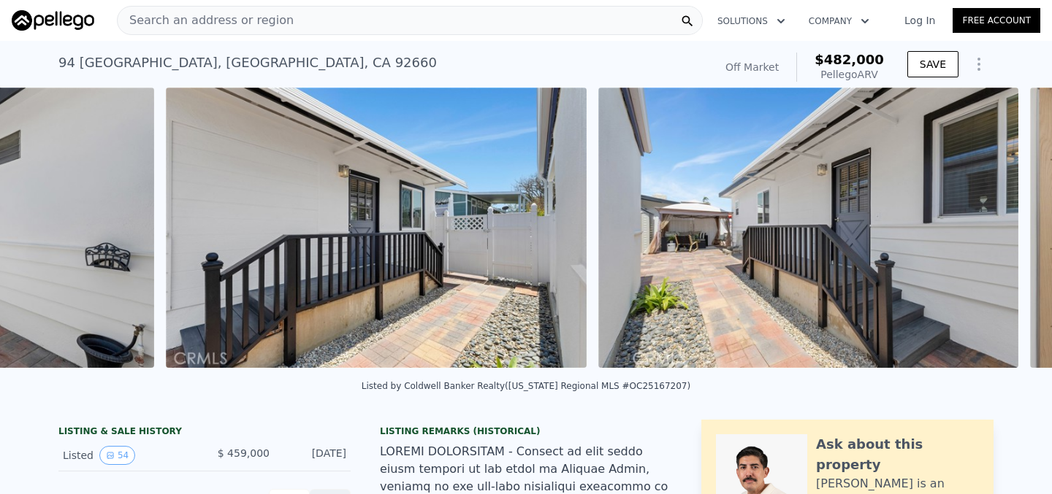
scroll to position [0, 4556]
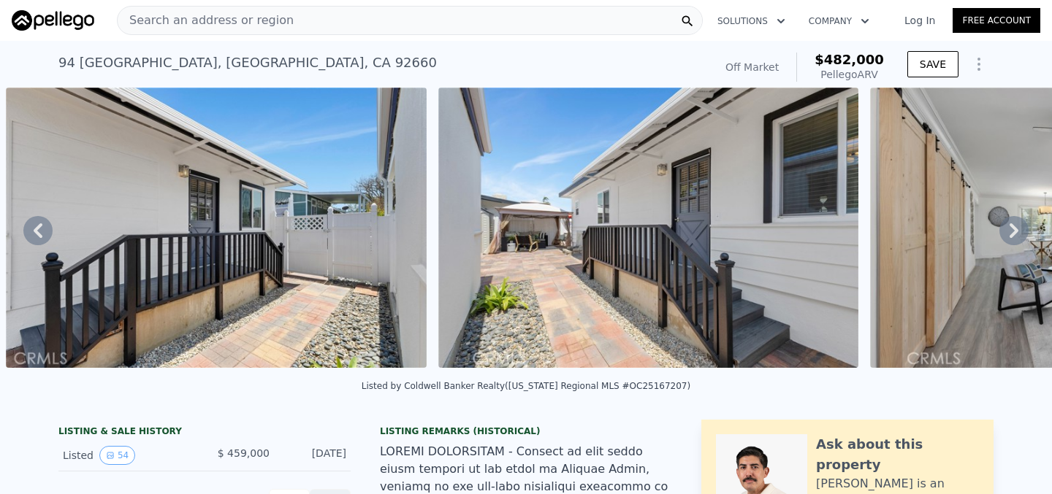
click at [1017, 230] on div "• + − • + − STREET VIEW Loading... SATELLITE VIEW" at bounding box center [526, 231] width 1052 height 286
click at [1015, 231] on icon at bounding box center [1013, 230] width 9 height 15
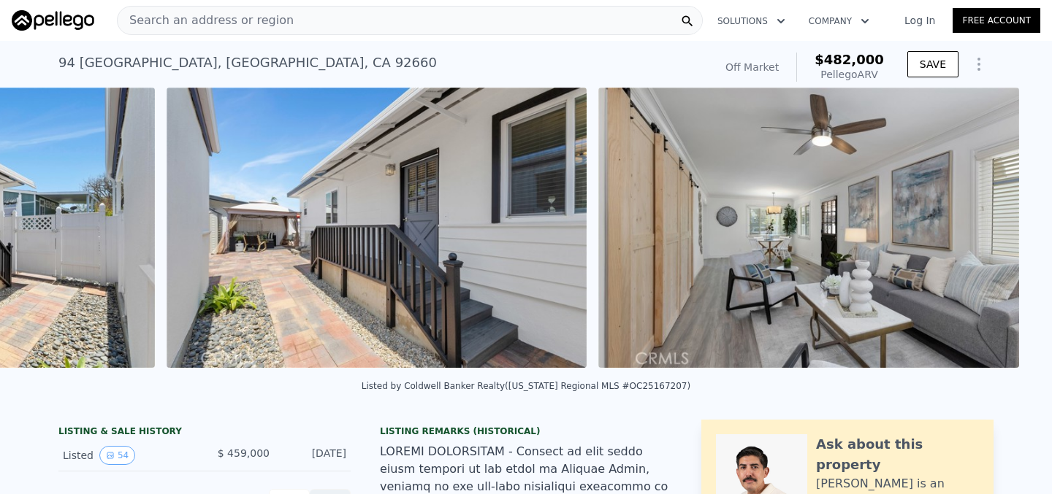
scroll to position [0, 4988]
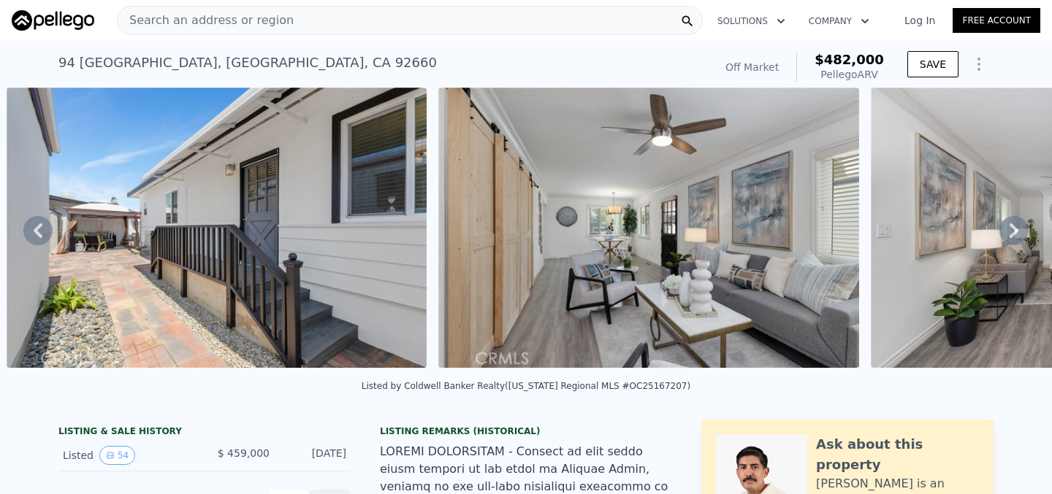
click at [1015, 231] on icon at bounding box center [1013, 230] width 9 height 15
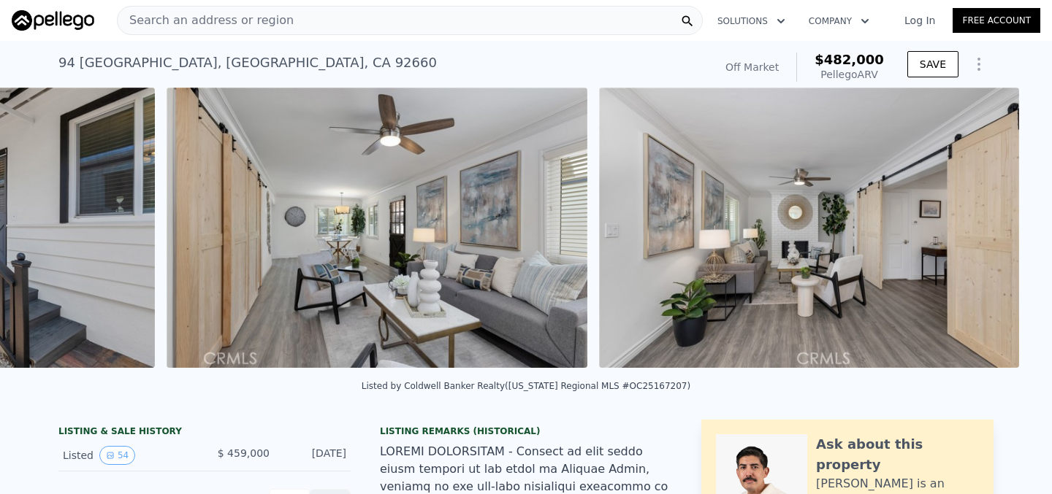
scroll to position [0, 5420]
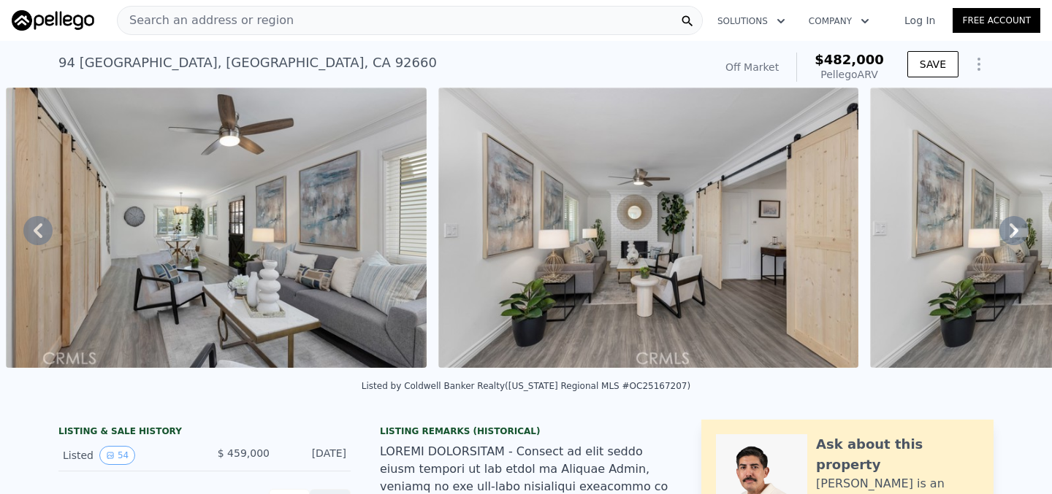
click at [1015, 231] on icon at bounding box center [1013, 230] width 9 height 15
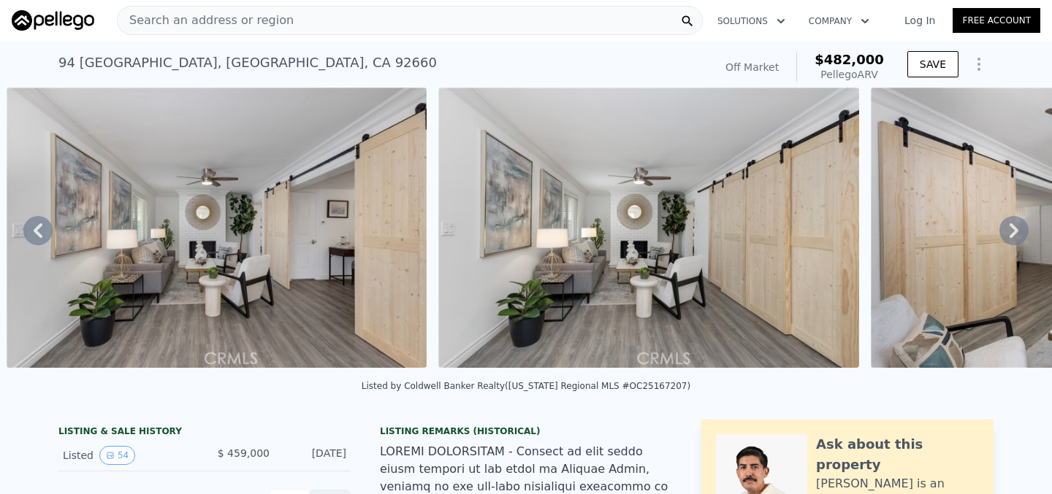
click at [1015, 231] on icon at bounding box center [1013, 230] width 9 height 15
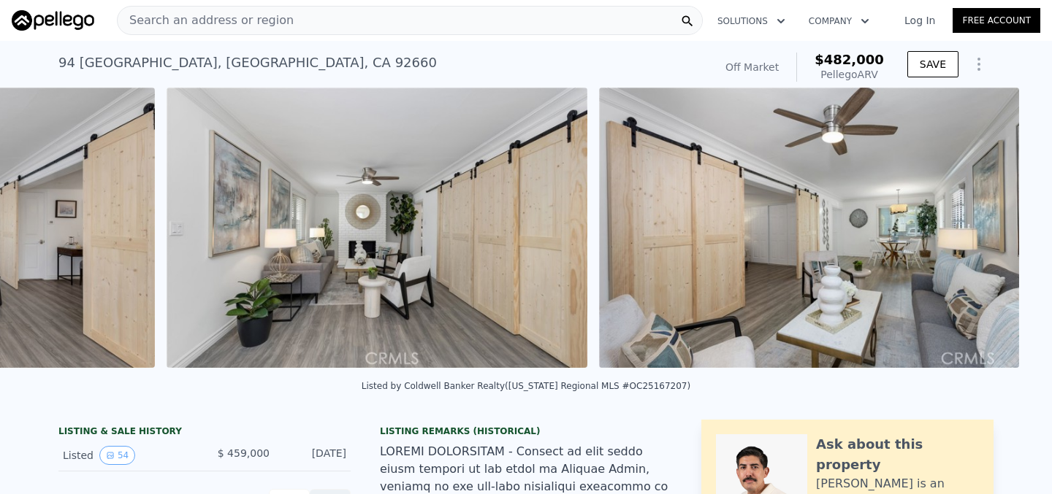
scroll to position [0, 6284]
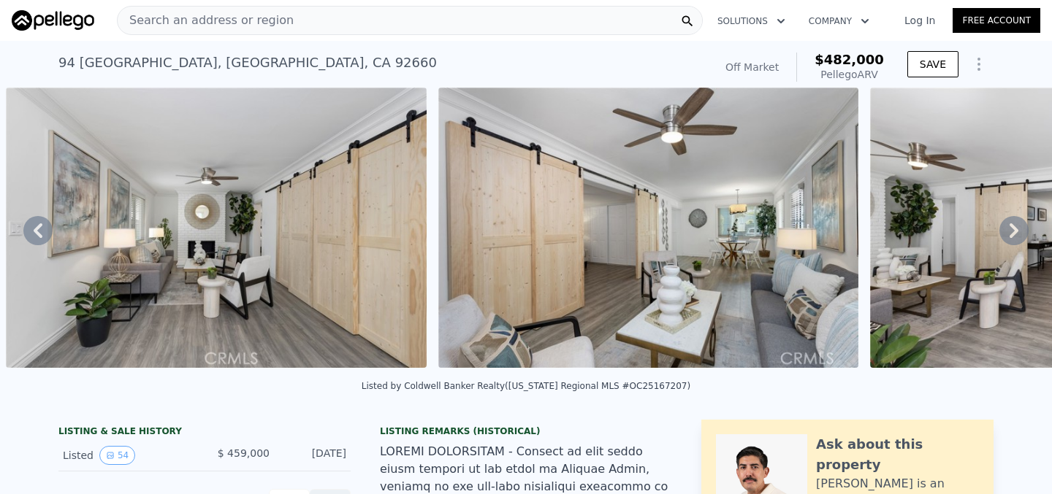
click at [1015, 230] on icon at bounding box center [1013, 230] width 9 height 15
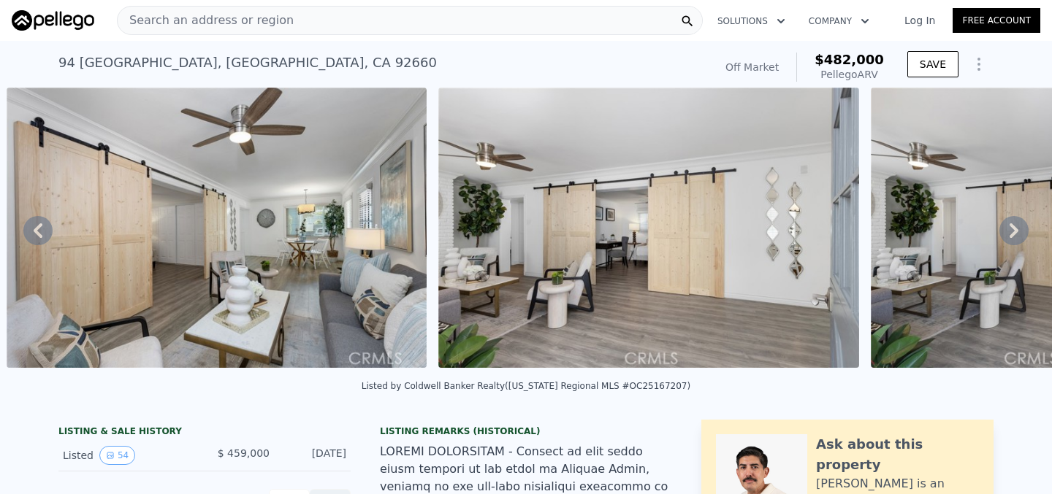
click at [1015, 230] on icon at bounding box center [1013, 230] width 9 height 15
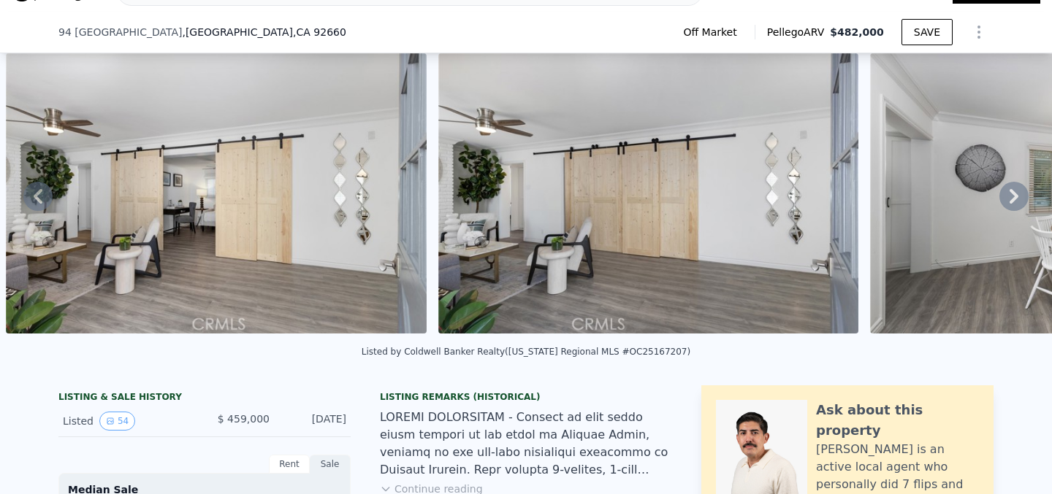
scroll to position [196, 0]
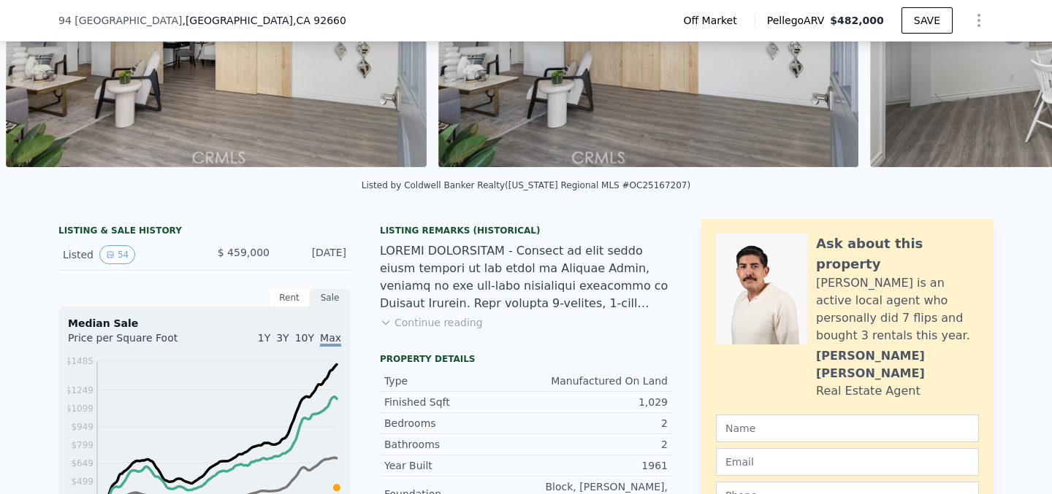
click at [458, 329] on div "Listing Remarks (Historical) Continue reading" at bounding box center [526, 286] width 292 height 123
click at [454, 326] on button "Continue reading" at bounding box center [431, 322] width 103 height 15
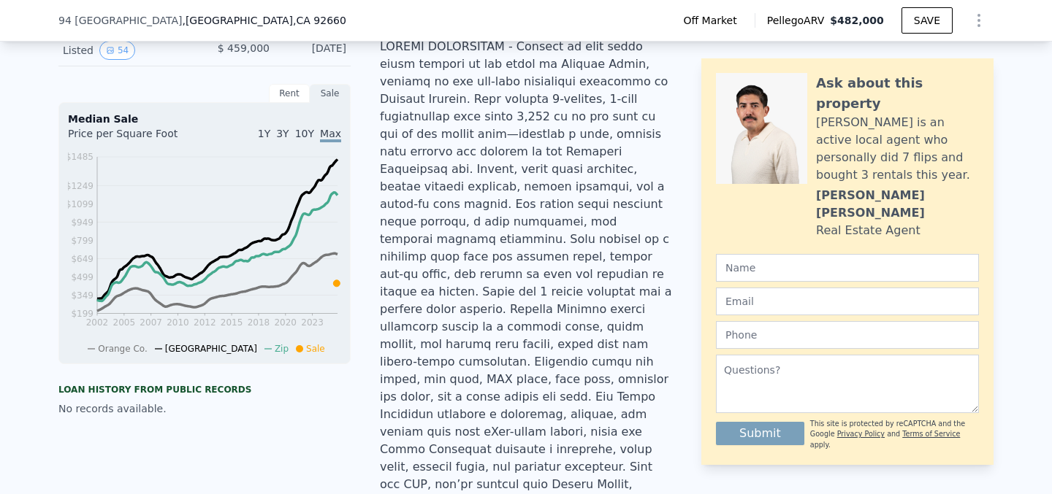
scroll to position [0, 0]
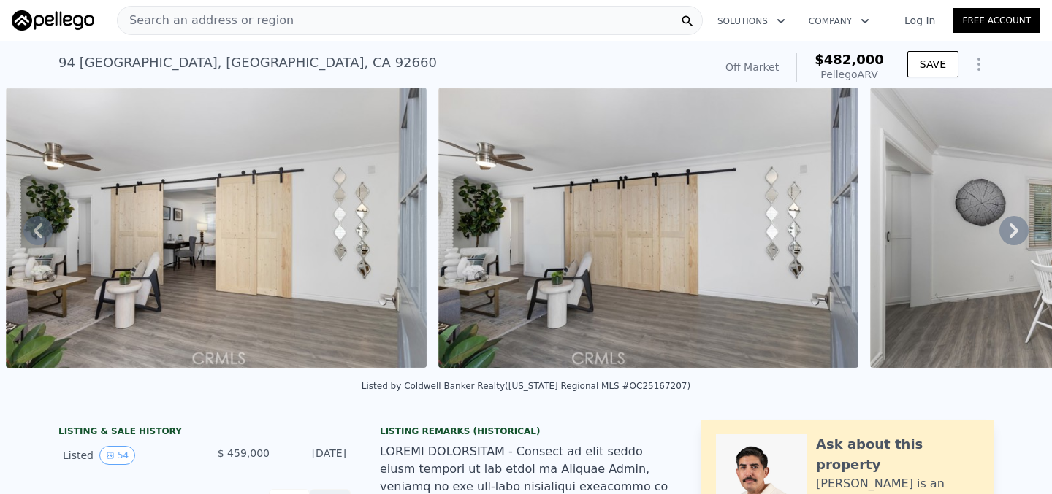
click at [1019, 220] on icon at bounding box center [1013, 230] width 29 height 29
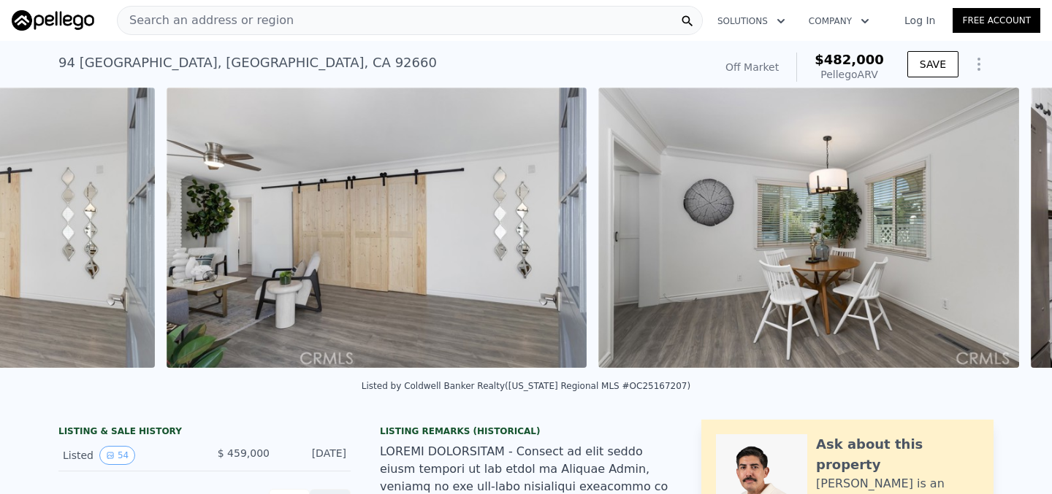
scroll to position [0, 7580]
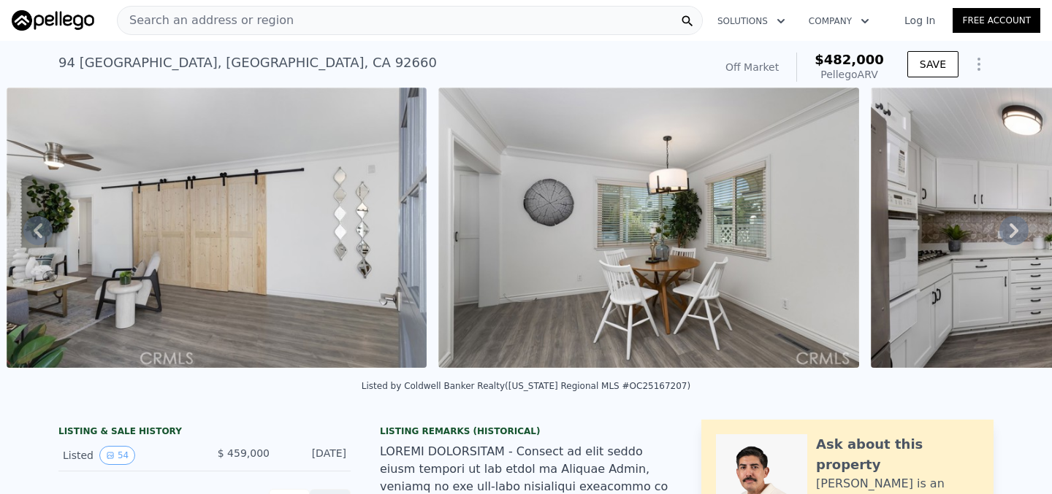
click at [1020, 221] on icon at bounding box center [1013, 230] width 29 height 29
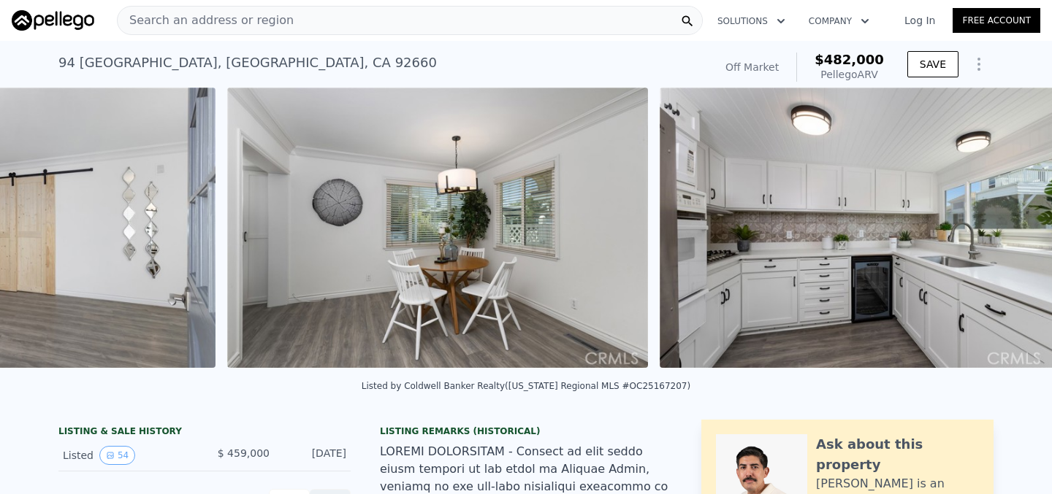
scroll to position [0, 8012]
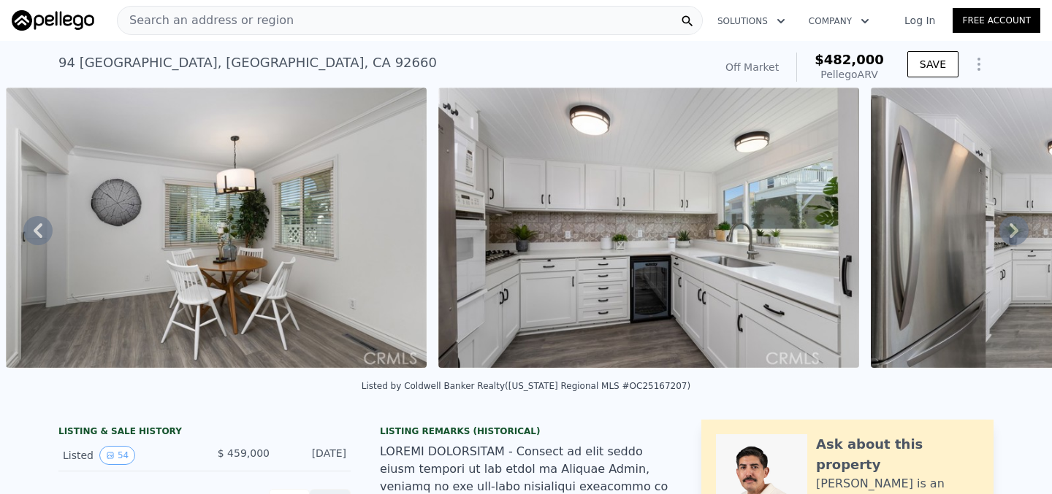
click at [1021, 222] on icon at bounding box center [1013, 230] width 29 height 29
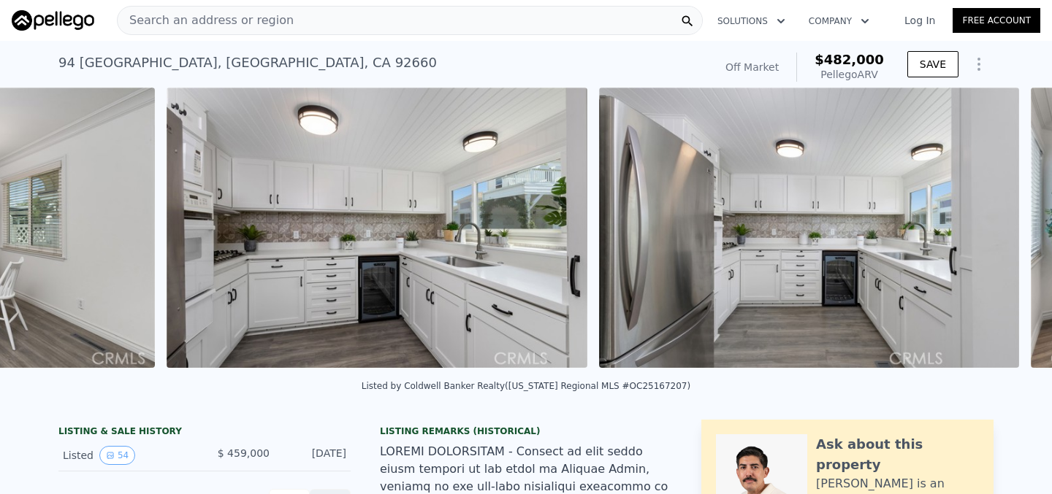
scroll to position [0, 8444]
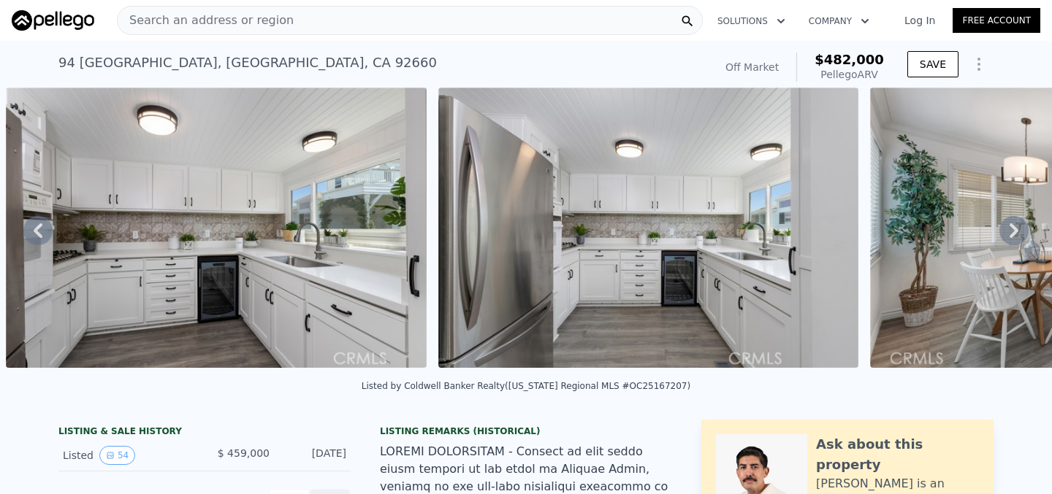
click at [1021, 222] on icon at bounding box center [1013, 230] width 29 height 29
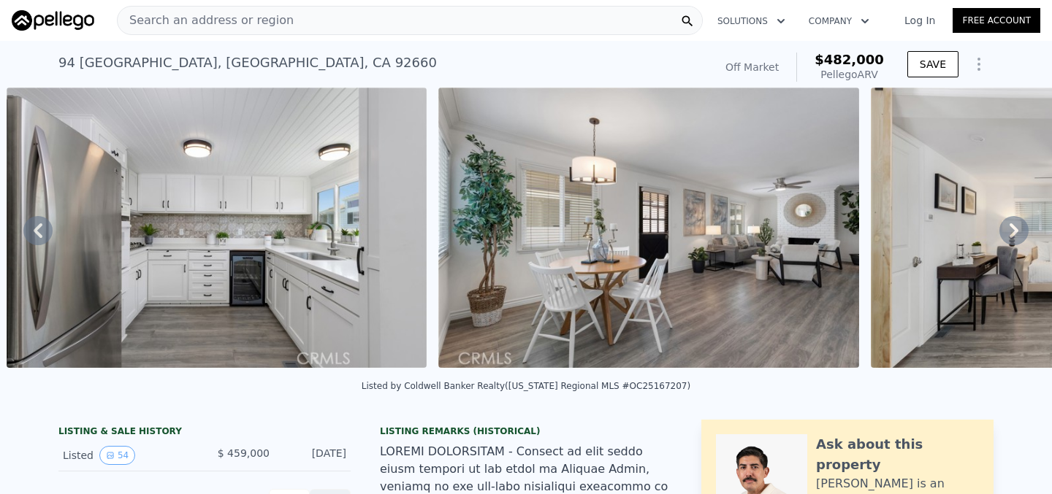
click at [1021, 222] on icon at bounding box center [1013, 230] width 29 height 29
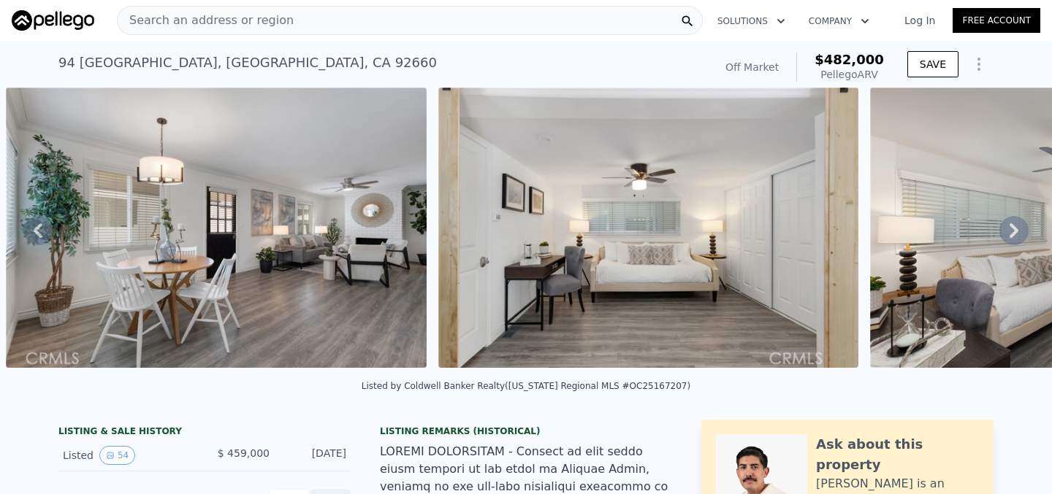
click at [1021, 223] on icon at bounding box center [1013, 230] width 29 height 29
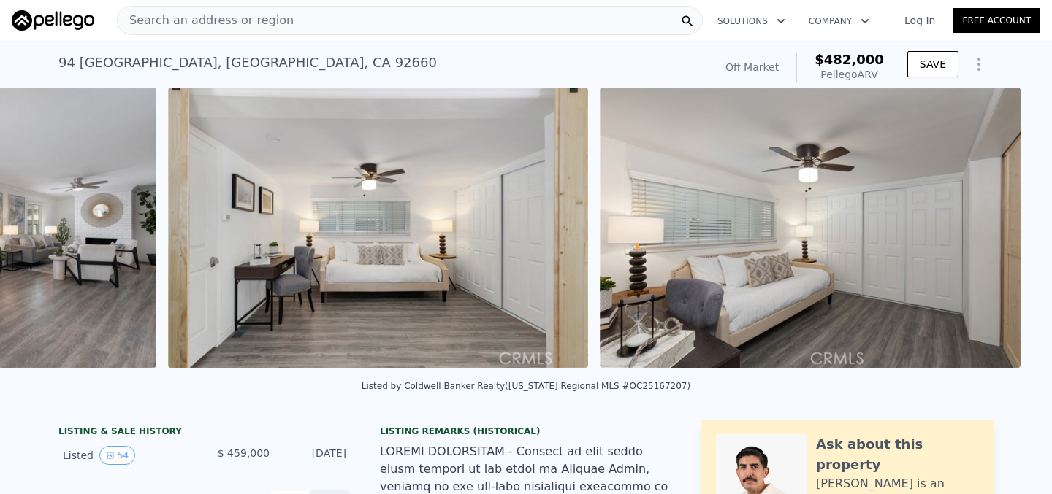
scroll to position [0, 9740]
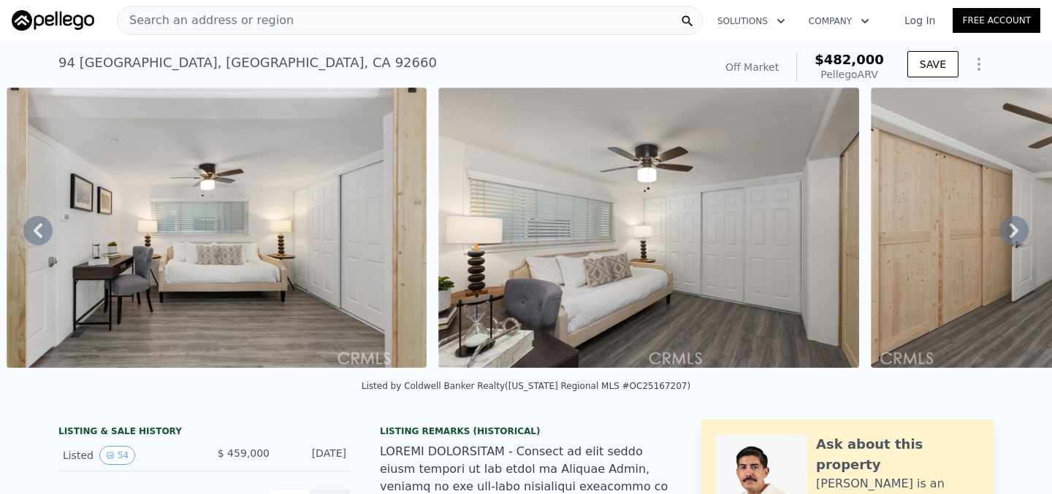
click at [1022, 223] on icon at bounding box center [1013, 230] width 29 height 29
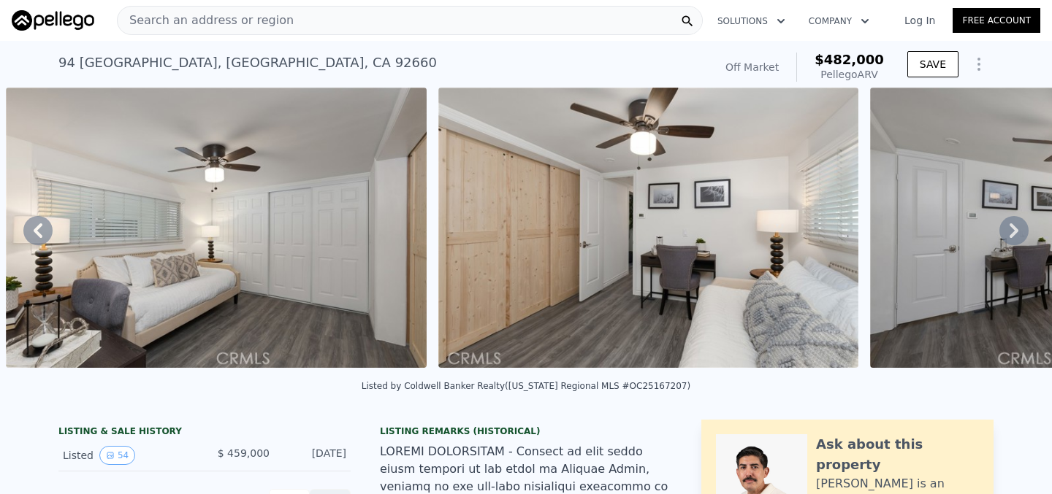
click at [1022, 223] on icon at bounding box center [1013, 230] width 29 height 29
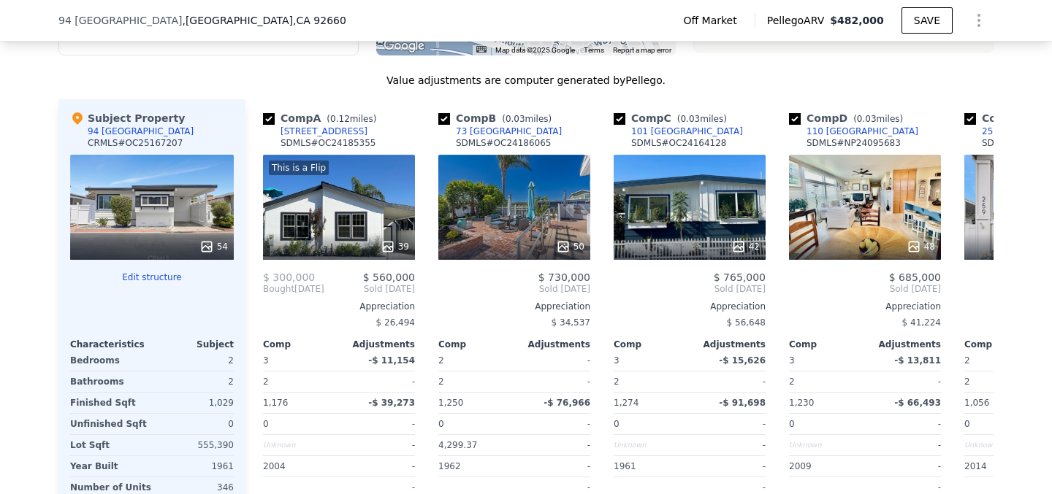
scroll to position [1916, 0]
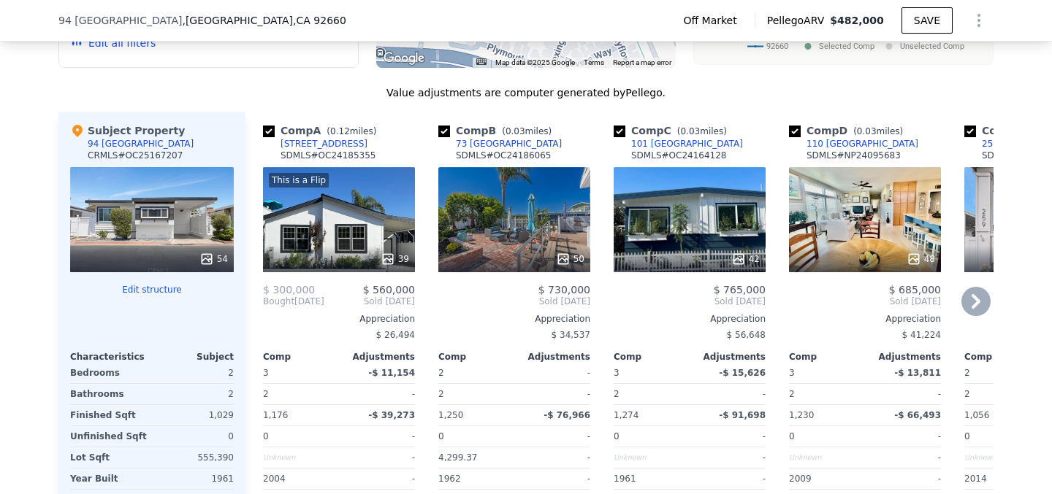
click at [347, 252] on div "39" at bounding box center [338, 259] width 139 height 15
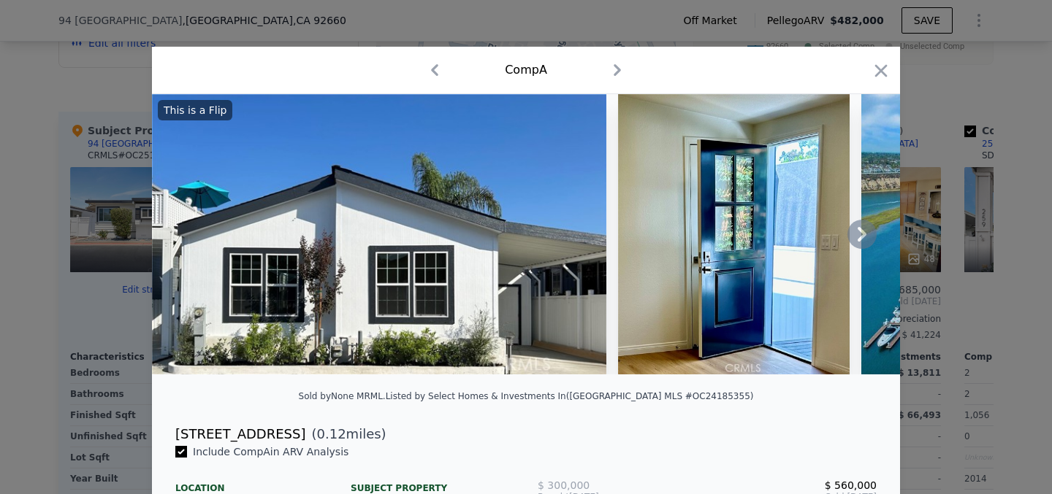
click at [864, 228] on icon at bounding box center [861, 234] width 29 height 29
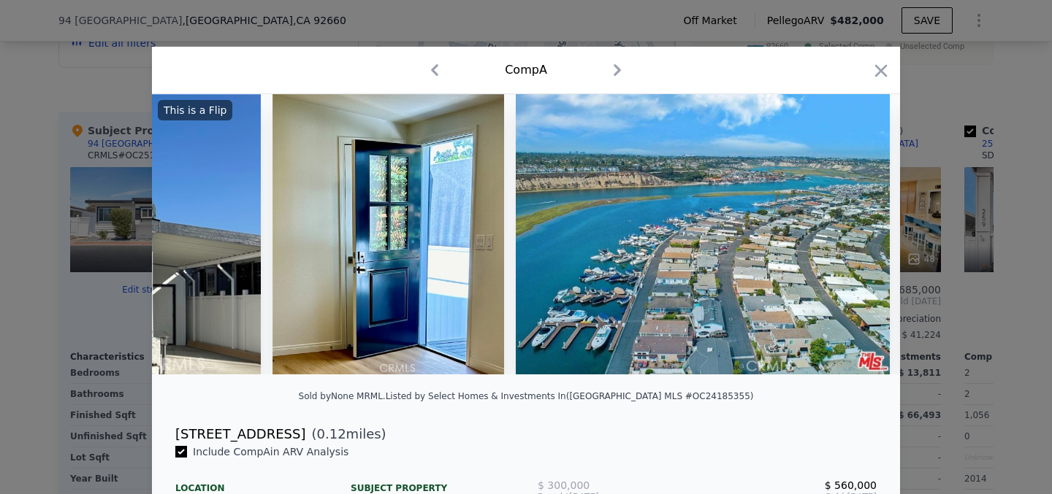
scroll to position [0, 351]
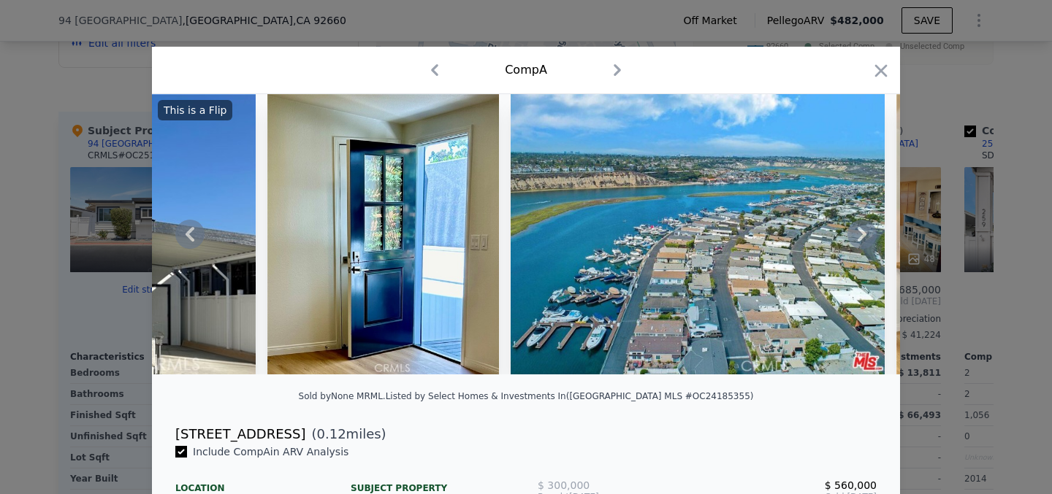
click at [864, 228] on div "This is a Flip" at bounding box center [526, 234] width 748 height 280
click at [864, 229] on icon at bounding box center [861, 234] width 29 height 29
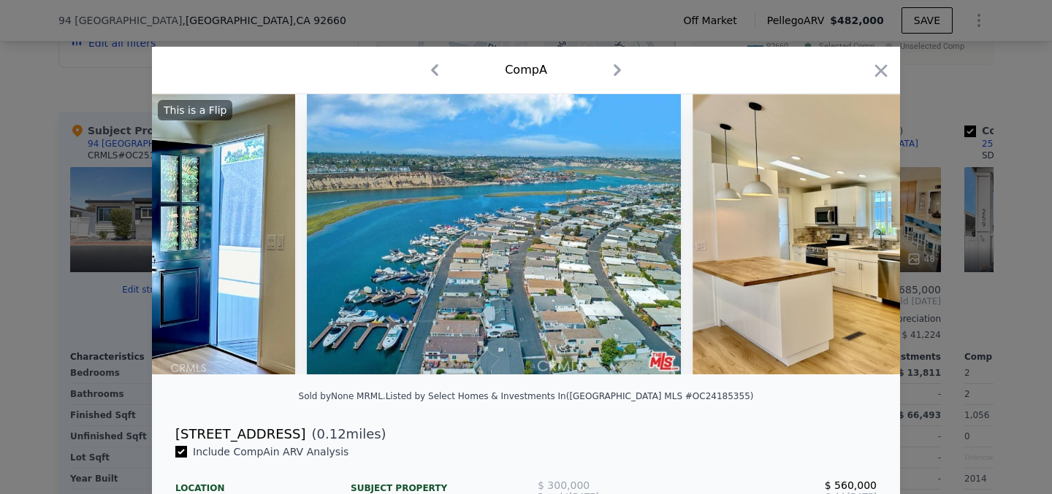
scroll to position [0, 701]
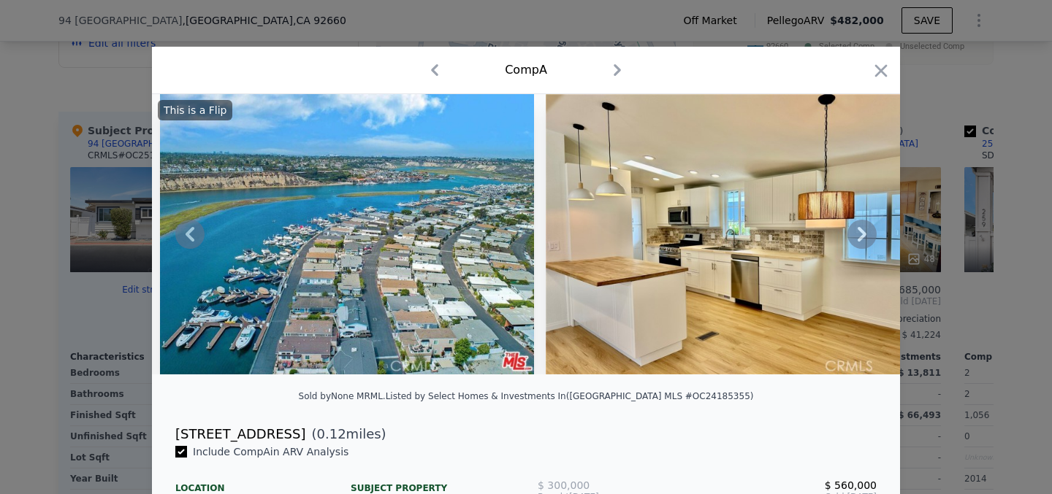
click at [864, 229] on div "This is a Flip" at bounding box center [526, 234] width 748 height 280
click at [863, 229] on icon at bounding box center [861, 234] width 29 height 29
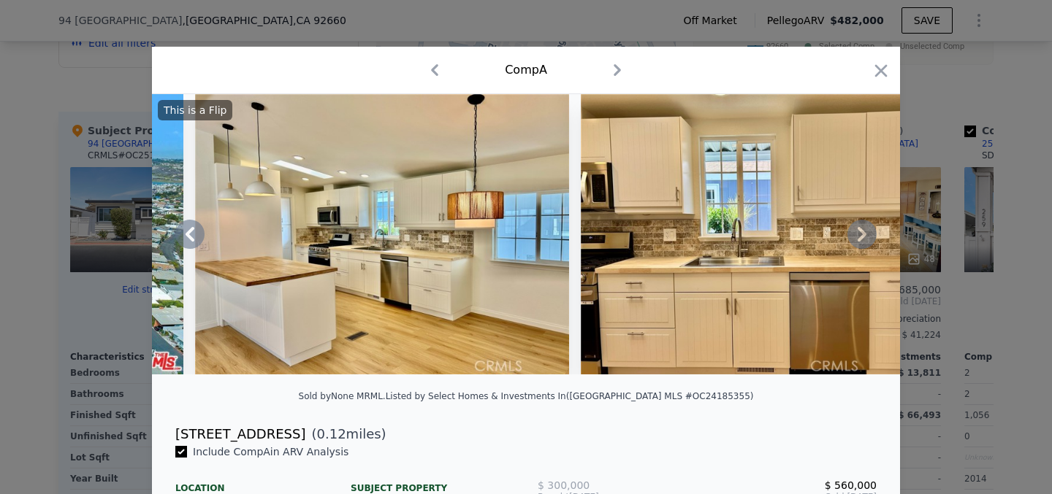
click at [863, 229] on icon at bounding box center [861, 234] width 29 height 29
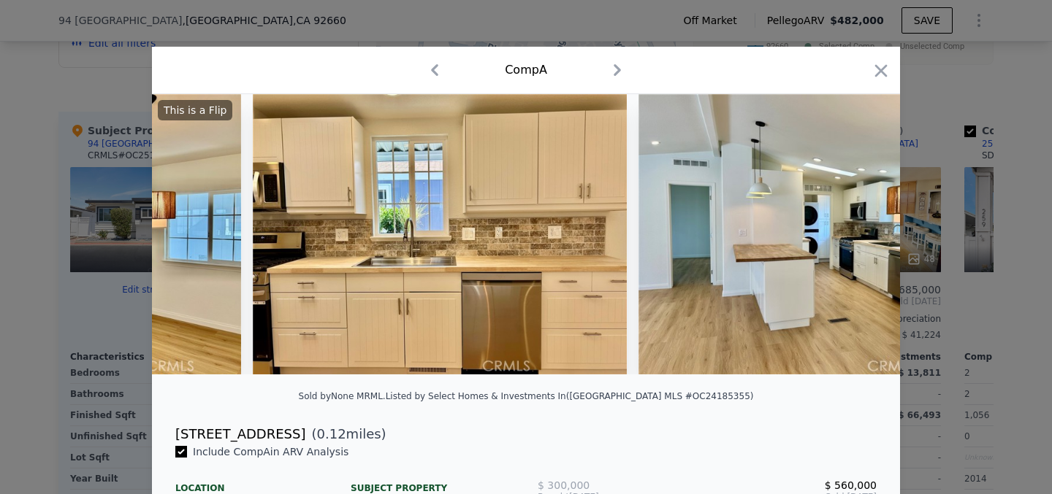
scroll to position [0, 1402]
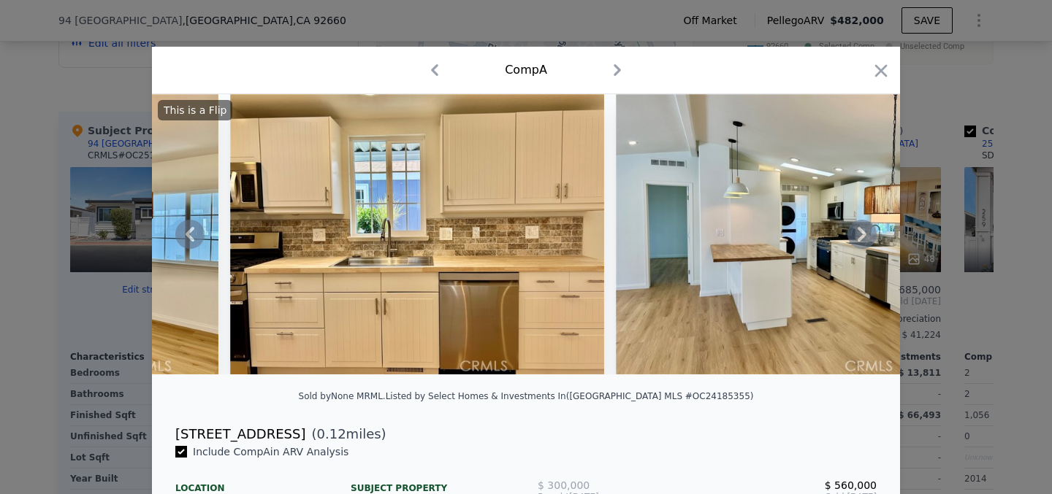
click at [865, 229] on div "This is a Flip" at bounding box center [526, 234] width 748 height 280
click at [882, 73] on icon "button" at bounding box center [881, 70] width 12 height 12
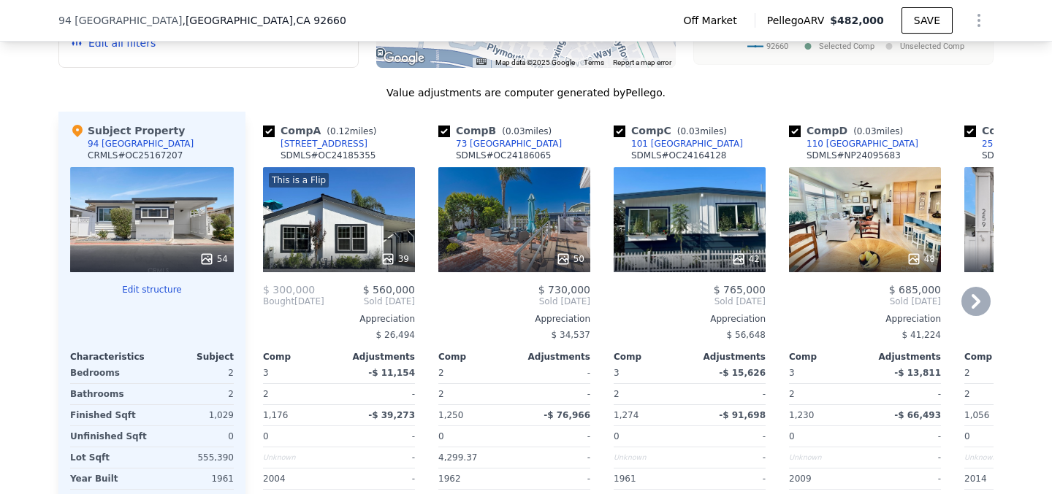
click at [971, 287] on icon at bounding box center [975, 301] width 29 height 29
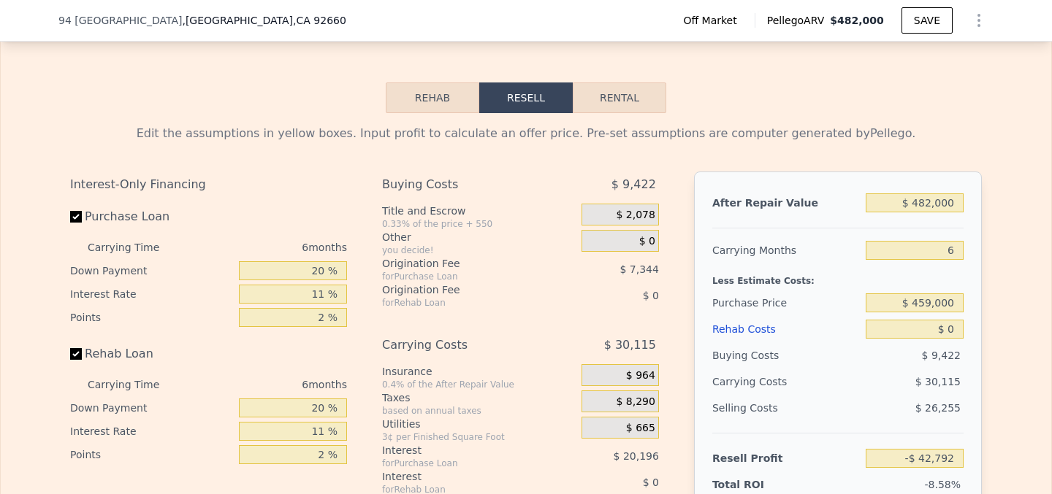
scroll to position [2573, 0]
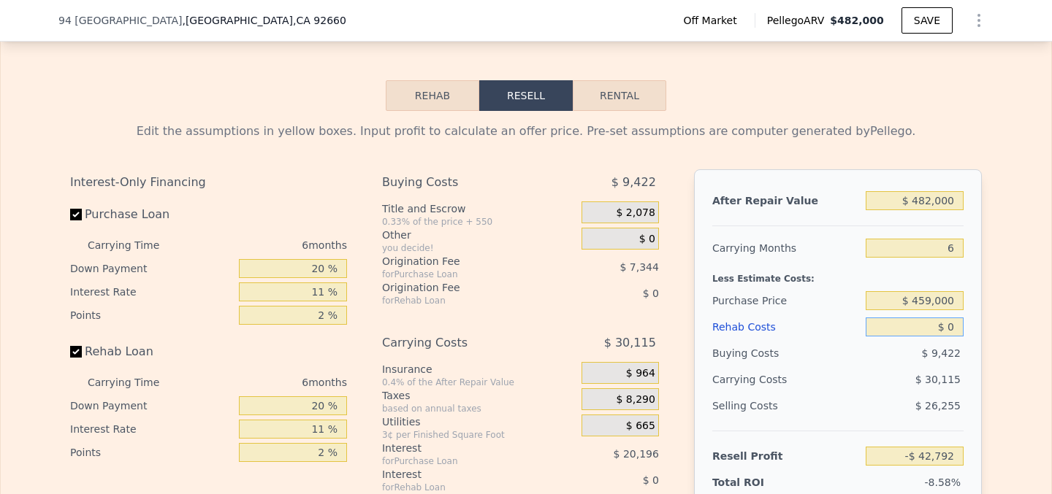
click at [960, 318] on input "$ 0" at bounding box center [914, 327] width 98 height 19
type input "$ 6"
type input "-$ 42,798"
type input "$ 60"
type input "-$ 42,853"
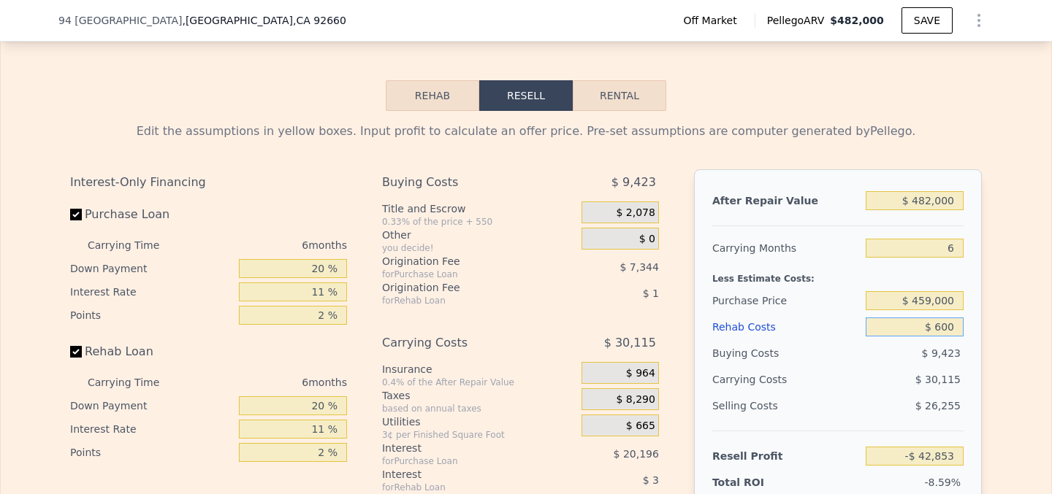
type input "$ 6,000"
type input "-$ 49,152"
type input "$ 600"
type input "-$ 43,426"
type input "$ 6,000"
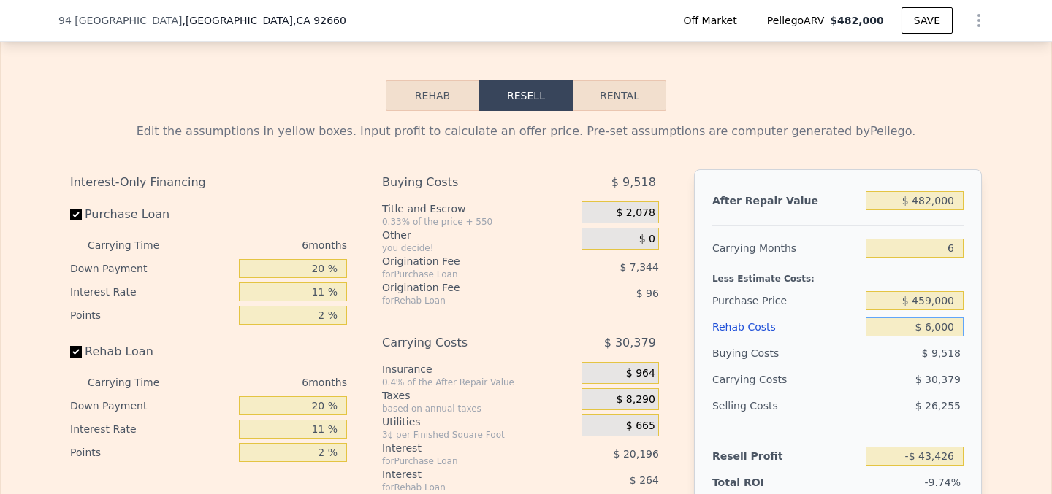
type input "-$ 49,152"
type input "$ 60,000"
type input "-$ 106,392"
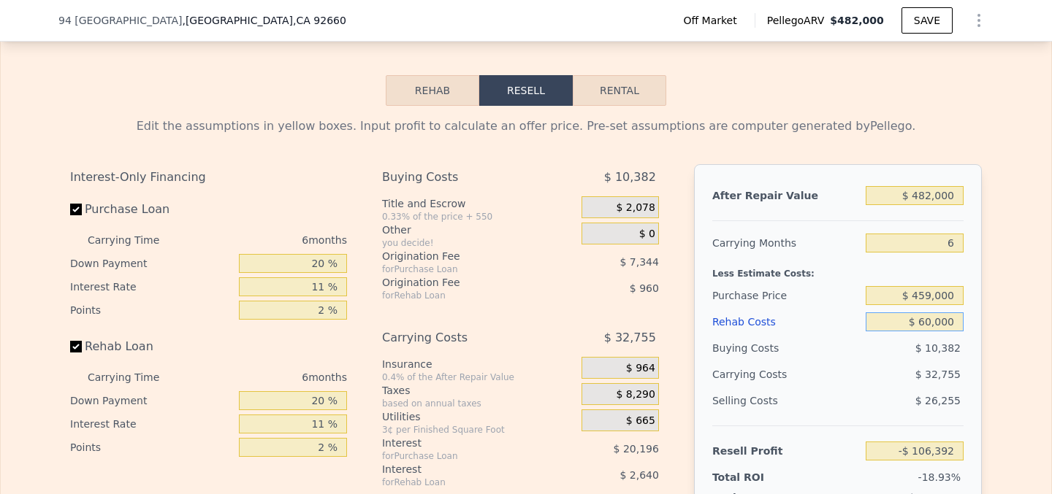
type input "$ 60,000"
click at [927, 286] on input "$ 459,000" at bounding box center [914, 295] width 98 height 19
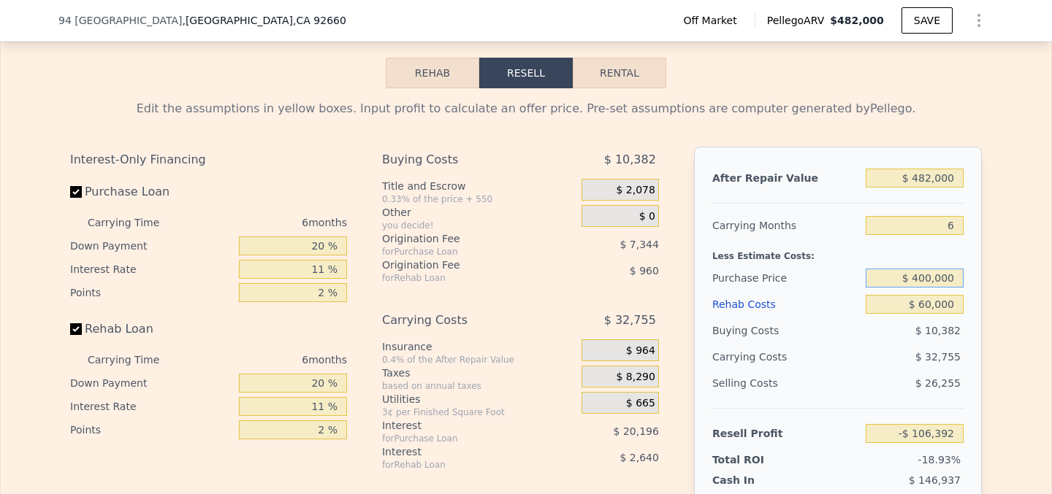
scroll to position [2611, 0]
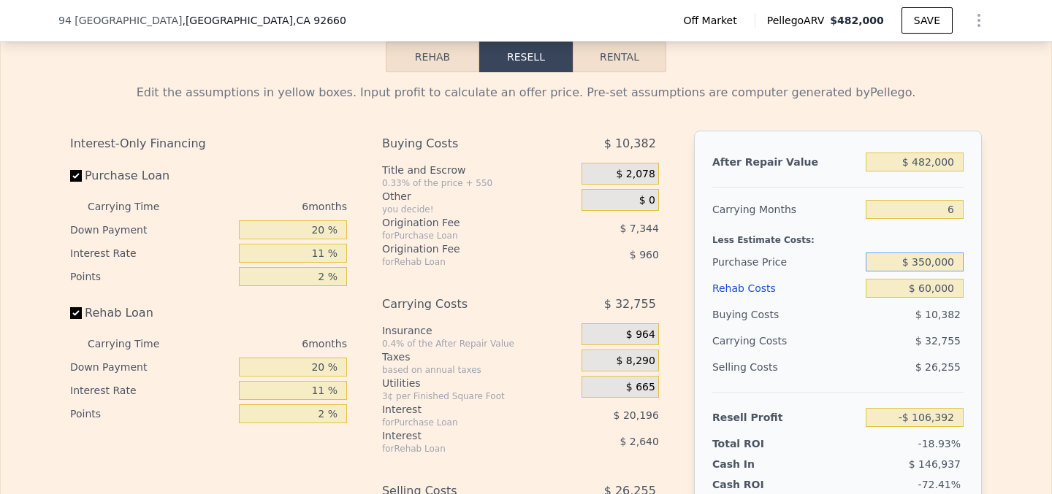
type input "$ 350,000"
click at [884, 354] on div "$ 26,255" at bounding box center [914, 367] width 99 height 26
type input "$ 9,508"
click at [926, 253] on input "$ 350,000" at bounding box center [914, 262] width 98 height 19
type input "$ 300,000"
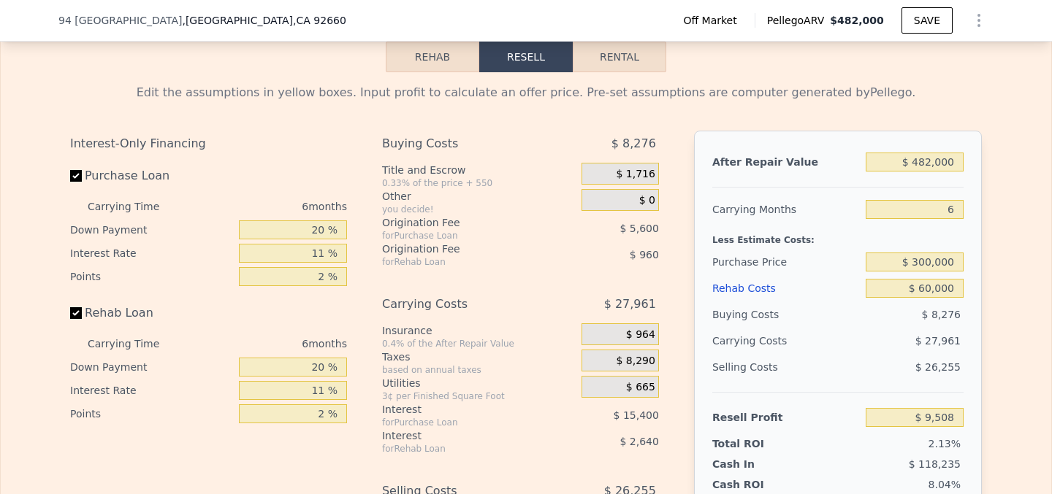
click at [908, 392] on div "Resell Profit $ 9,508" at bounding box center [837, 411] width 251 height 39
type input "$ 62,677"
